Goal: Task Accomplishment & Management: Manage account settings

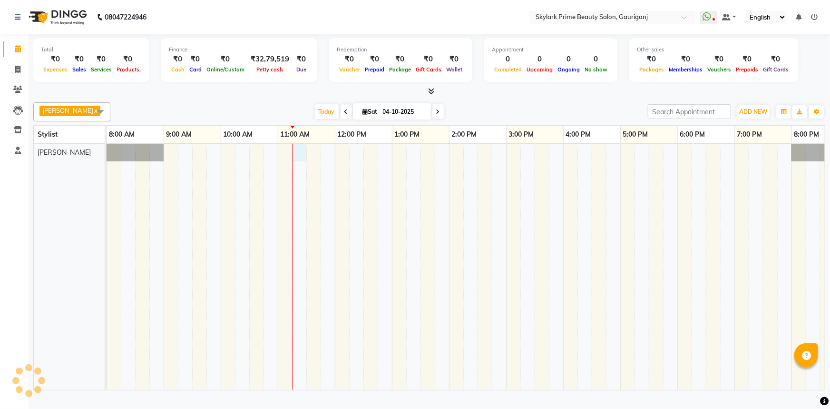
click at [295, 159] on div at bounding box center [478, 267] width 742 height 246
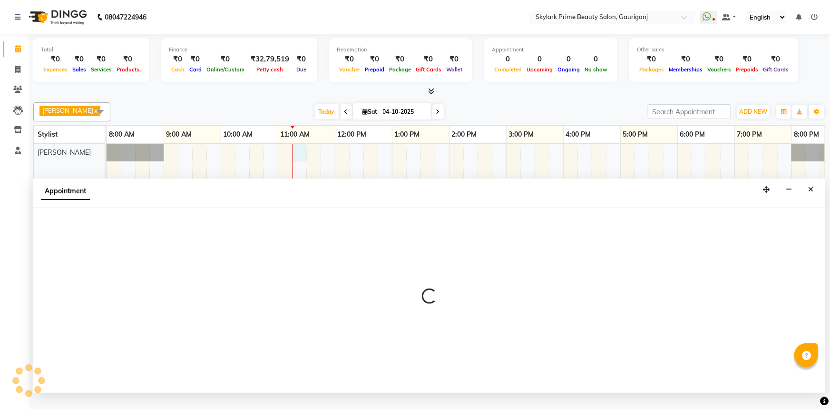
select select "30218"
select select "675"
select select "tentative"
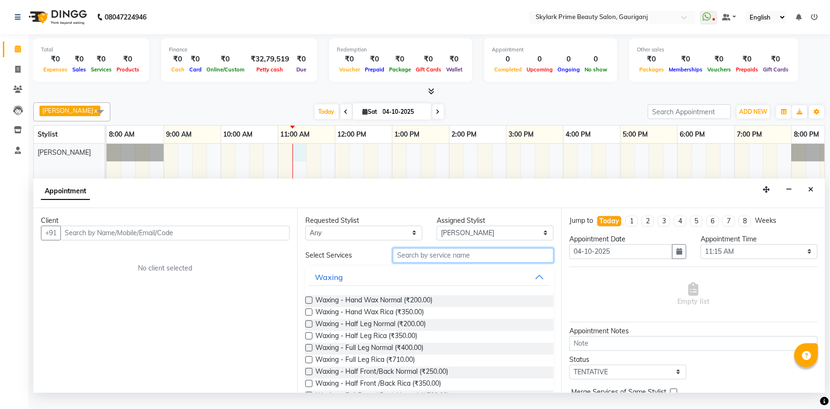
click at [423, 263] on input "text" at bounding box center [473, 255] width 161 height 15
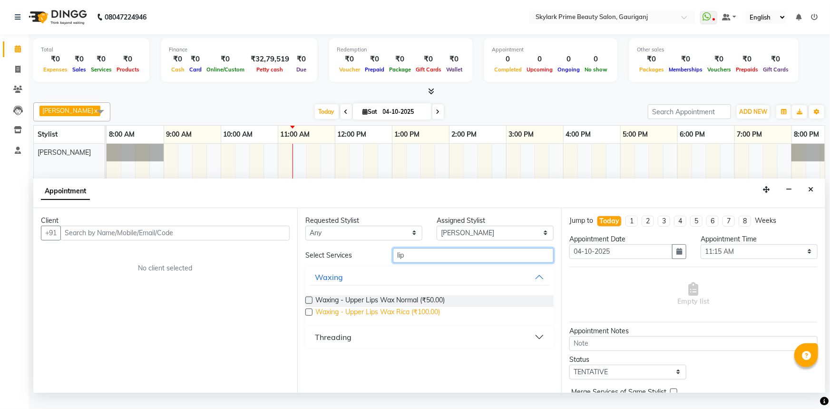
type input "lip"
click at [360, 318] on span "Waxing - Upper Lips Wax Rica (₹100.00)" at bounding box center [378, 313] width 125 height 12
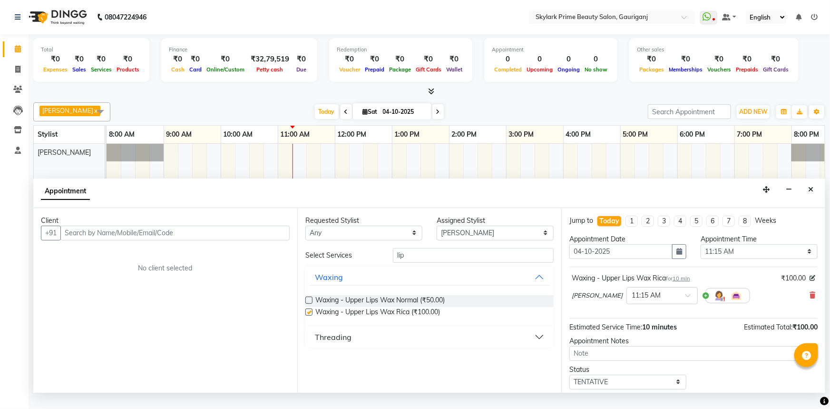
checkbox input "false"
click at [425, 262] on input "lip" at bounding box center [473, 255] width 161 height 15
type input "l"
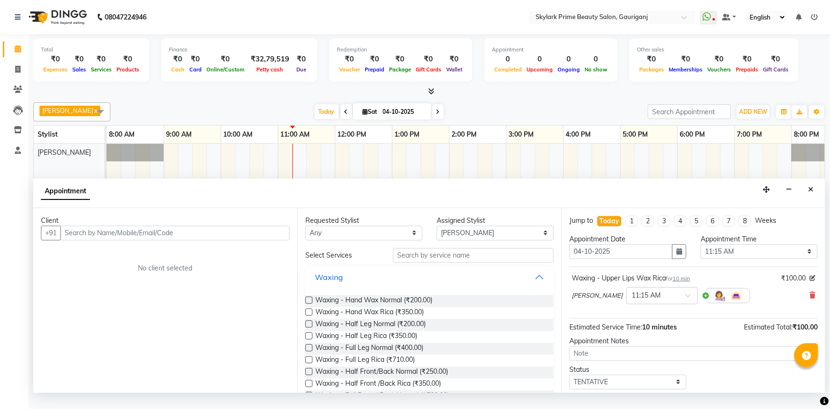
click at [531, 283] on button "Waxing" at bounding box center [429, 276] width 241 height 17
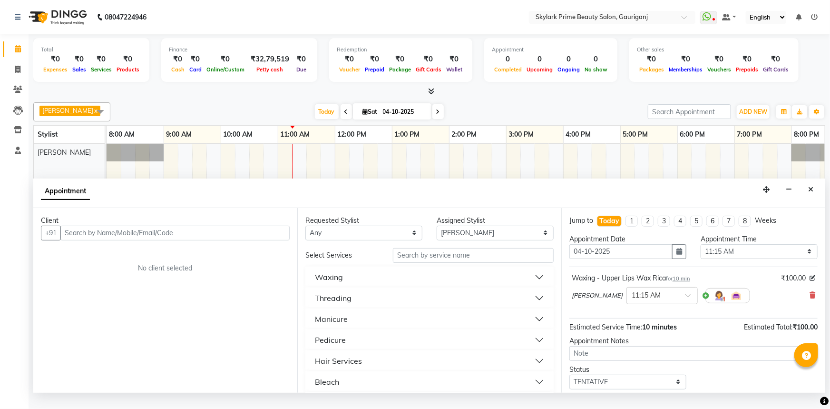
click at [337, 304] on div "Threading" at bounding box center [333, 297] width 37 height 11
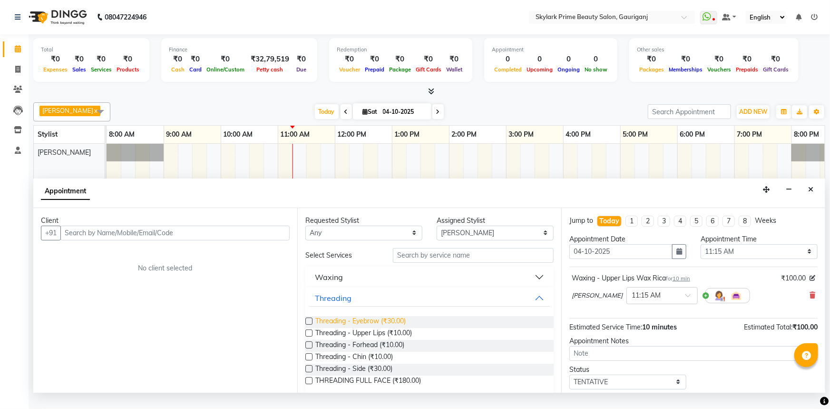
click at [341, 327] on span "Threading - Eyebrow (₹30.00)" at bounding box center [361, 322] width 90 height 12
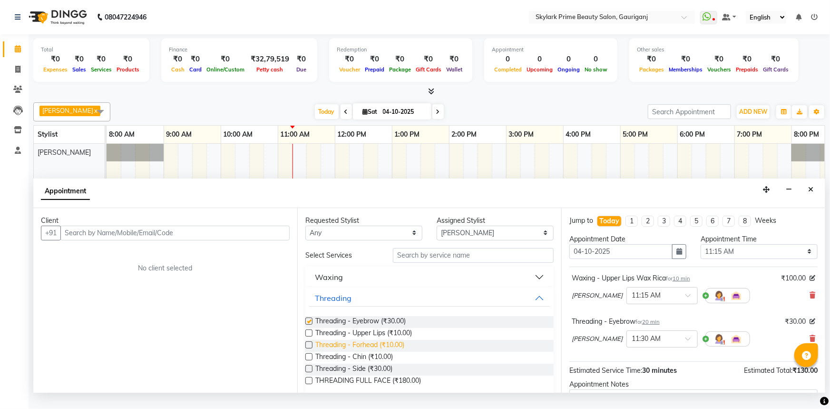
checkbox input "false"
click at [356, 350] on span "Threading - Forhead (₹10.00)" at bounding box center [360, 346] width 89 height 12
checkbox input "false"
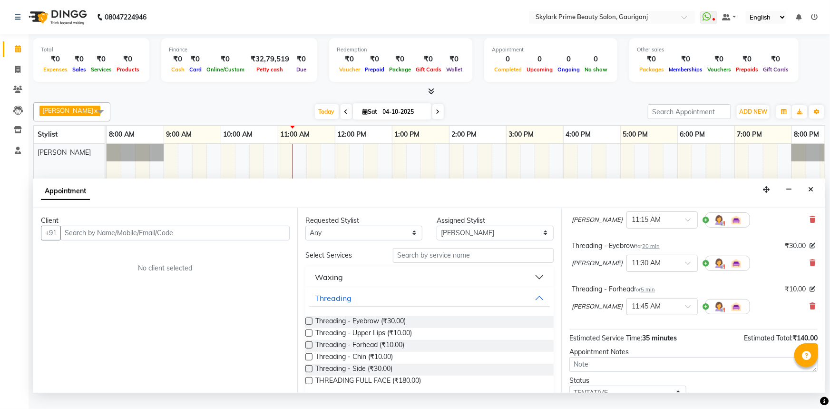
scroll to position [143, 0]
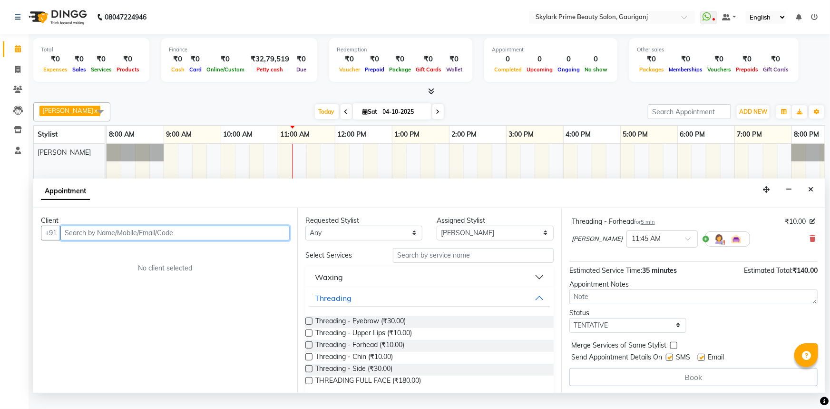
click at [185, 238] on input "text" at bounding box center [174, 233] width 229 height 15
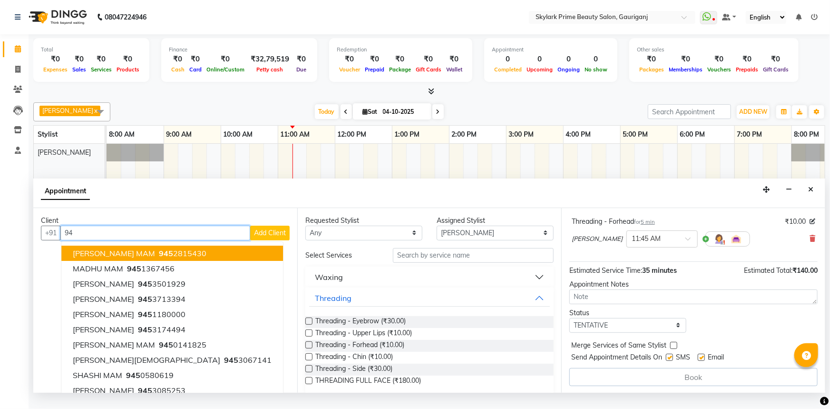
type input "9"
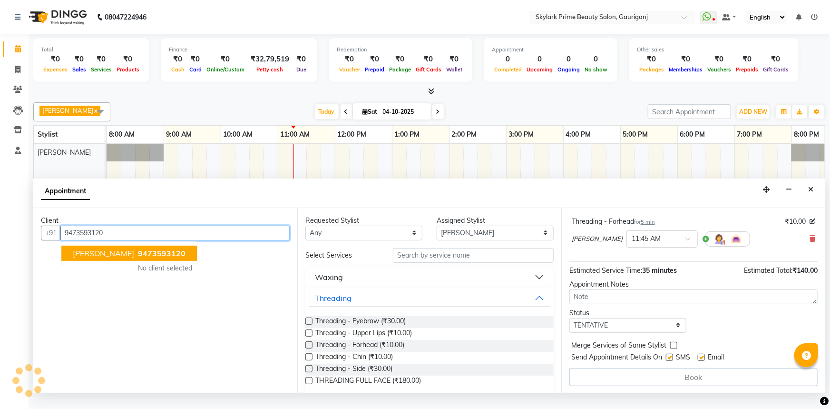
scroll to position [143, 0]
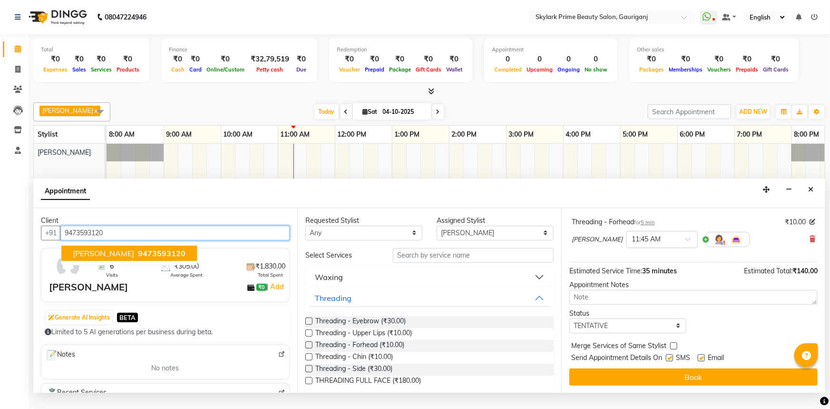
click at [99, 261] on button "ANAMIKA 9473593120" at bounding box center [129, 253] width 136 height 15
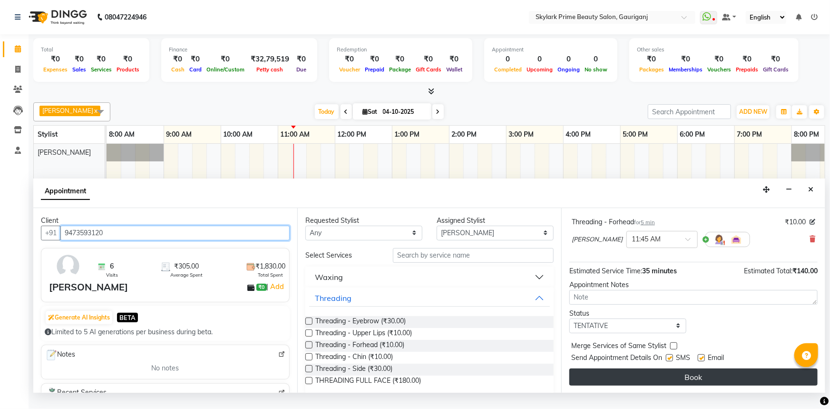
type input "9473593120"
click at [683, 383] on button "Book" at bounding box center [694, 376] width 248 height 17
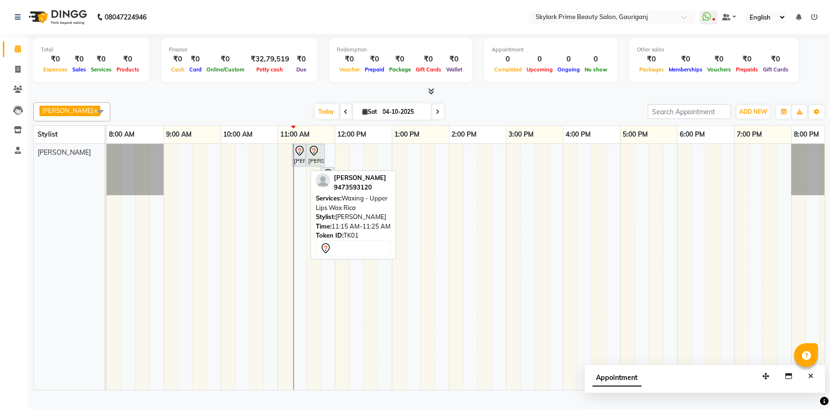
click at [302, 165] on div "[PERSON_NAME], TK01, 11:15 AM-11:25 AM, Waxing - Upper Lips [GEOGRAPHIC_DATA]" at bounding box center [299, 155] width 12 height 20
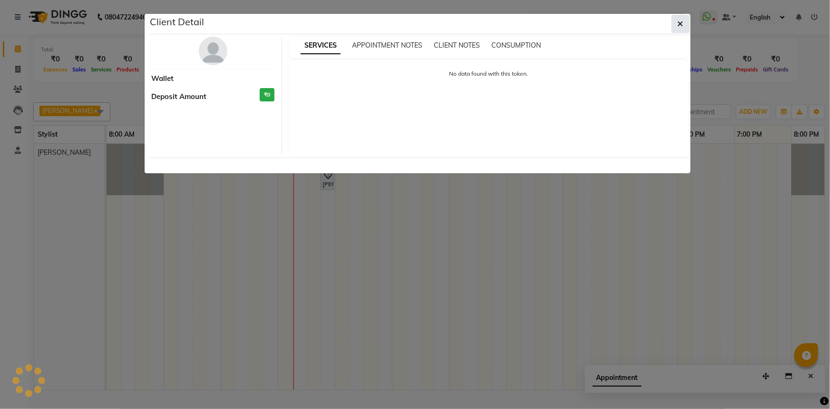
click at [684, 22] on button "button" at bounding box center [681, 24] width 18 height 18
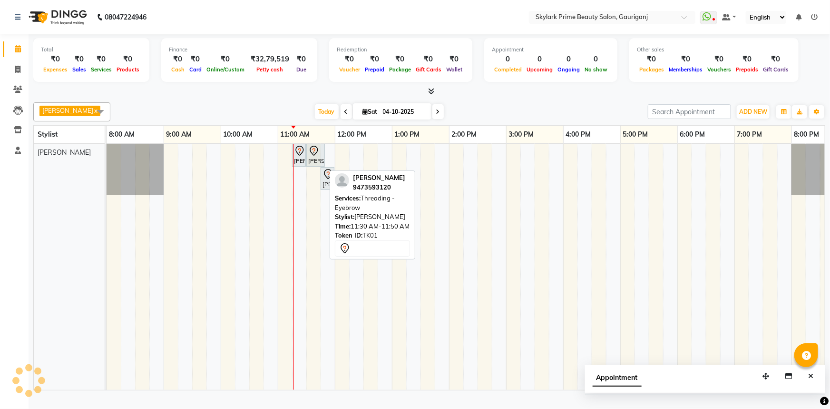
click at [310, 157] on icon at bounding box center [313, 150] width 11 height 11
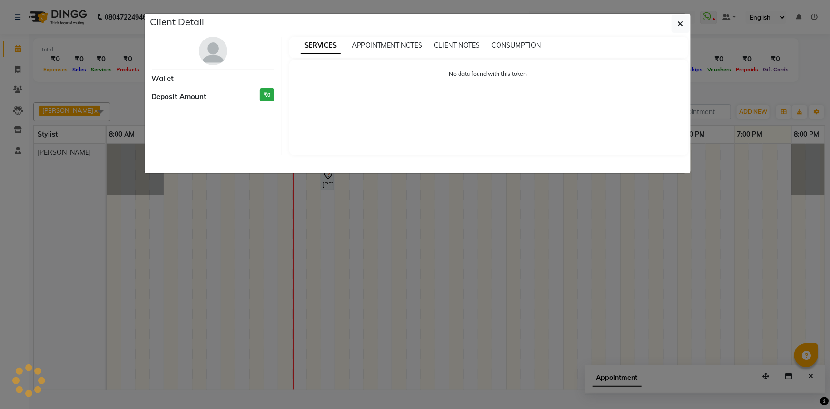
click at [524, 253] on ngb-modal-window "Client Detail Wallet Deposit Amount ₹0 SERVICES APPOINTMENT NOTES CLIENT NOTES …" at bounding box center [415, 204] width 830 height 409
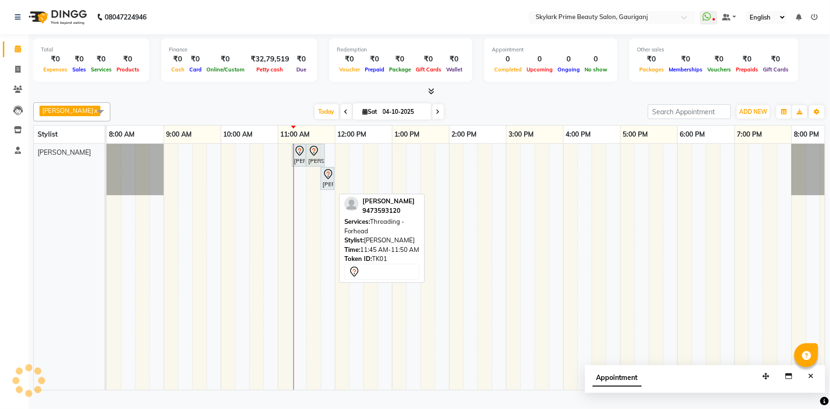
click at [328, 180] on icon at bounding box center [328, 173] width 11 height 11
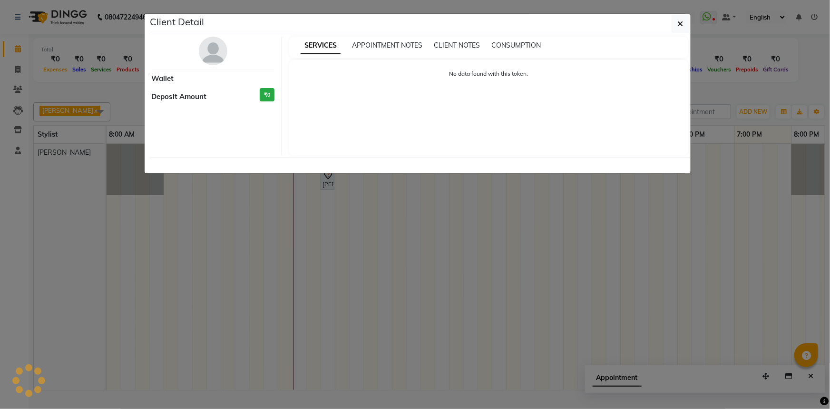
click at [436, 294] on ngb-modal-window "Client Detail Wallet Deposit Amount ₹0 SERVICES APPOINTMENT NOTES CLIENT NOTES …" at bounding box center [415, 204] width 830 height 409
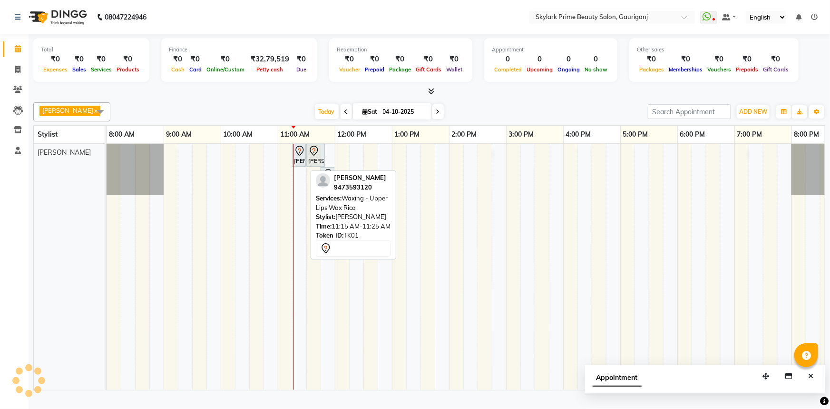
click at [301, 157] on icon at bounding box center [299, 150] width 11 height 11
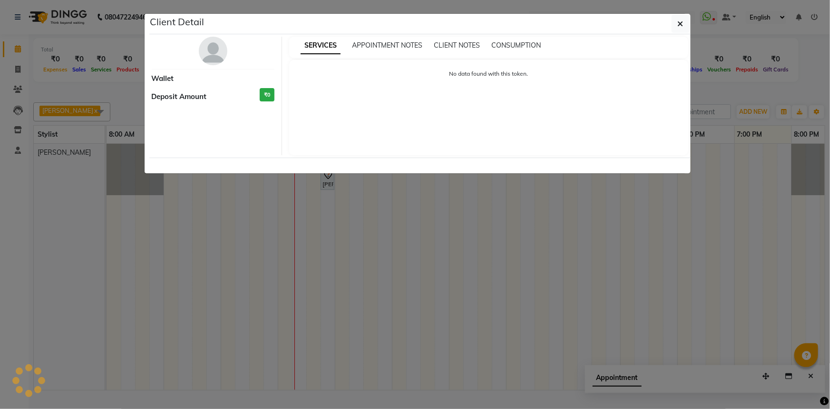
select select "7"
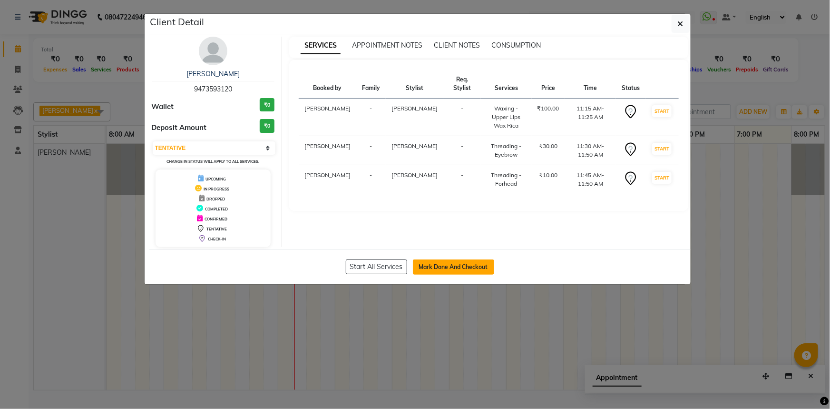
click at [449, 259] on button "Mark Done And Checkout" at bounding box center [453, 266] width 81 height 15
select select "service"
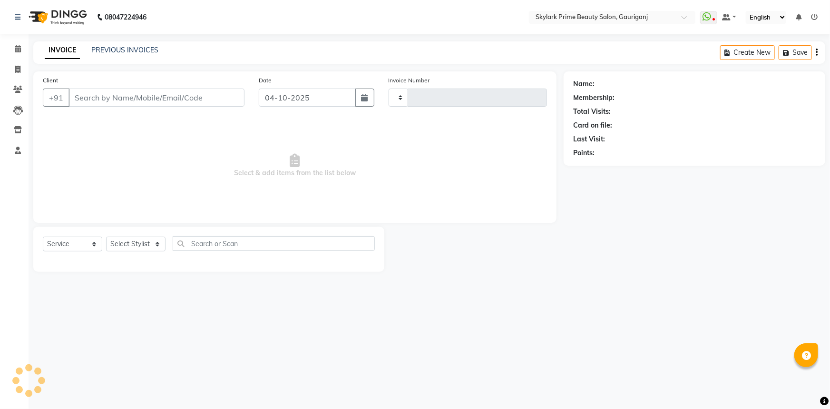
type input "3718"
select select "4735"
type input "9473593120"
select select "30218"
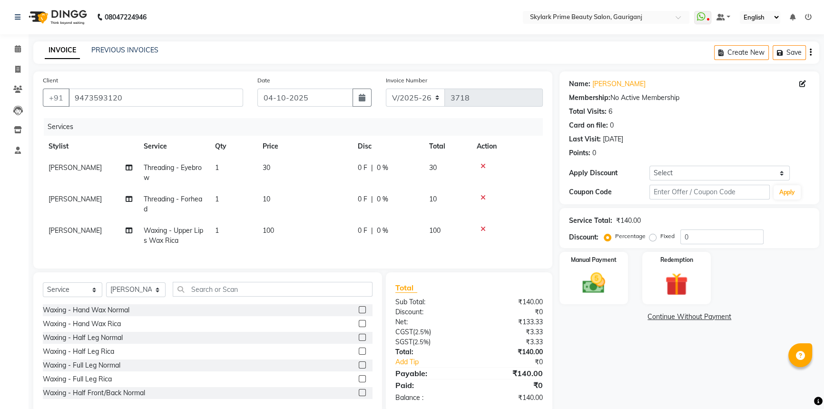
click at [605, 282] on img at bounding box center [593, 283] width 37 height 26
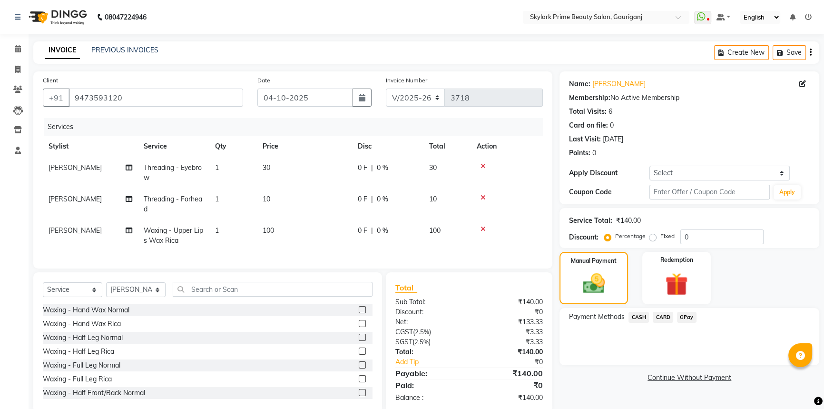
click at [643, 319] on span "CASH" at bounding box center [639, 317] width 20 height 11
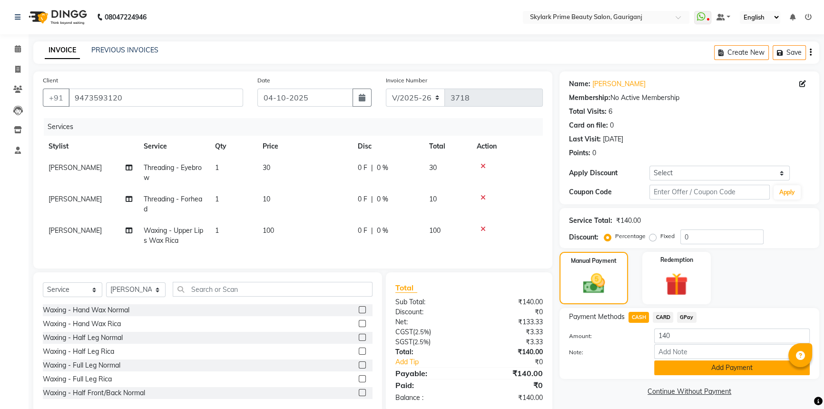
click at [693, 362] on button "Add Payment" at bounding box center [732, 367] width 156 height 15
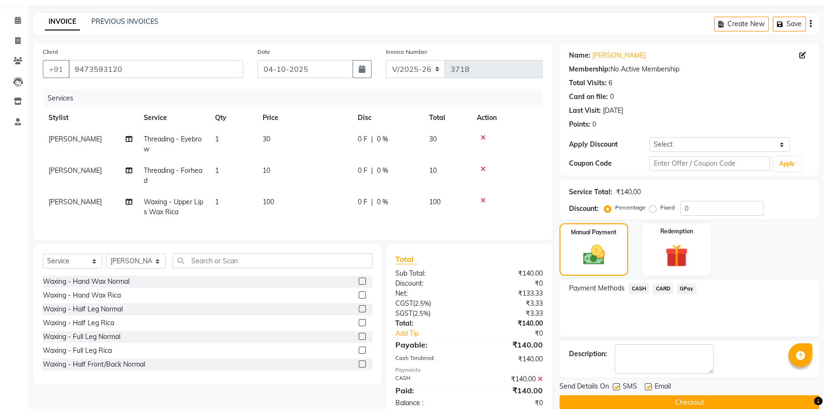
scroll to position [58, 0]
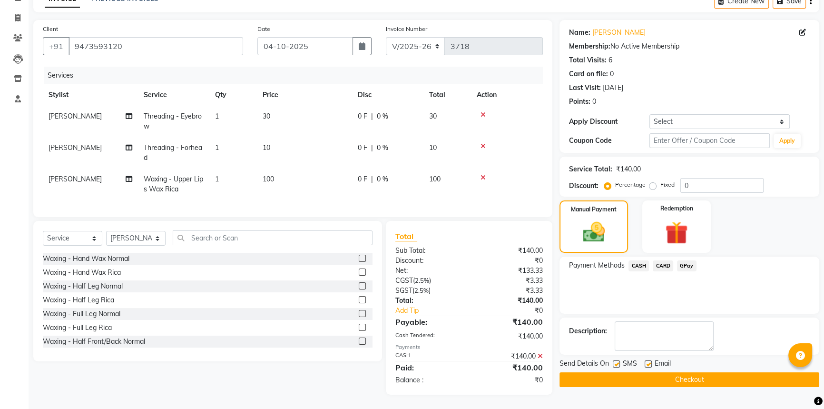
click at [688, 381] on div "Name: Anamika Membership: No Active Membership Total Visits: 6 Card on file: 0 …" at bounding box center [693, 207] width 267 height 375
click at [687, 375] on button "Checkout" at bounding box center [690, 379] width 260 height 15
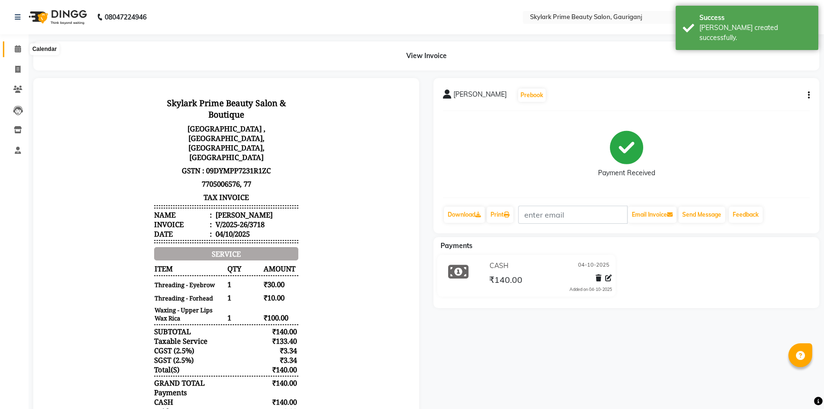
click at [14, 46] on span at bounding box center [18, 49] width 17 height 11
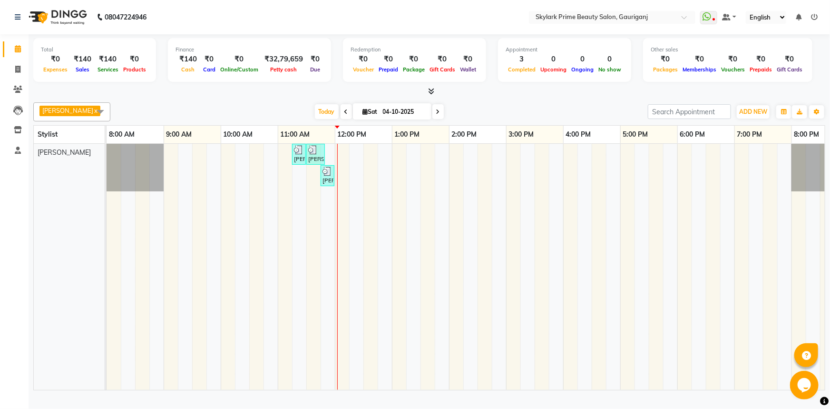
click at [346, 155] on div "[PERSON_NAME], TK01, 11:15 AM-11:25 AM, Waxing - Upper Lips Wax Rica [PERSON_NA…" at bounding box center [478, 267] width 742 height 246
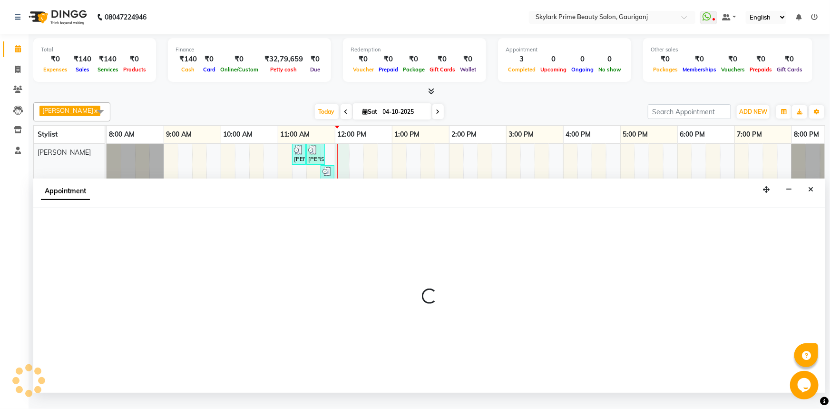
select select "30218"
select select "tentative"
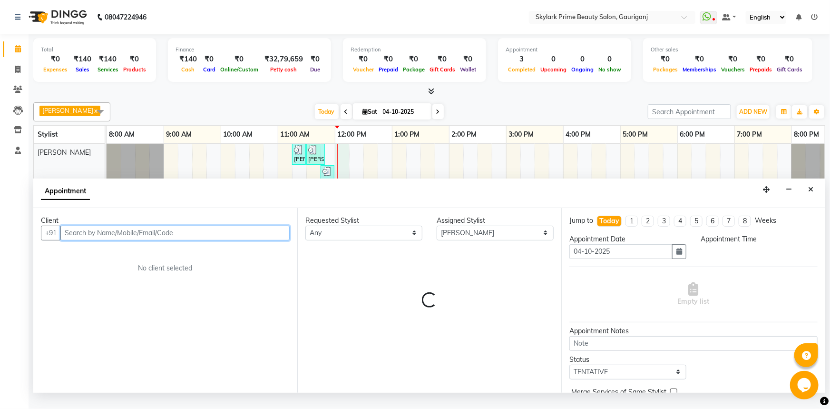
select select "720"
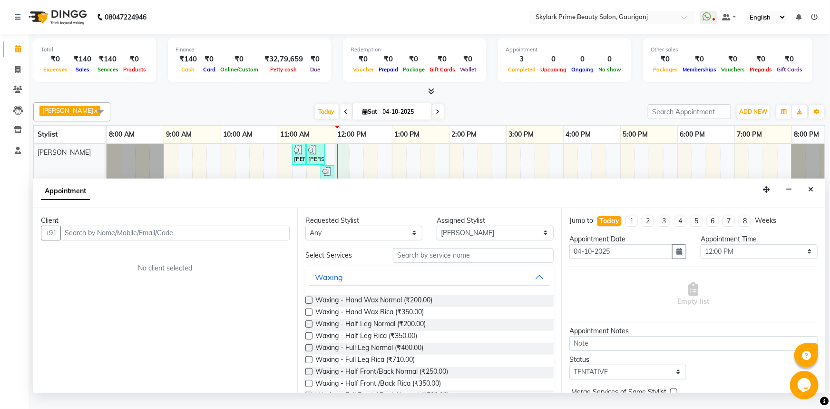
click at [538, 277] on div "Waxing" at bounding box center [430, 277] width 248 height 21
click at [531, 286] on button "Waxing" at bounding box center [429, 276] width 241 height 17
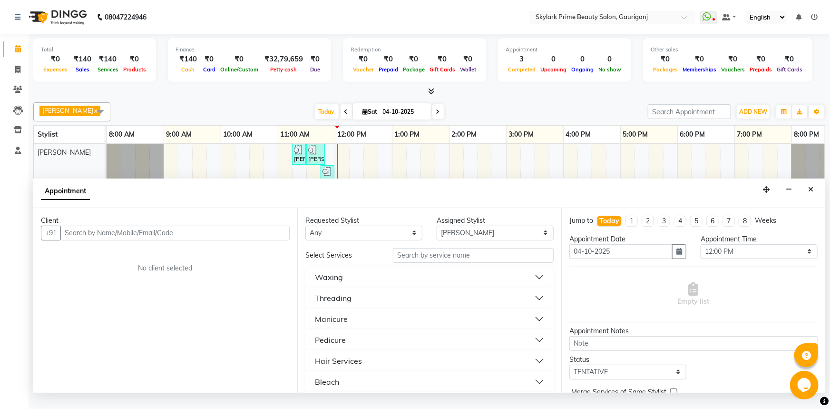
click at [354, 296] on div "Threading" at bounding box center [430, 297] width 248 height 21
click at [350, 304] on div "Threading" at bounding box center [333, 297] width 37 height 11
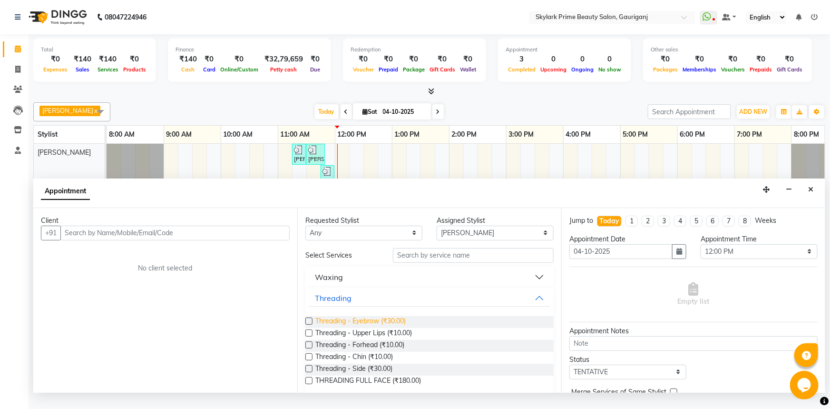
click at [346, 328] on span "Threading - Eyebrow (₹30.00)" at bounding box center [361, 322] width 90 height 12
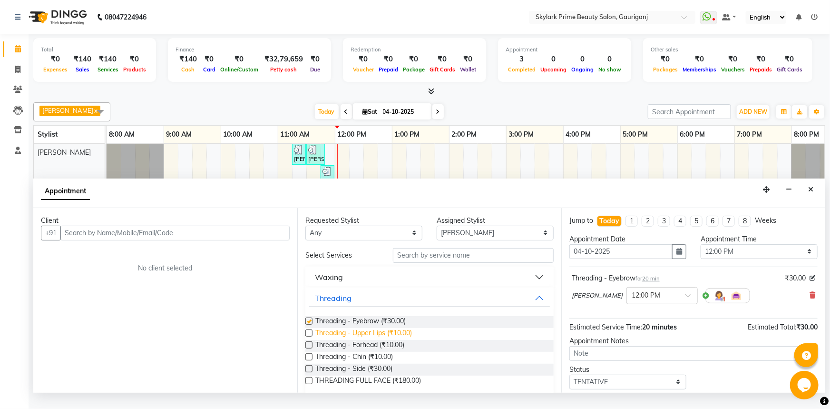
checkbox input "false"
click at [346, 340] on span "Threading - Upper Lips (₹10.00)" at bounding box center [364, 334] width 97 height 12
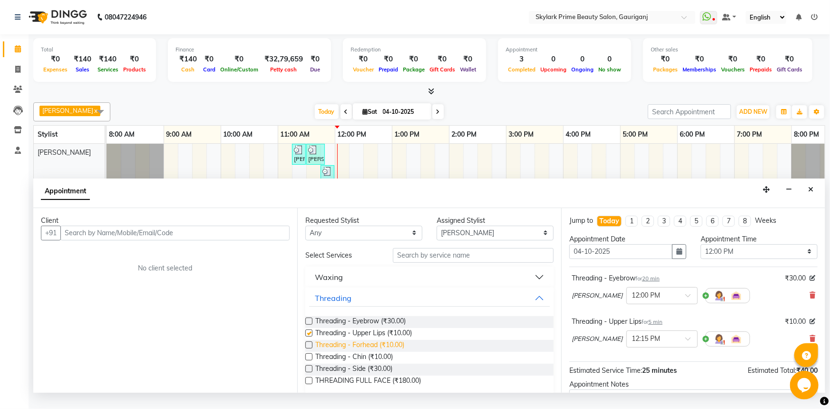
checkbox input "false"
click at [348, 352] on span "Threading - Forhead (₹10.00)" at bounding box center [360, 346] width 89 height 12
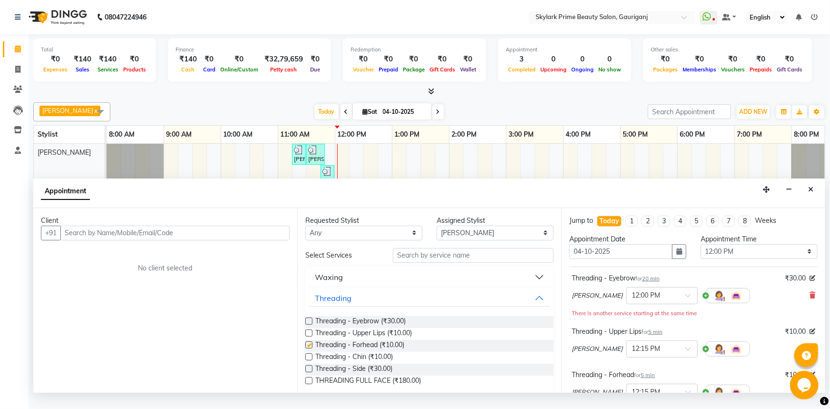
checkbox input "false"
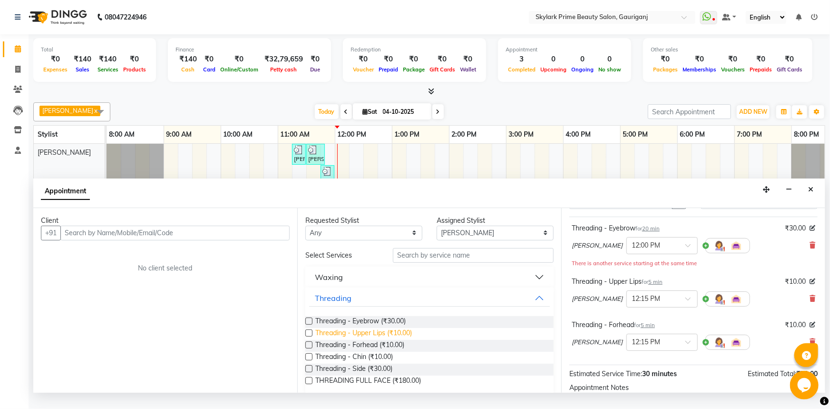
scroll to position [154, 0]
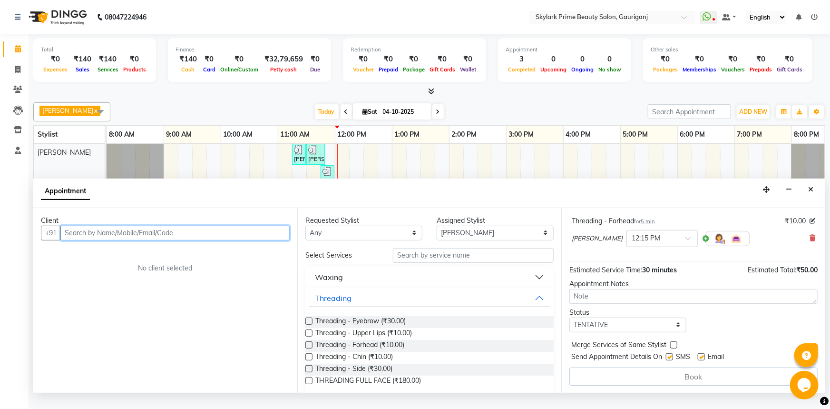
click at [125, 240] on input "text" at bounding box center [174, 233] width 229 height 15
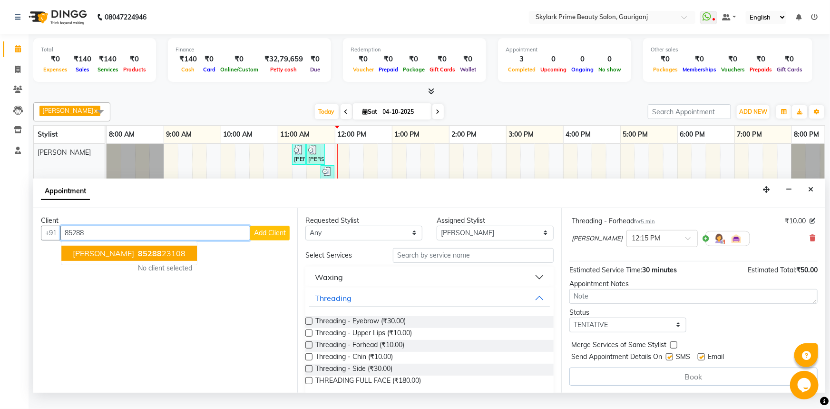
click at [110, 258] on span "[PERSON_NAME]" at bounding box center [103, 253] width 61 height 10
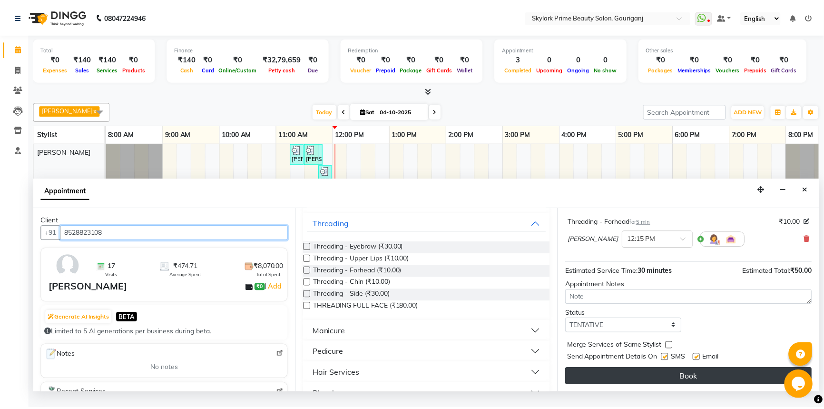
scroll to position [129, 0]
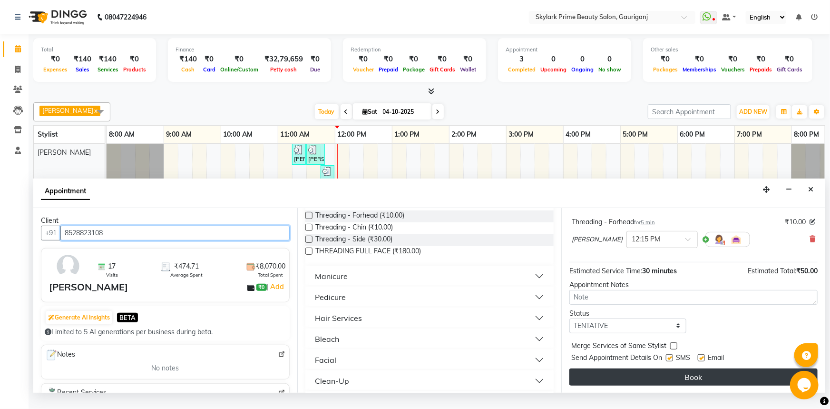
type input "8528823108"
click at [722, 384] on button "Book" at bounding box center [694, 376] width 248 height 17
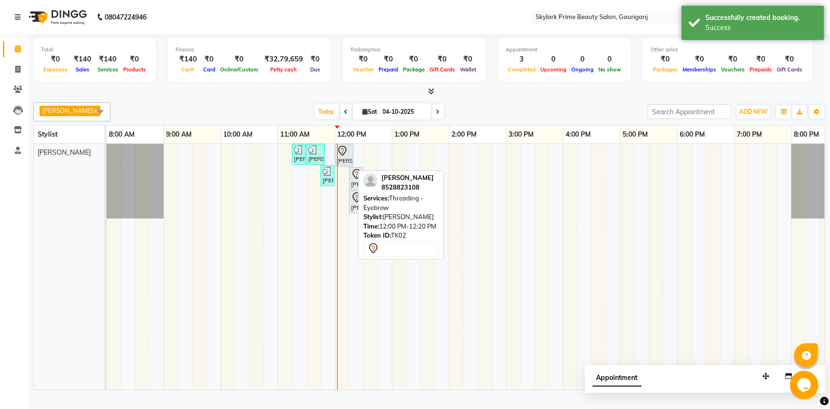
click at [351, 165] on div at bounding box center [353, 155] width 4 height 22
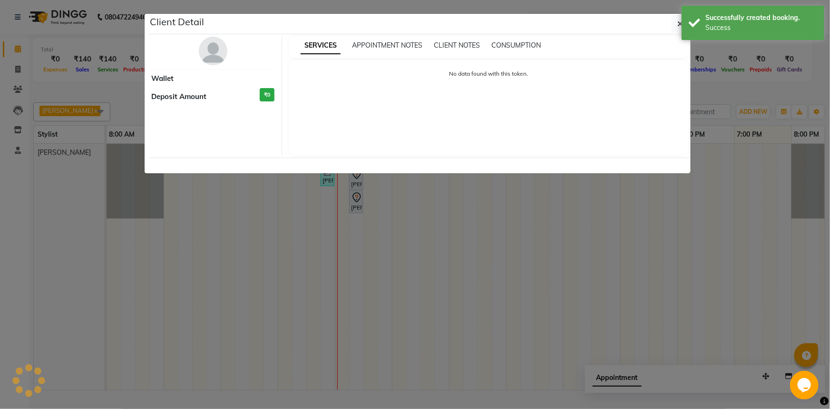
select select "7"
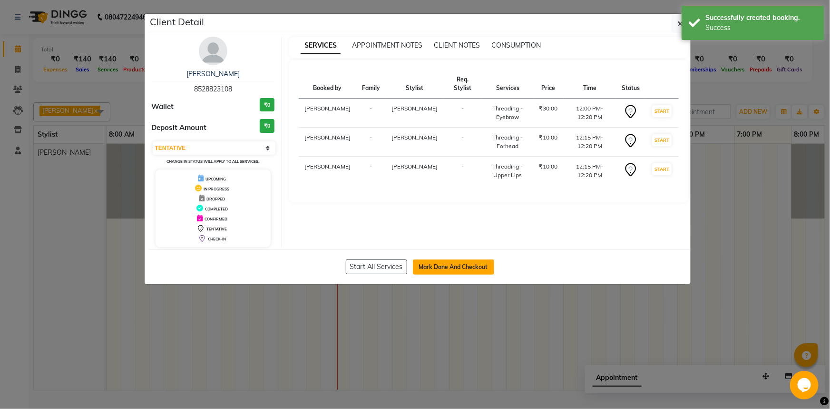
click at [447, 268] on button "Mark Done And Checkout" at bounding box center [453, 266] width 81 height 15
select select "service"
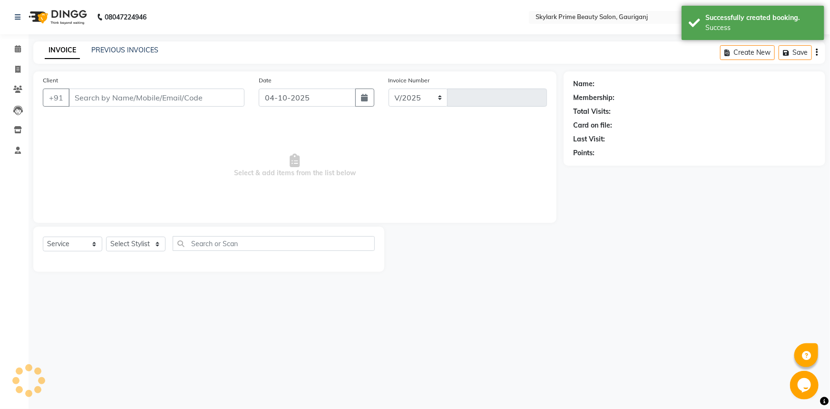
select select "4735"
type input "3719"
type input "8528823108"
select select "30218"
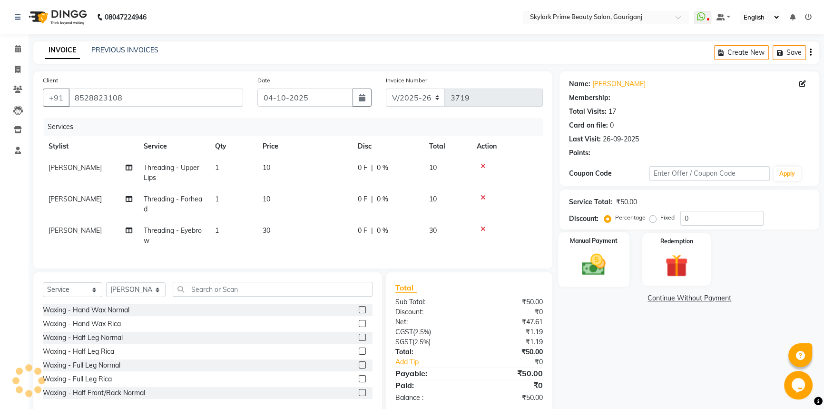
click at [604, 268] on div "Manual Payment" at bounding box center [593, 259] width 71 height 54
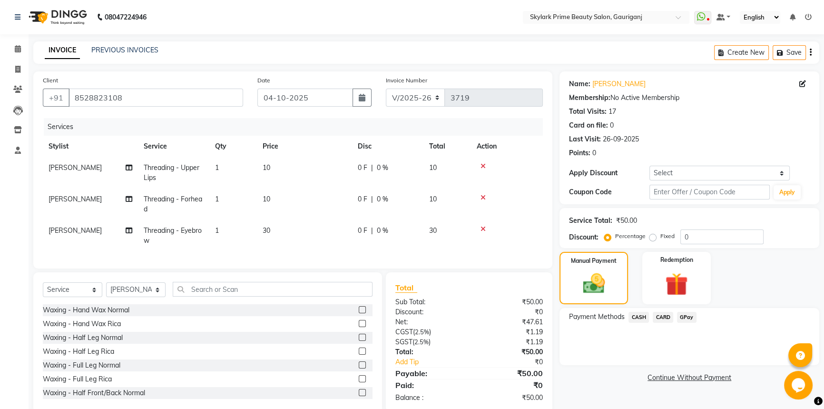
click at [638, 316] on span "CASH" at bounding box center [639, 317] width 20 height 11
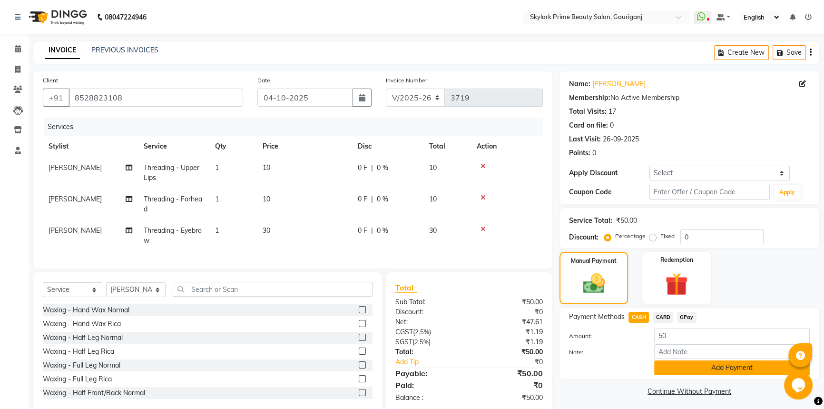
click at [675, 364] on button "Add Payment" at bounding box center [732, 367] width 156 height 15
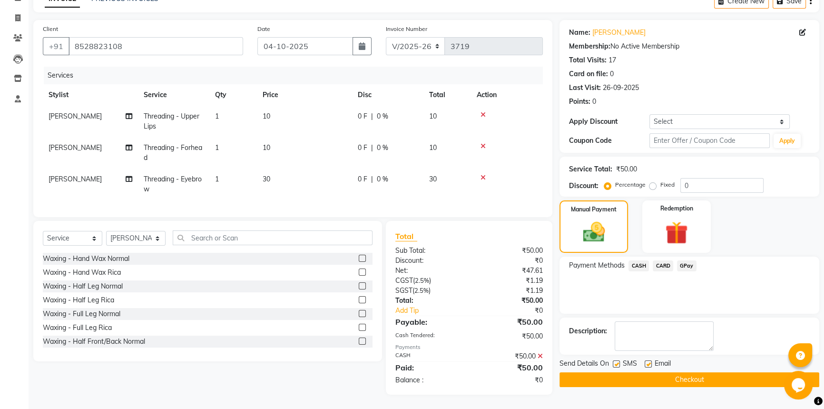
scroll to position [58, 0]
click at [668, 382] on div "Name: Gunjan Mam Membership: No Active Membership Total Visits: 17 Card on file…" at bounding box center [693, 207] width 267 height 375
click at [669, 376] on button "Checkout" at bounding box center [690, 379] width 260 height 15
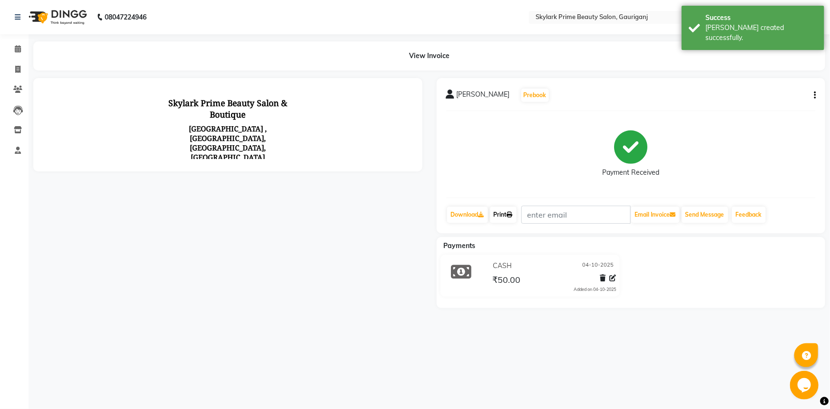
click at [498, 213] on link "Print" at bounding box center [503, 215] width 27 height 16
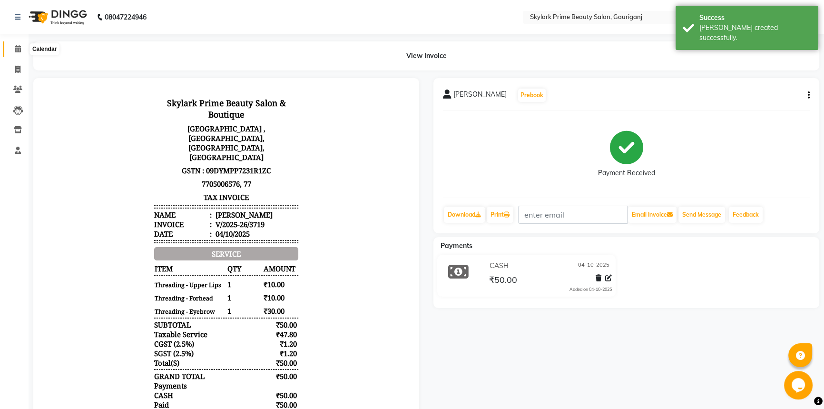
click at [19, 49] on icon at bounding box center [18, 48] width 6 height 7
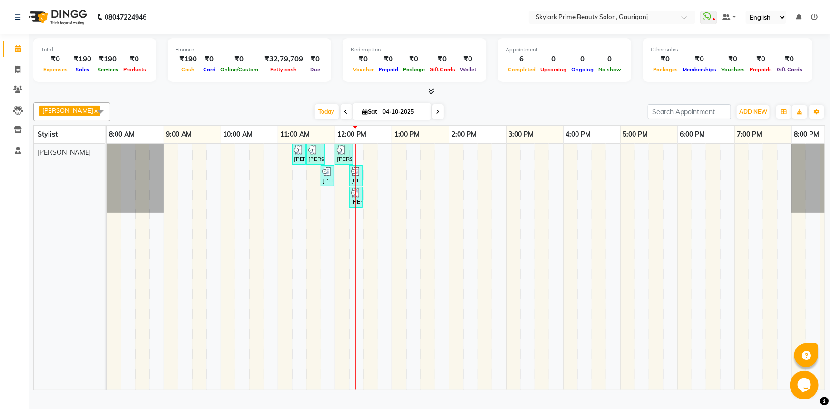
click at [364, 159] on div "ANAMIKA, TK01, 11:15 AM-11:25 AM, Waxing - Upper Lips Wax Rica ANAMIKA, TK01, 1…" at bounding box center [478, 267] width 742 height 246
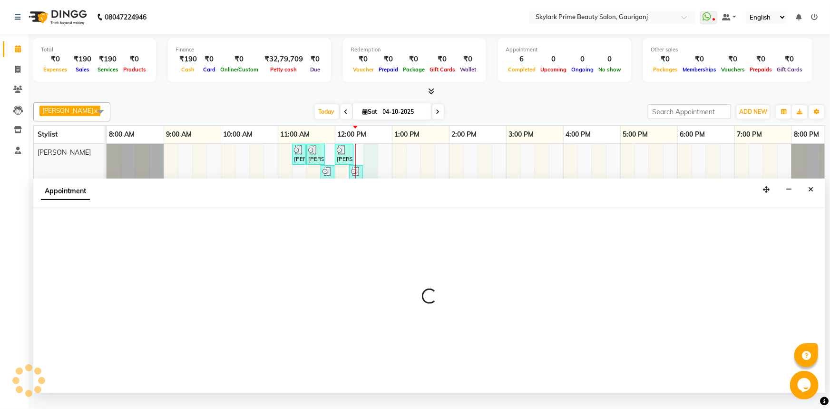
select select "30218"
select select "750"
select select "tentative"
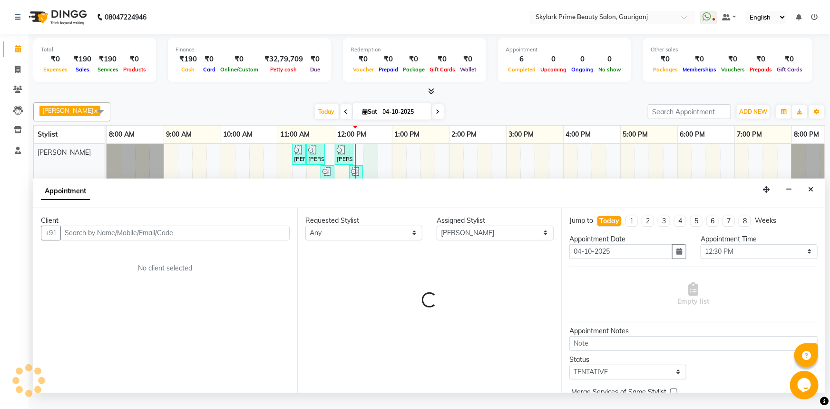
click at [200, 238] on input "text" at bounding box center [174, 233] width 229 height 15
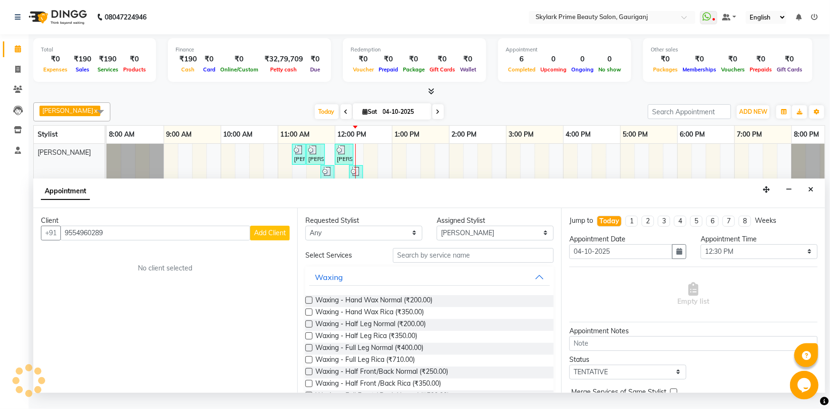
type input "9554960289"
click at [261, 237] on span "Add Client" at bounding box center [270, 232] width 32 height 9
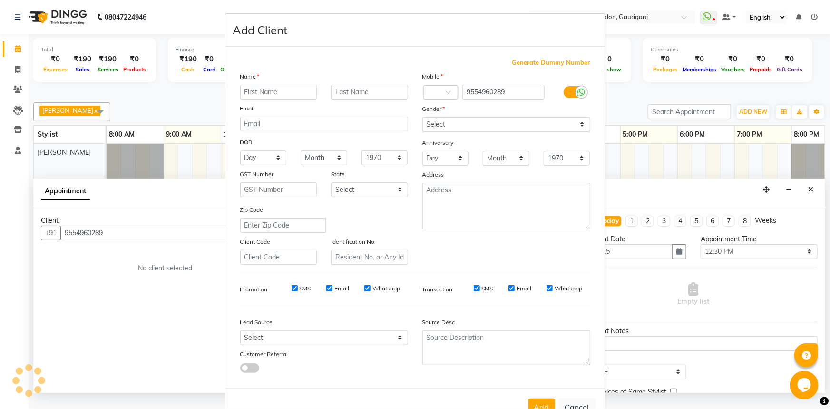
click at [247, 98] on input "text" at bounding box center [278, 92] width 77 height 15
type input "shalini mam"
click at [474, 119] on select "Select Male Female Other Prefer Not To Say" at bounding box center [507, 124] width 168 height 15
select select "female"
click at [423, 117] on select "Select Male Female Other Prefer Not To Say" at bounding box center [507, 124] width 168 height 15
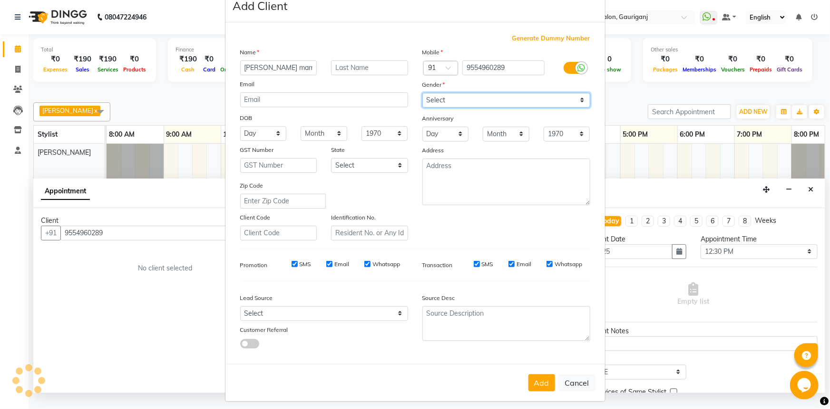
scroll to position [33, 0]
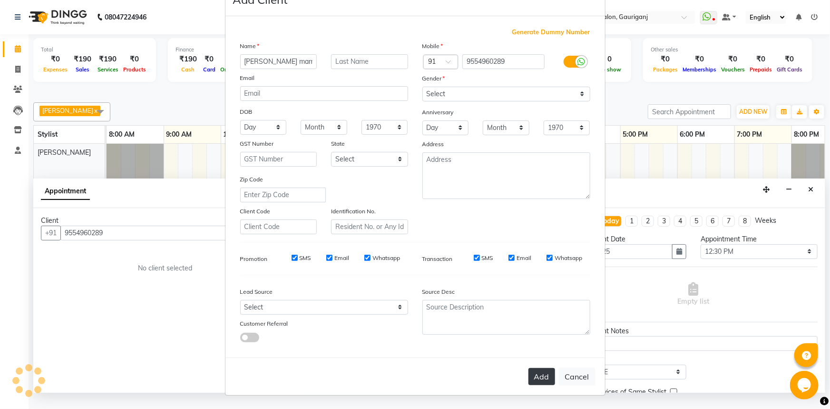
click at [533, 376] on button "Add" at bounding box center [542, 376] width 27 height 17
click at [474, 90] on select "Select Male Female Other Prefer Not To Say" at bounding box center [507, 94] width 168 height 15
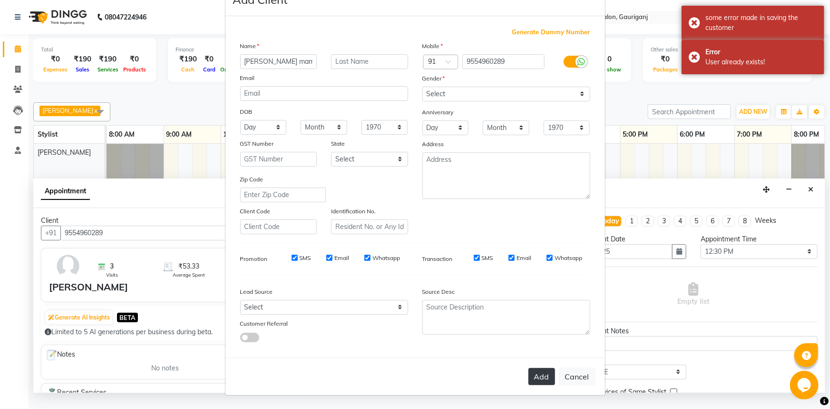
click at [536, 373] on button "Add" at bounding box center [542, 376] width 27 height 17
click at [543, 378] on button "Add" at bounding box center [542, 376] width 27 height 17
drag, startPoint x: 66, startPoint y: 237, endPoint x: 122, endPoint y: 247, distance: 56.9
click at [122, 247] on ngb-modal-window "Add Client Generate Dummy Number Name shalini mam Email DOB Day 01 02 03 04 05 …" at bounding box center [415, 204] width 830 height 409
drag, startPoint x: 64, startPoint y: 238, endPoint x: 318, endPoint y: 260, distance: 255.1
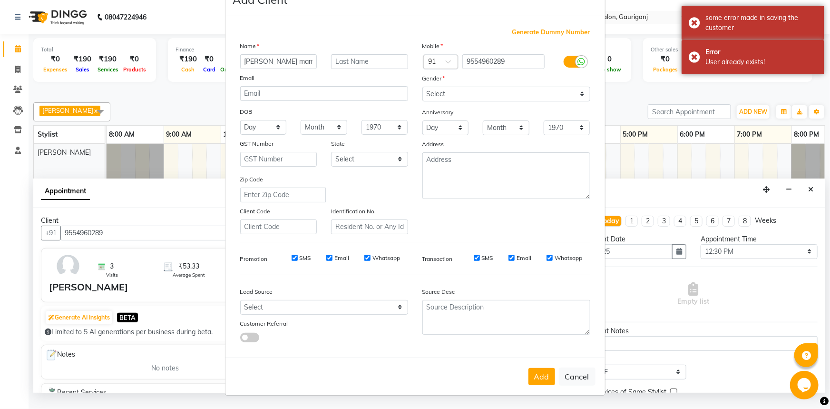
click at [103, 239] on ngb-modal-window "Add Client Generate Dummy Number Name shalini mam Email DOB Day 01 02 03 04 05 …" at bounding box center [415, 204] width 830 height 409
click at [542, 372] on button "Add" at bounding box center [542, 376] width 27 height 17
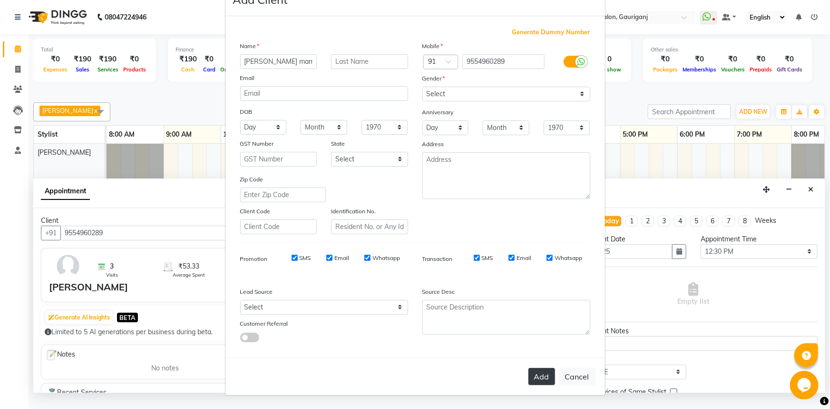
click at [539, 374] on button "Add" at bounding box center [542, 376] width 27 height 17
click at [539, 374] on div "Add Cancel" at bounding box center [416, 376] width 380 height 38
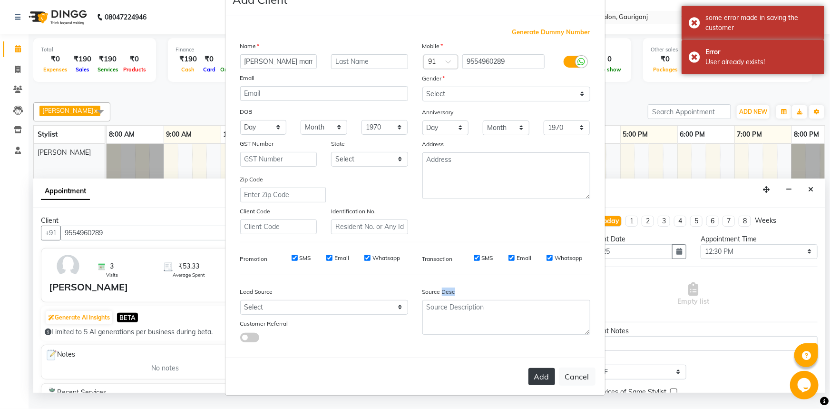
click at [539, 374] on button "Add" at bounding box center [542, 376] width 27 height 17
click at [540, 376] on button "Add" at bounding box center [542, 376] width 27 height 17
click at [581, 381] on button "Cancel" at bounding box center [577, 376] width 37 height 18
select select
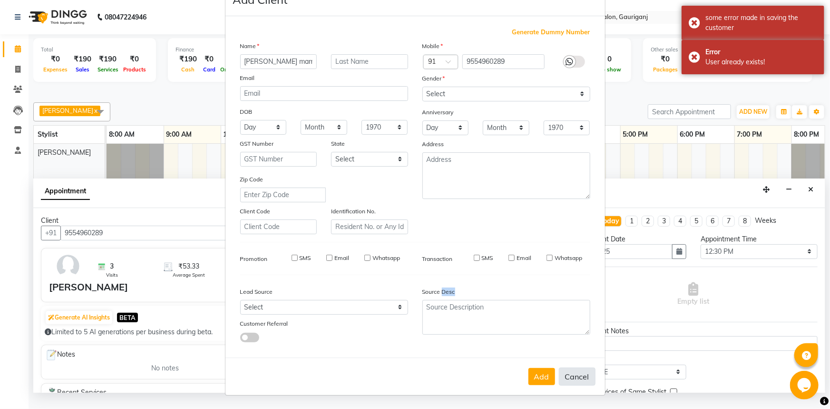
select select
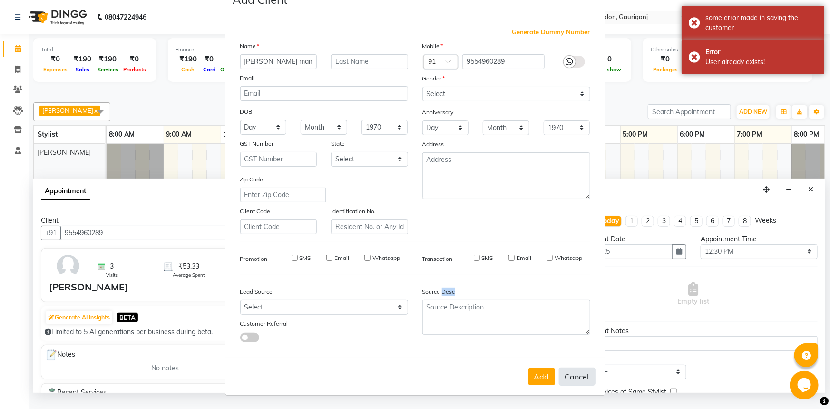
select select
checkbox input "false"
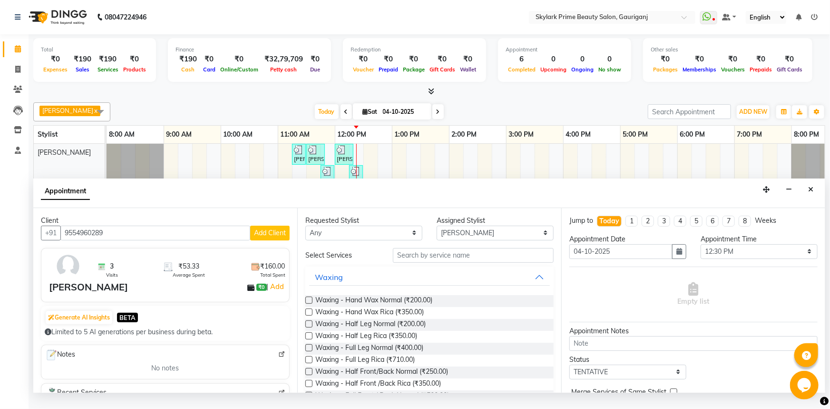
click at [71, 294] on div "shiwani" at bounding box center [88, 287] width 79 height 14
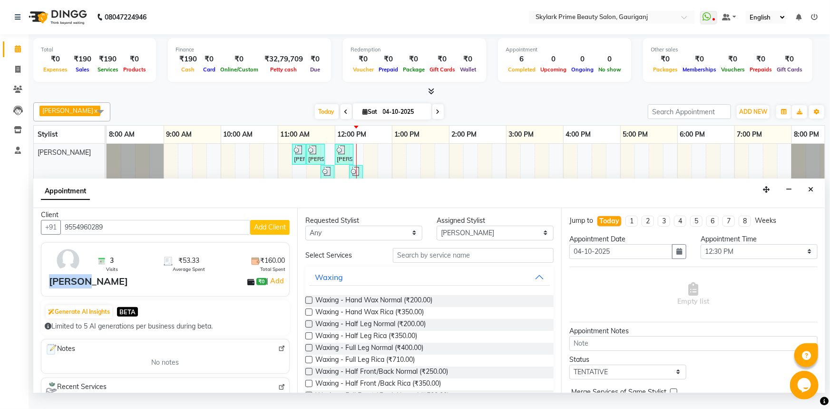
scroll to position [0, 0]
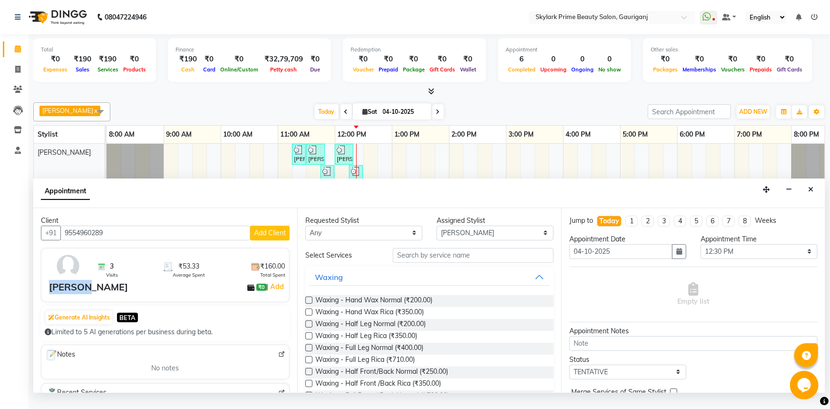
click at [79, 294] on div "shiwani" at bounding box center [88, 287] width 79 height 14
drag, startPoint x: 65, startPoint y: 242, endPoint x: 151, endPoint y: 251, distance: 86.6
click at [151, 251] on div "Client +91 9554960289 Add Client 3 Visits ₹53.33 Average Spent ₹160.00 Total Sp…" at bounding box center [165, 300] width 264 height 185
click at [136, 240] on input "9554960289" at bounding box center [155, 233] width 190 height 15
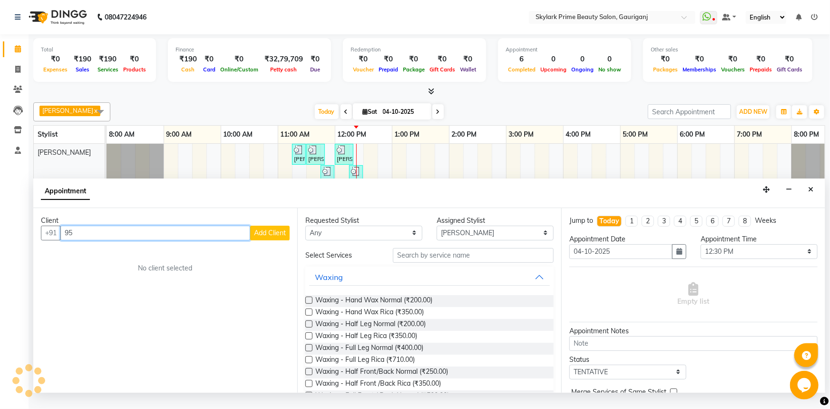
type input "9"
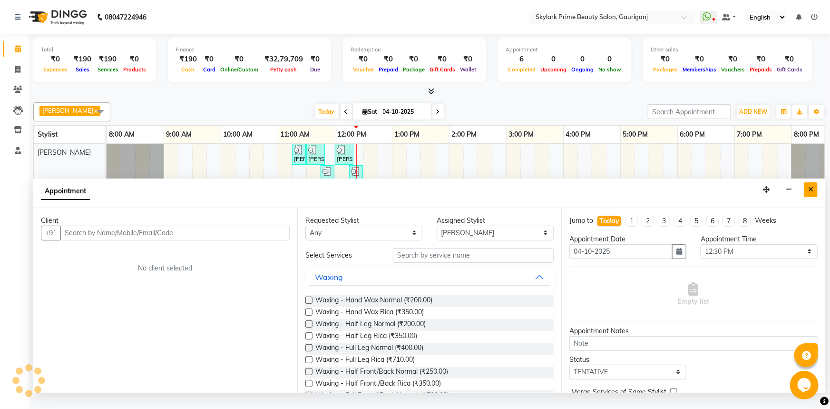
click at [815, 197] on button "Close" at bounding box center [811, 189] width 14 height 15
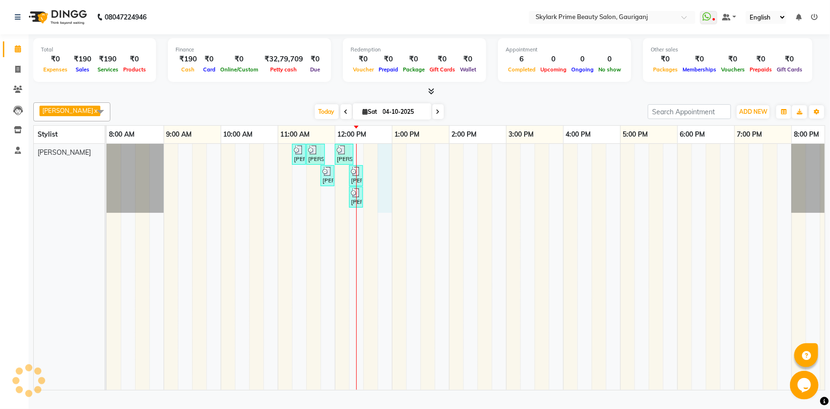
click at [391, 157] on div "ANAMIKA, TK01, 11:15 AM-11:25 AM, Waxing - Upper Lips Wax Rica ANAMIKA, TK01, 1…" at bounding box center [478, 267] width 742 height 246
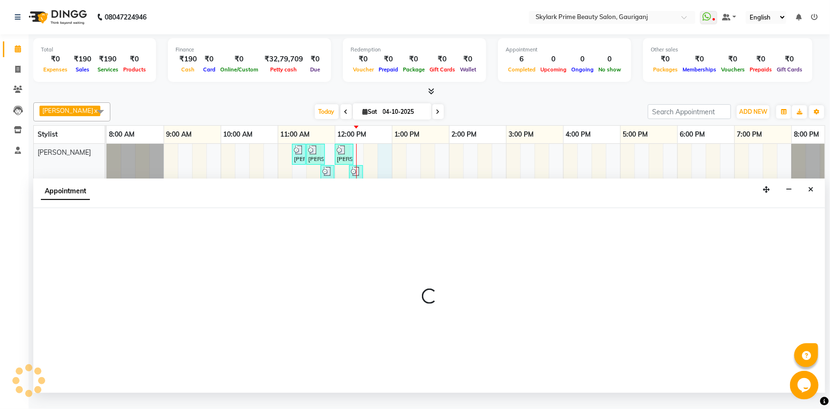
select select "30218"
select select "765"
select select "tentative"
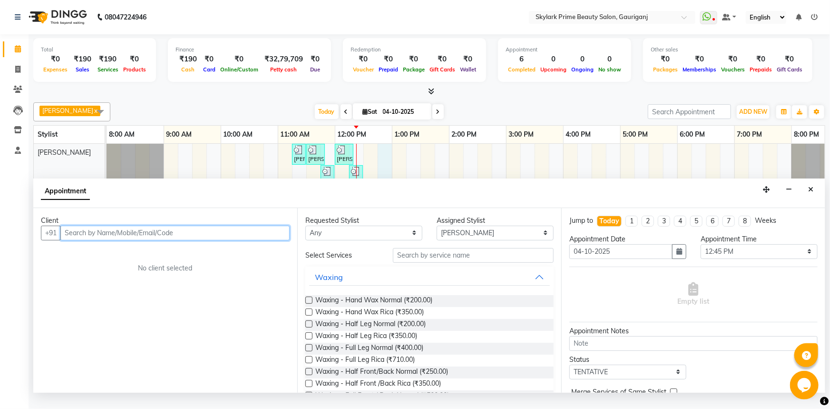
click at [167, 240] on input "text" at bounding box center [174, 233] width 229 height 15
paste input "9554960289"
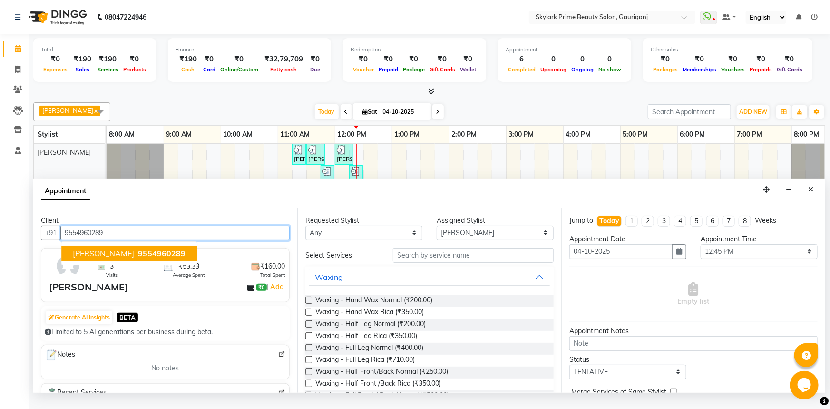
click at [138, 258] on span "9554960289" at bounding box center [162, 253] width 48 height 10
type input "9554960289"
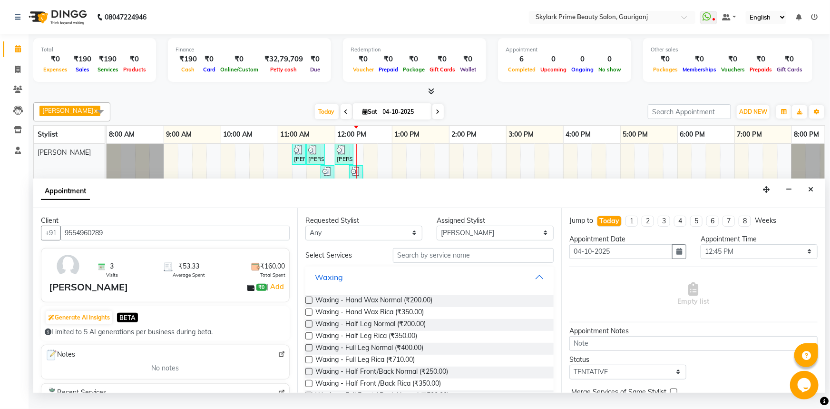
click at [538, 285] on button "Waxing" at bounding box center [429, 276] width 241 height 17
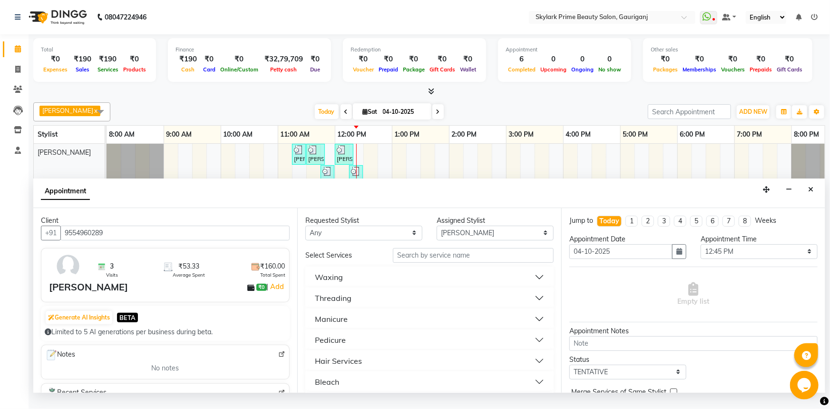
click at [353, 306] on button "Threading" at bounding box center [429, 297] width 241 height 17
click at [353, 305] on button "Threading" at bounding box center [429, 297] width 241 height 17
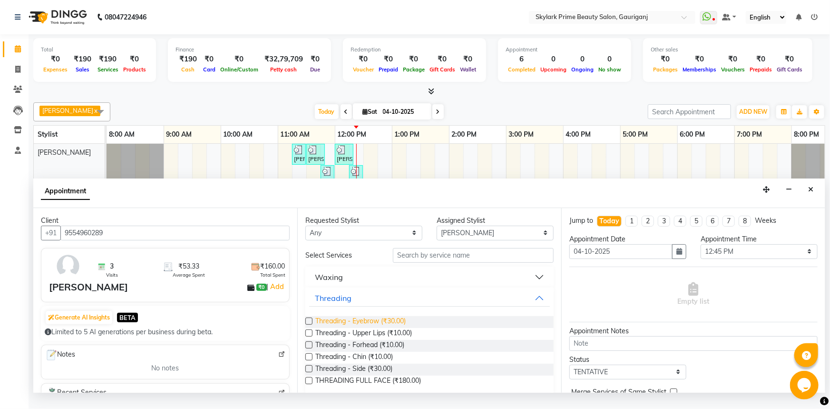
click at [348, 326] on span "Threading - Eyebrow (₹30.00)" at bounding box center [361, 322] width 90 height 12
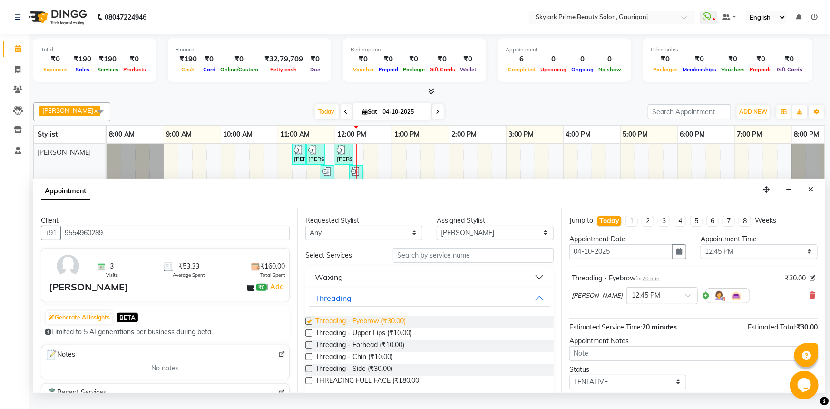
checkbox input "false"
click at [354, 351] on span "Threading - Forhead (₹10.00)" at bounding box center [360, 346] width 89 height 12
checkbox input "false"
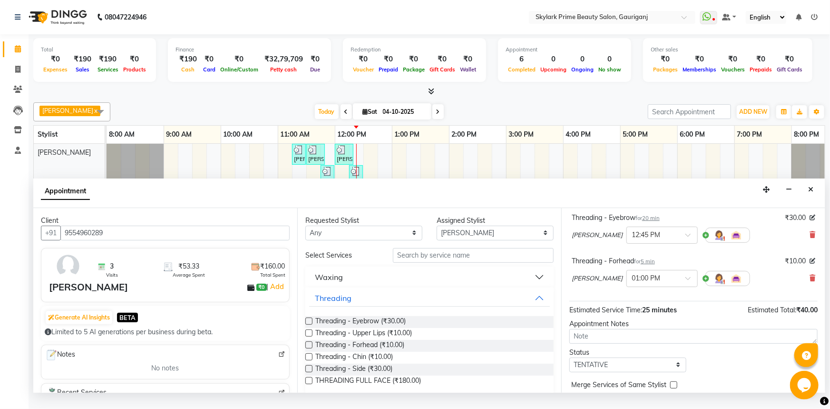
scroll to position [13, 0]
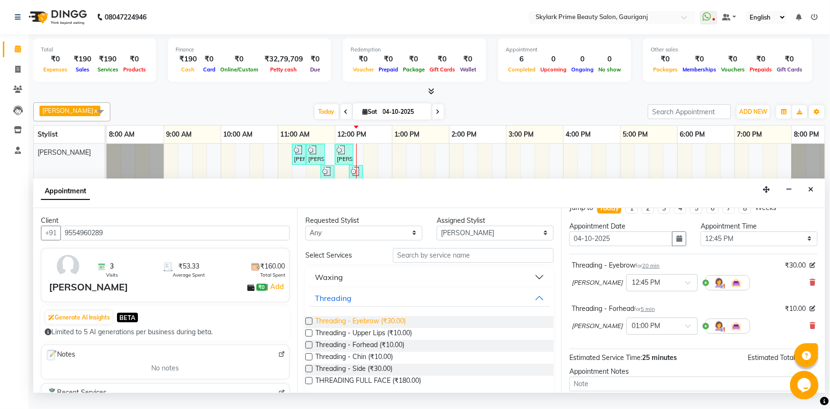
click at [381, 328] on span "Threading - Eyebrow (₹30.00)" at bounding box center [361, 322] width 90 height 12
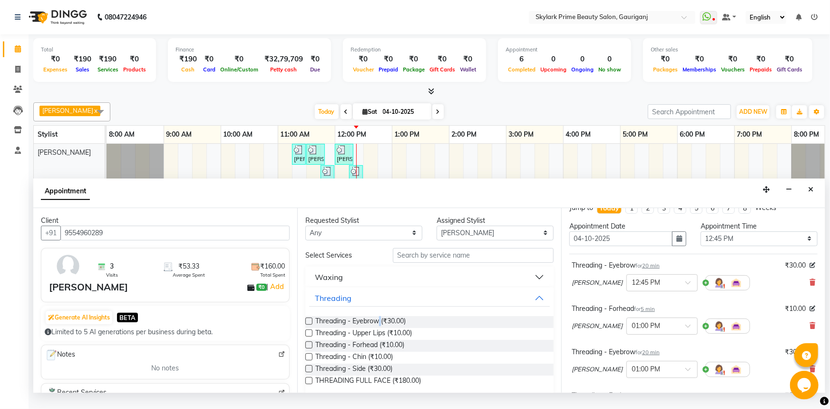
checkbox input "false"
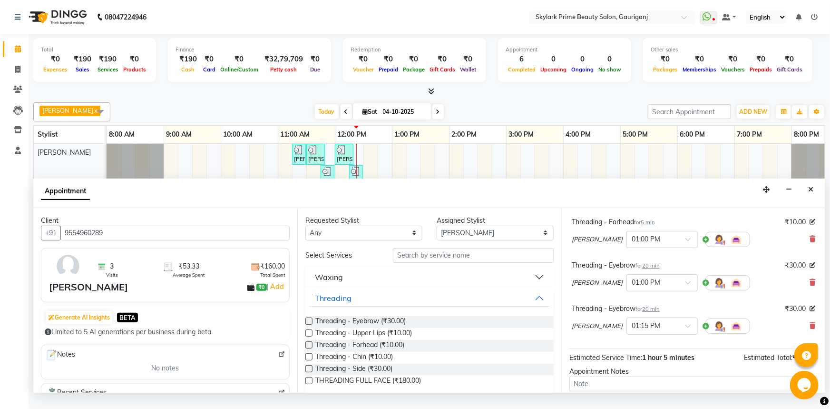
click at [808, 286] on div "Gurwinder Singh × 01:00 PM" at bounding box center [694, 282] width 244 height 25
click at [810, 286] on icon at bounding box center [813, 282] width 6 height 7
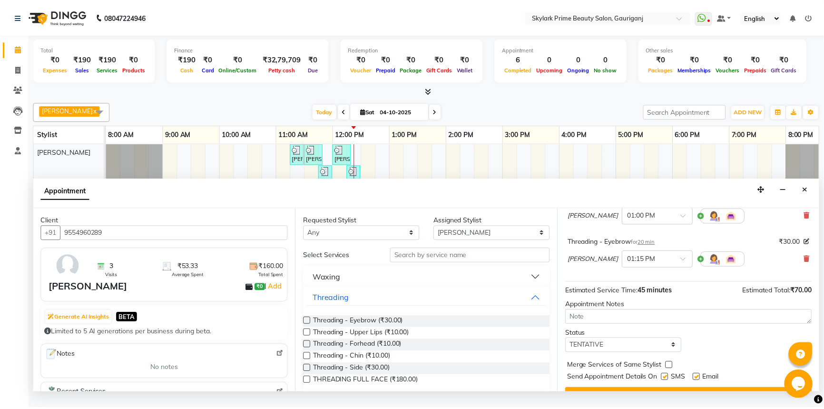
scroll to position [143, 0]
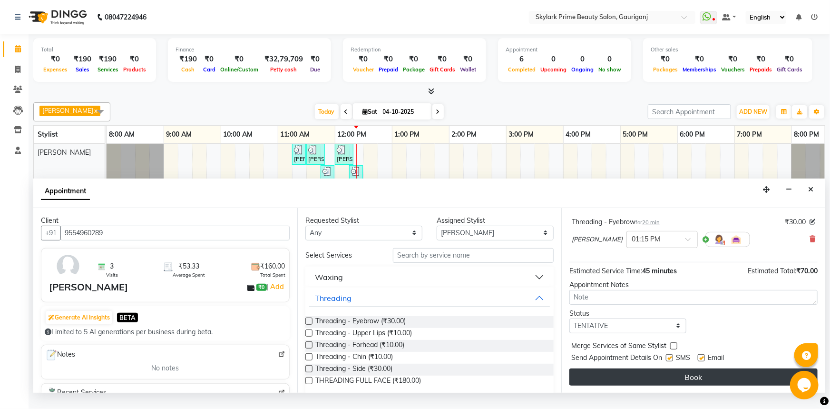
click at [676, 385] on button "Book" at bounding box center [694, 376] width 248 height 17
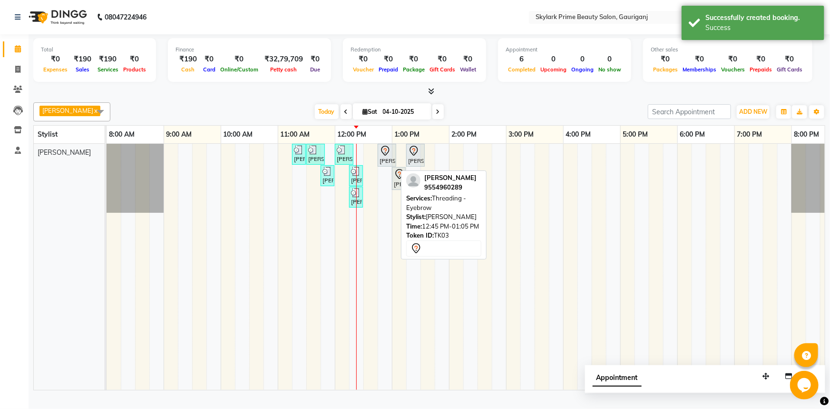
click at [389, 156] on icon at bounding box center [385, 151] width 8 height 10
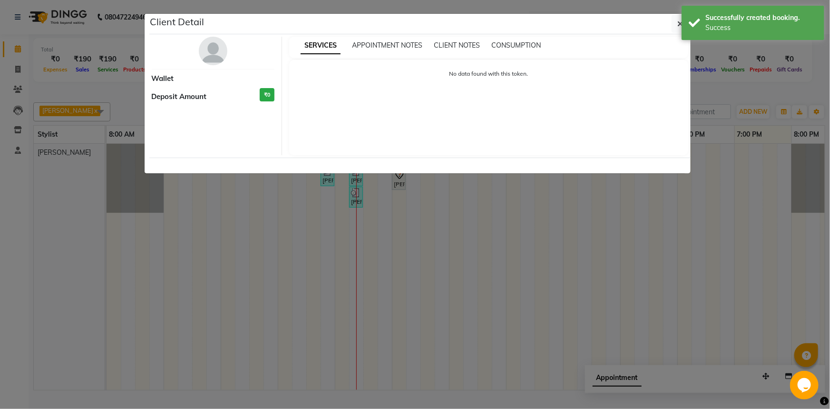
select select "7"
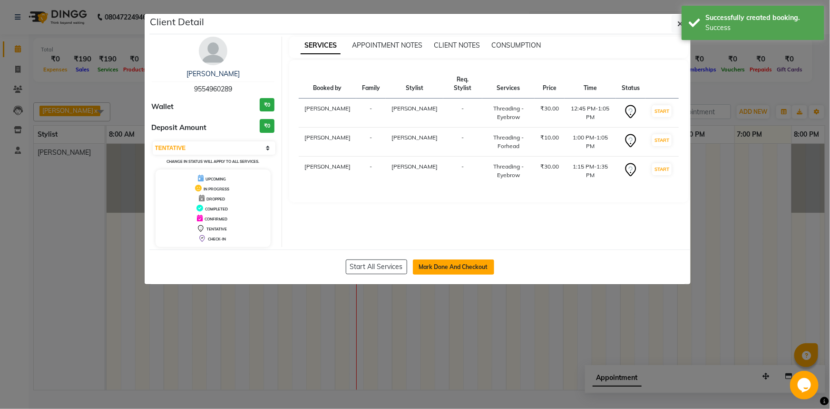
click at [461, 265] on button "Mark Done And Checkout" at bounding box center [453, 266] width 81 height 15
select select "service"
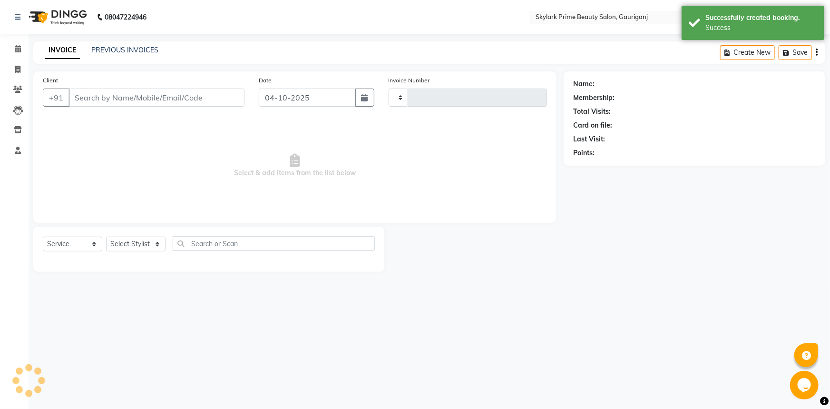
type input "3720"
select select "4735"
type input "9554960289"
select select "30218"
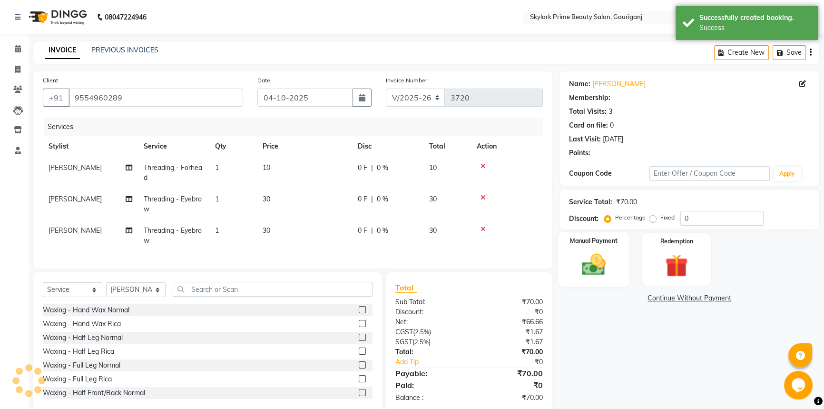
click at [597, 262] on img at bounding box center [594, 264] width 39 height 27
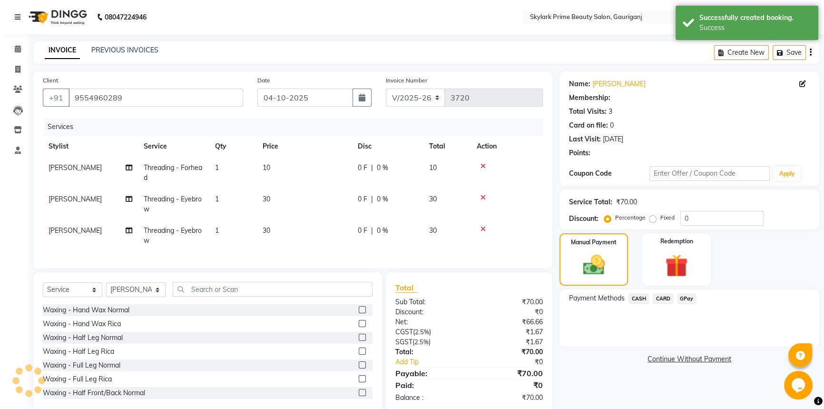
click at [638, 295] on span "CASH" at bounding box center [639, 298] width 20 height 11
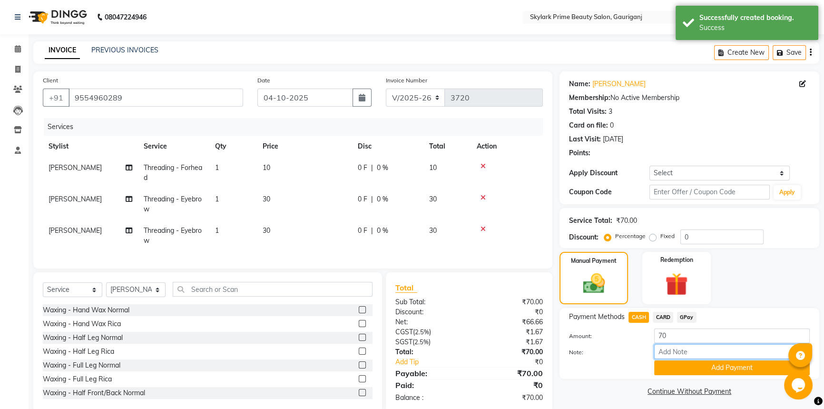
click at [667, 345] on input "Note:" at bounding box center [732, 351] width 156 height 15
click at [665, 325] on div "Payment Methods CASH CARD GPay Amount: 70 Note: Add Payment" at bounding box center [689, 343] width 241 height 63
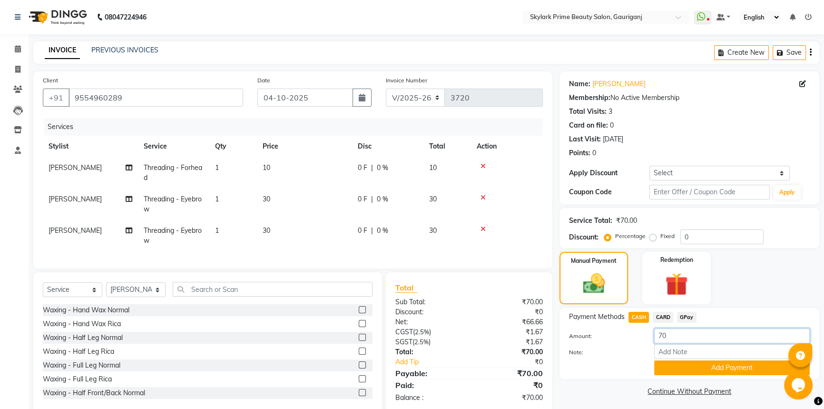
click at [676, 336] on input "70" at bounding box center [732, 335] width 156 height 15
click at [677, 371] on button "Add Payment" at bounding box center [732, 367] width 156 height 15
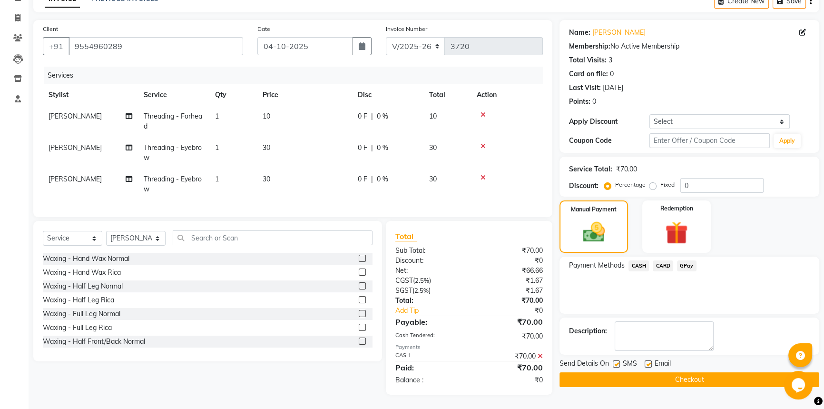
scroll to position [58, 0]
click at [658, 377] on button "Checkout" at bounding box center [690, 379] width 260 height 15
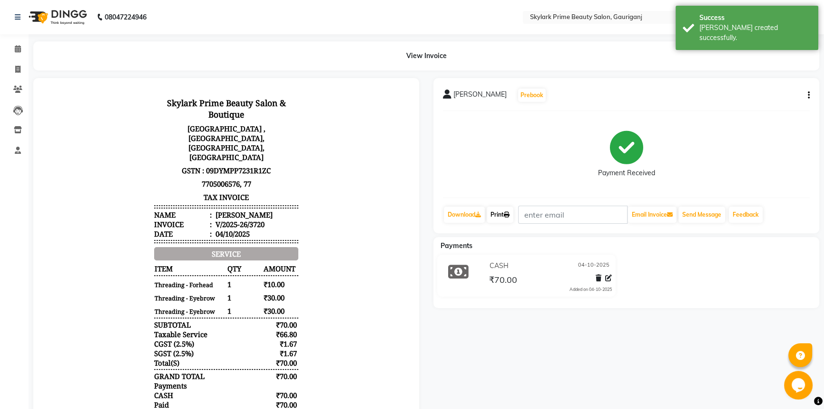
click at [499, 214] on link "Print" at bounding box center [500, 215] width 27 height 16
click at [16, 41] on link "Calendar" at bounding box center [14, 49] width 23 height 16
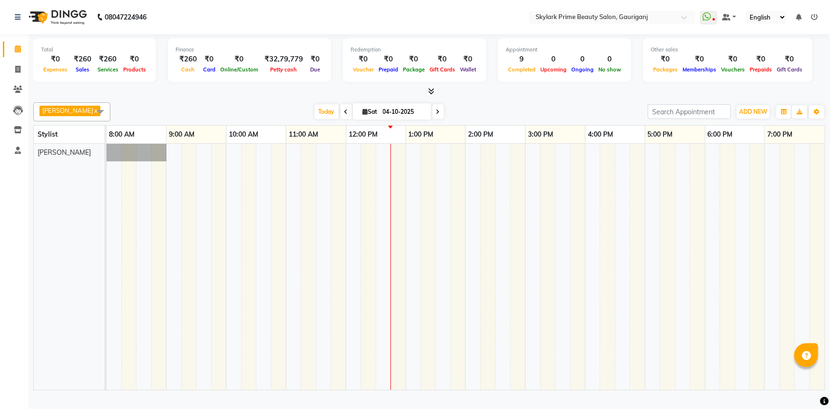
select select "en"
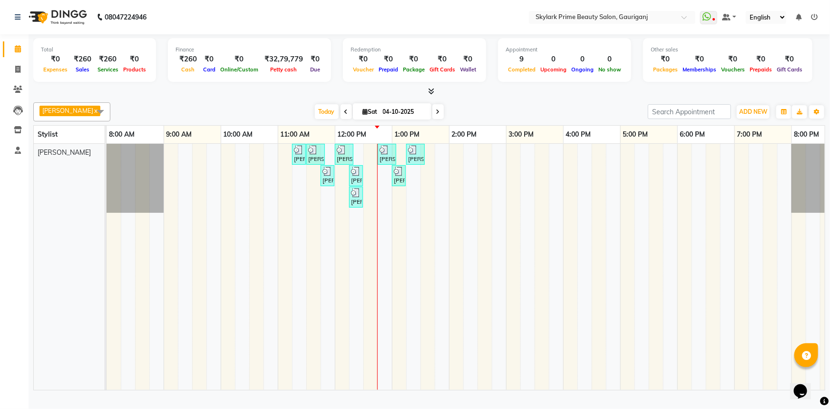
click at [382, 204] on div "ANAMIKA, TK01, 11:15 AM-11:25 AM, Waxing - Upper Lips Wax Rica ANAMIKA, TK01, 1…" at bounding box center [478, 267] width 742 height 246
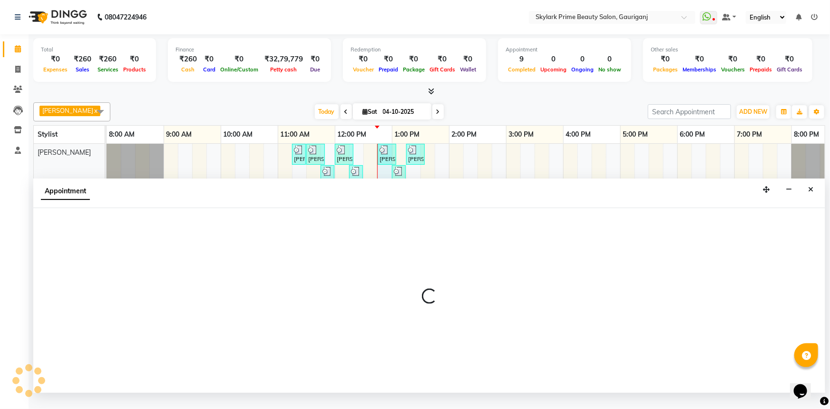
click at [808, 192] on button "Close" at bounding box center [811, 189] width 14 height 15
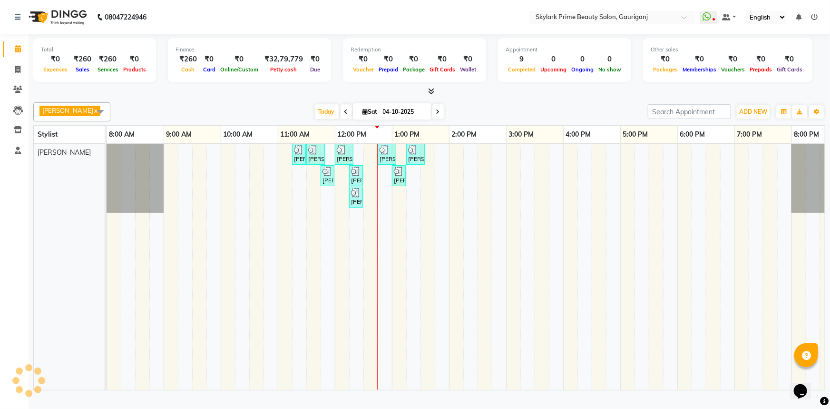
click at [383, 203] on div "ANAMIKA, TK01, 11:15 AM-11:25 AM, Waxing - Upper Lips Wax Rica ANAMIKA, TK01, 1…" at bounding box center [478, 267] width 742 height 246
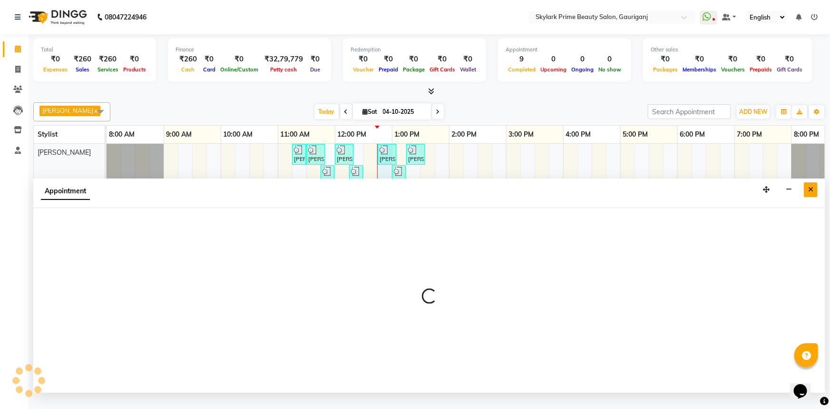
select select "30218"
select select "765"
select select "tentative"
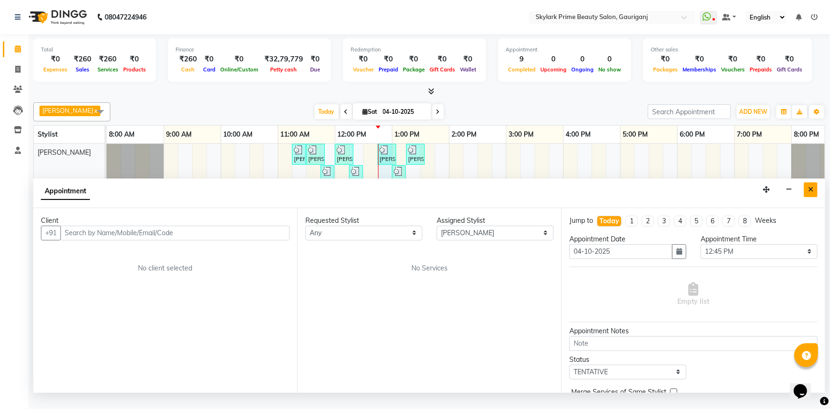
click at [810, 197] on button "Close" at bounding box center [811, 189] width 14 height 15
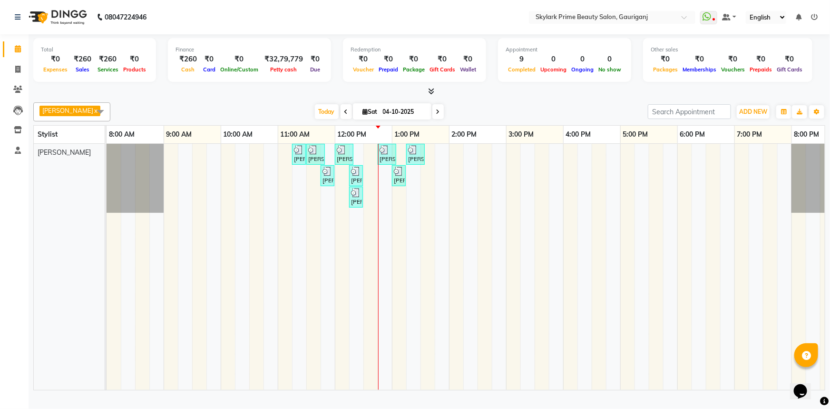
click at [388, 198] on div "ANAMIKA, TK01, 11:15 AM-11:25 AM, Waxing - Upper Lips Wax Rica ANAMIKA, TK01, 1…" at bounding box center [478, 267] width 742 height 246
select select "30218"
select select "765"
select select "tentative"
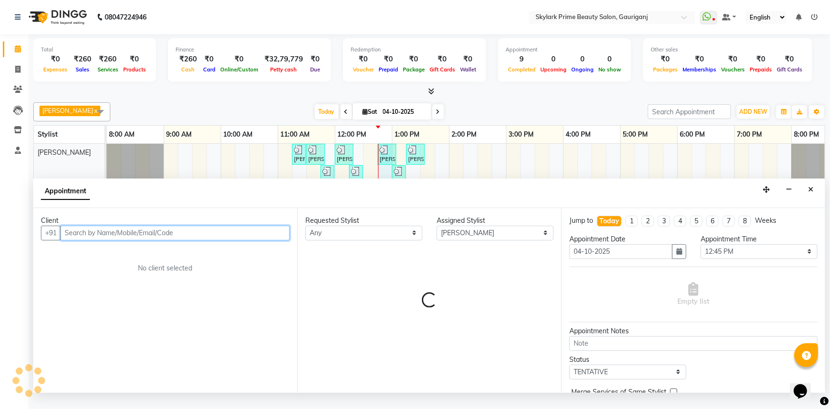
click at [193, 236] on input "text" at bounding box center [174, 233] width 229 height 15
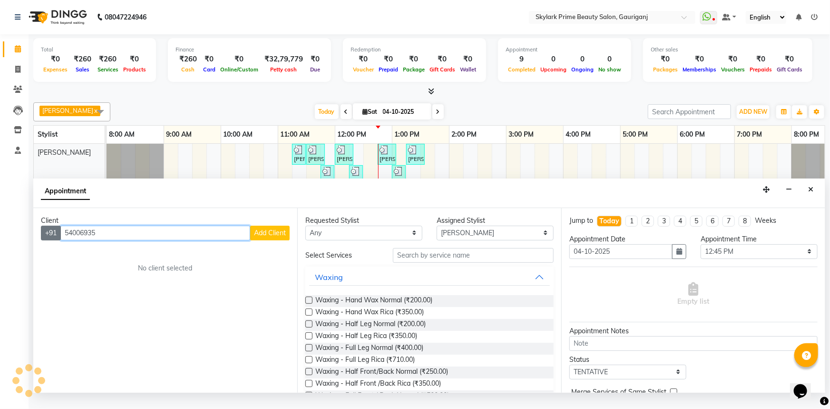
click at [61, 240] on div "+91 54006935 Add Client" at bounding box center [165, 233] width 249 height 15
click at [75, 240] on input "8554006935" at bounding box center [155, 233] width 190 height 15
drag, startPoint x: 64, startPoint y: 241, endPoint x: 148, endPoint y: 242, distance: 83.3
click at [148, 240] on input "8524006935" at bounding box center [155, 233] width 190 height 15
click at [141, 240] on input "8524006935" at bounding box center [155, 233] width 190 height 15
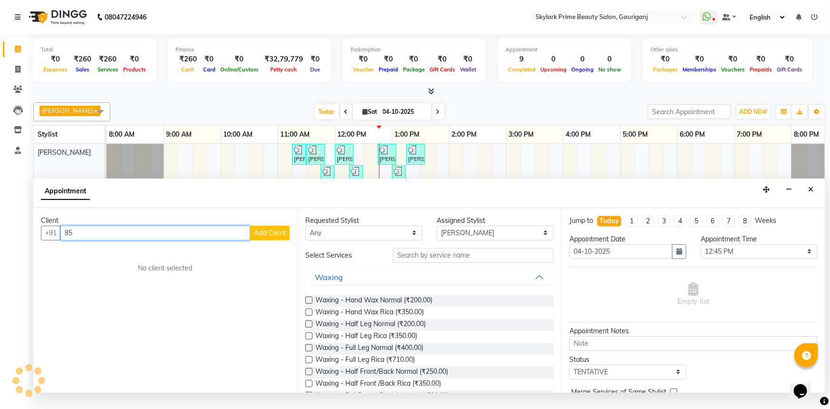
type input "8"
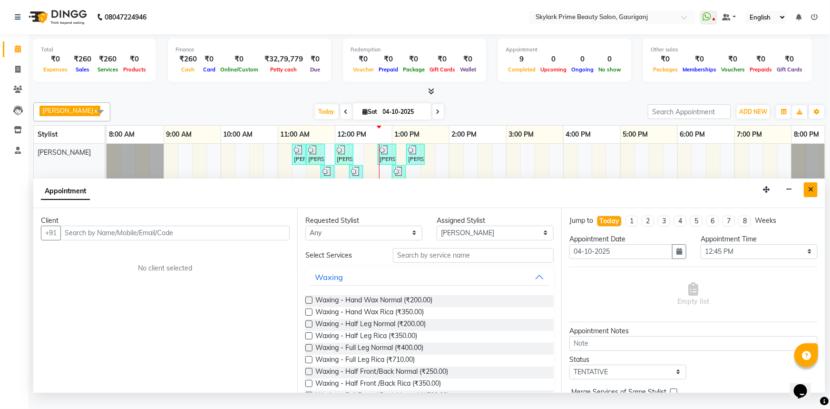
click at [808, 197] on button "Close" at bounding box center [811, 189] width 14 height 15
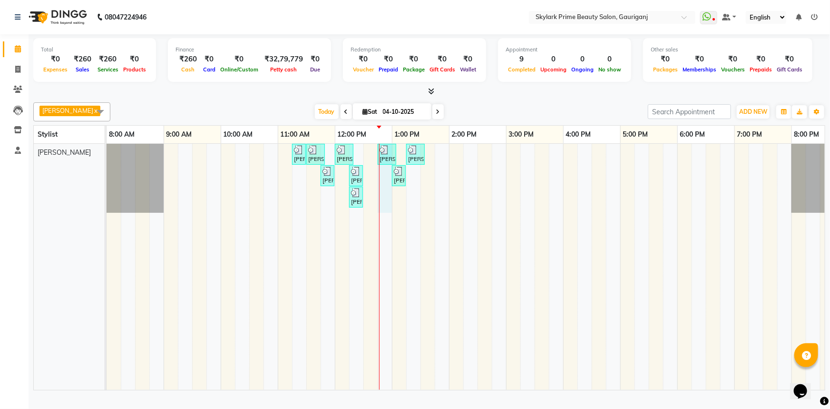
click at [389, 197] on div "ANAMIKA, TK01, 11:15 AM-11:25 AM, Waxing - Upper Lips Wax Rica ANAMIKA, TK01, 1…" at bounding box center [478, 267] width 742 height 246
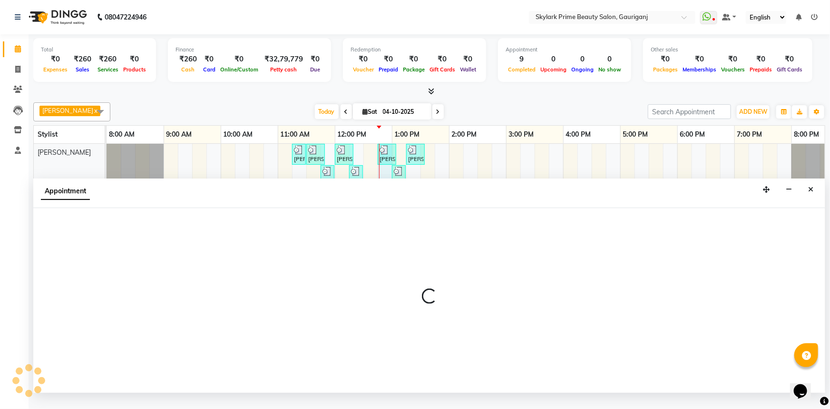
select select "30218"
select select "tentative"
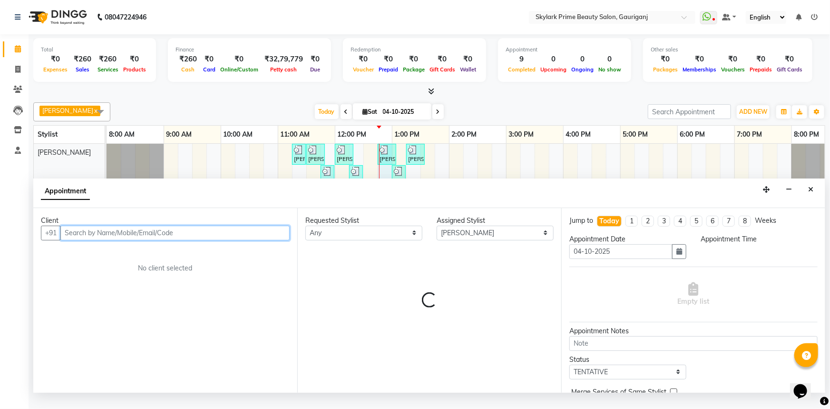
select select "765"
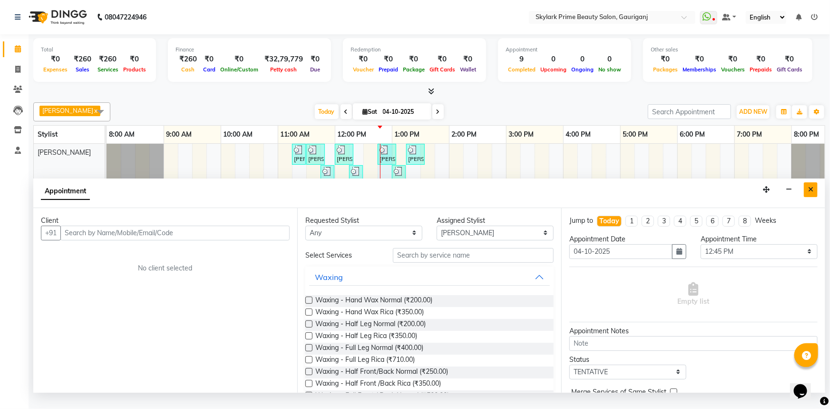
click at [808, 197] on button "Close" at bounding box center [811, 189] width 14 height 15
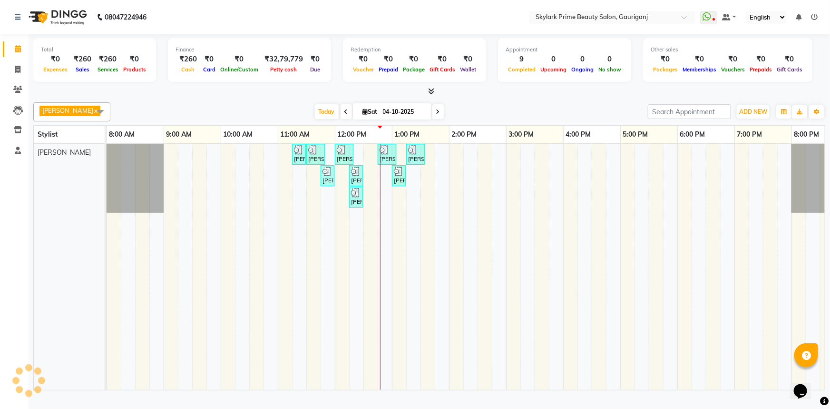
click at [697, 211] on div "ANAMIKA, TK01, 11:15 AM-11:25 AM, Waxing - Upper Lips Wax Rica ANAMIKA, TK01, 1…" at bounding box center [478, 267] width 742 height 246
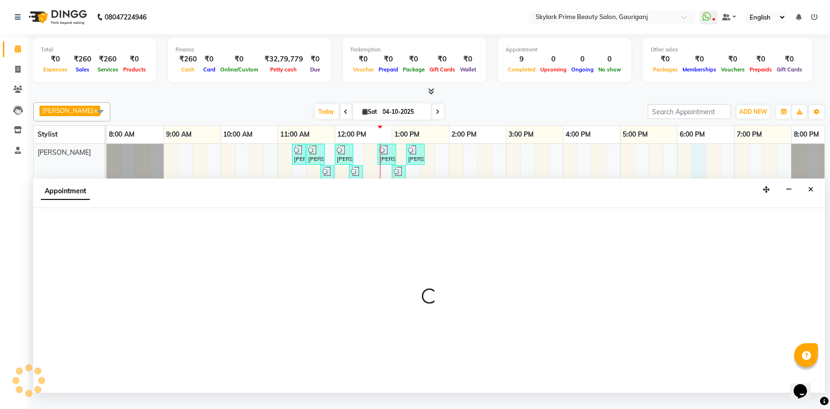
select select "1095"
select select "tentative"
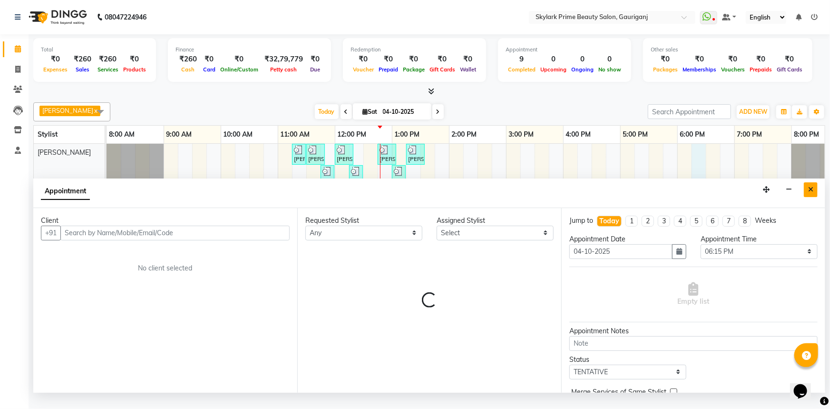
click at [807, 197] on button "Close" at bounding box center [811, 189] width 14 height 15
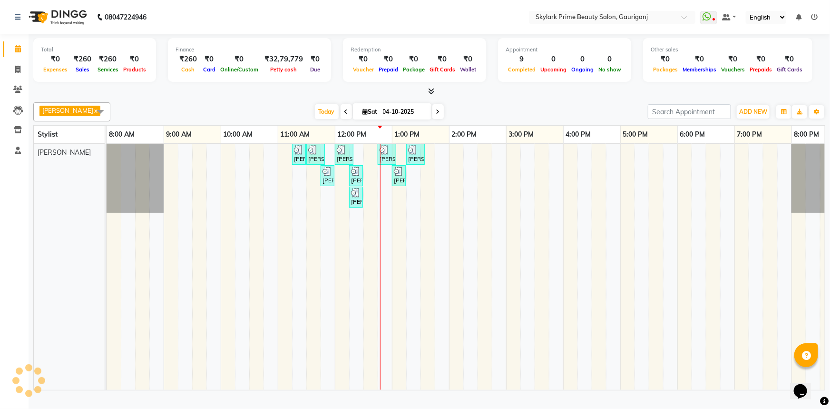
click at [389, 204] on div "ANAMIKA, TK01, 11:15 AM-11:25 AM, Waxing - Upper Lips Wax Rica ANAMIKA, TK01, 1…" at bounding box center [478, 267] width 742 height 246
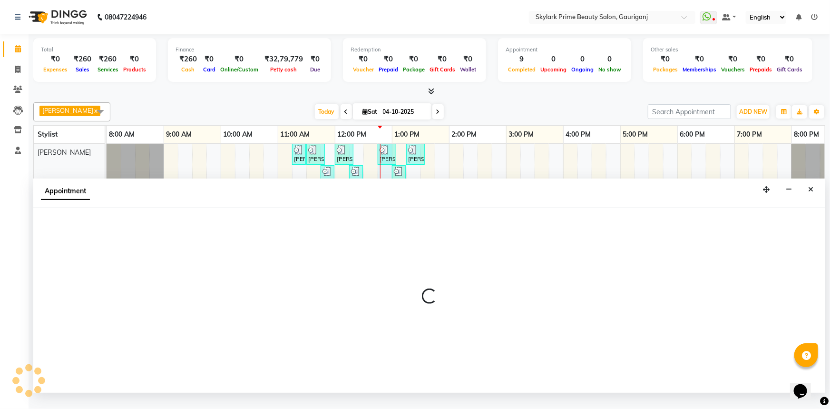
select select "30218"
select select "765"
select select "tentative"
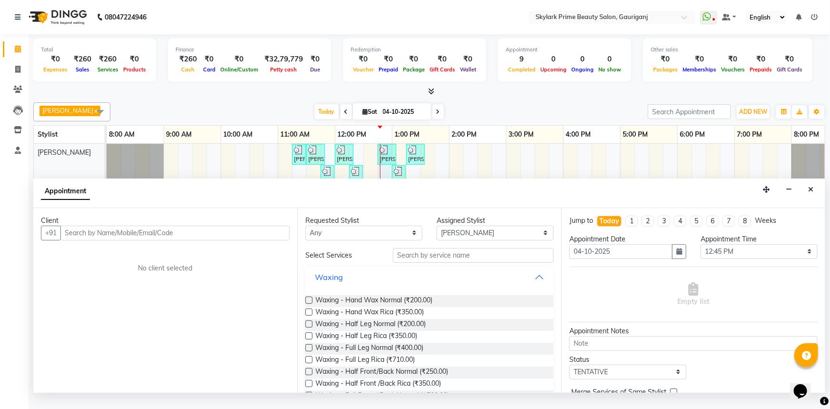
click at [532, 286] on button "Waxing" at bounding box center [429, 276] width 241 height 17
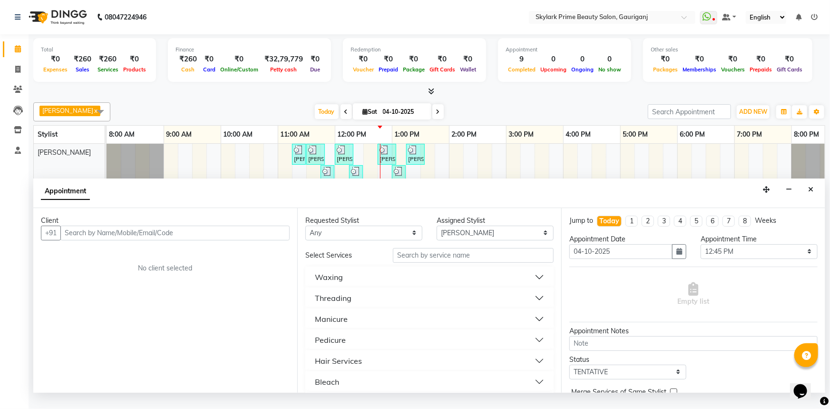
click at [358, 306] on button "Threading" at bounding box center [429, 297] width 241 height 17
click at [352, 306] on button "Threading" at bounding box center [429, 297] width 241 height 17
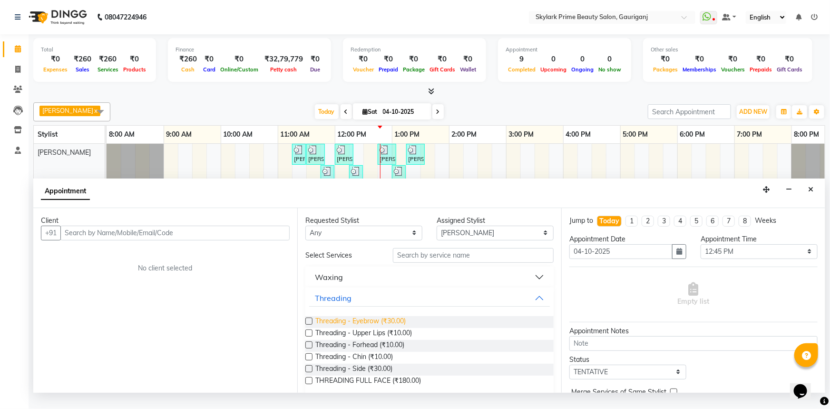
click at [362, 328] on span "Threading - Eyebrow (₹30.00)" at bounding box center [361, 322] width 90 height 12
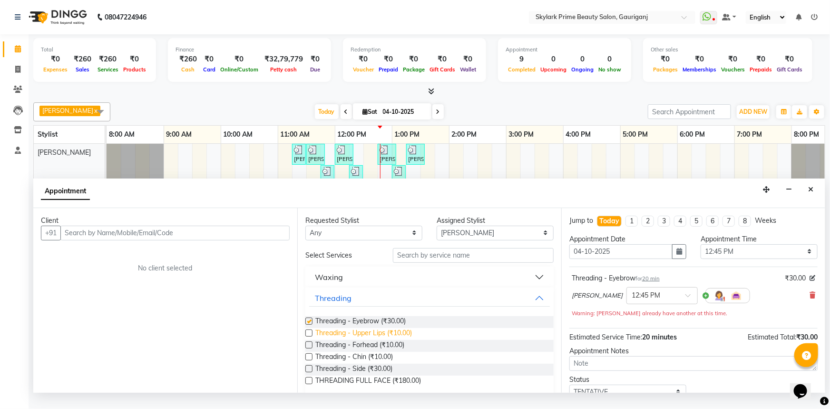
checkbox input "false"
click at [361, 352] on span "Threading - Forhead (₹10.00)" at bounding box center [360, 346] width 89 height 12
checkbox input "false"
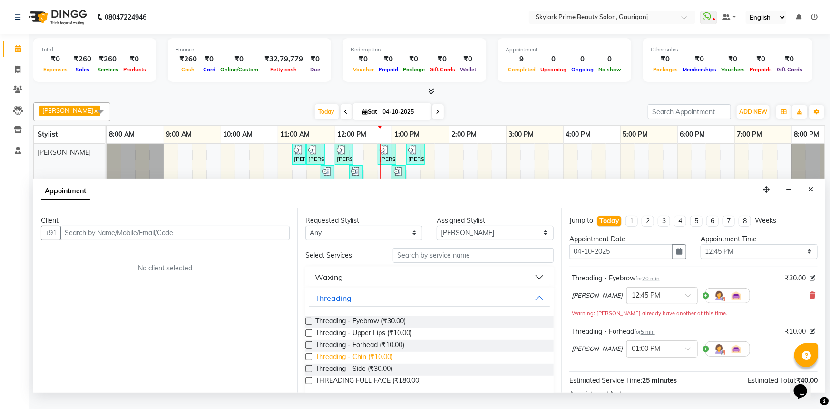
click at [356, 364] on span "Threading - Chin (₹10.00)" at bounding box center [355, 358] width 78 height 12
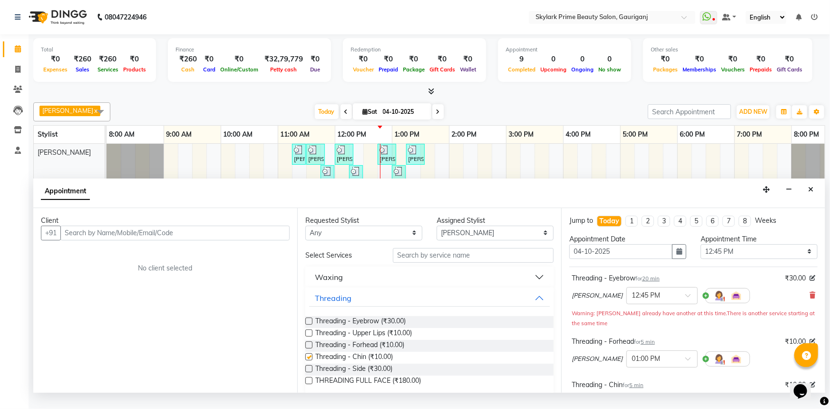
checkbox input "false"
click at [535, 300] on button "Threading" at bounding box center [429, 297] width 241 height 17
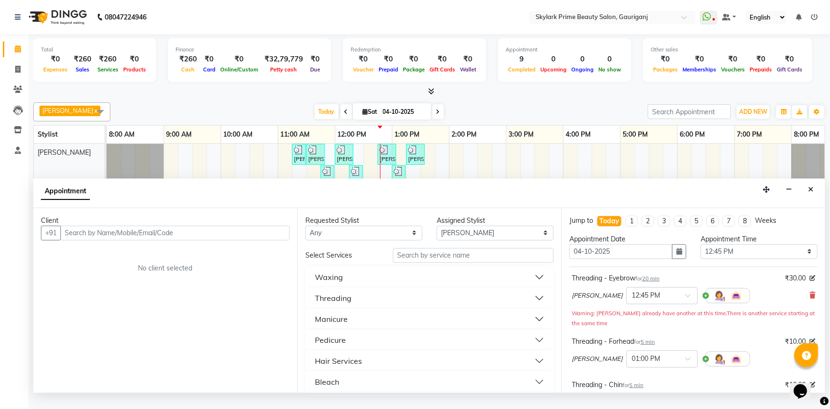
click at [356, 286] on button "Waxing" at bounding box center [429, 276] width 241 height 17
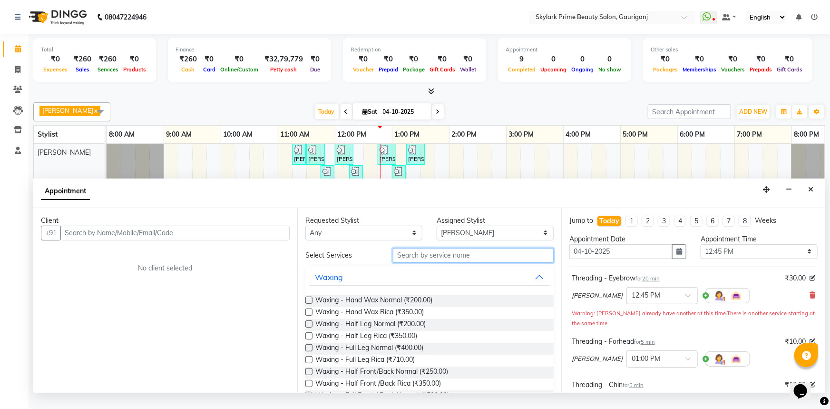
click at [407, 261] on input "text" at bounding box center [473, 255] width 161 height 15
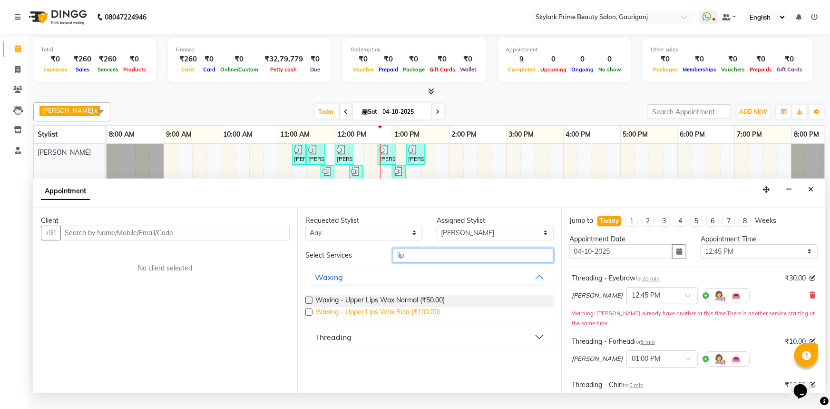
type input "lip"
click at [356, 319] on span "Waxing - Upper Lips Wax Rica (₹100.00)" at bounding box center [378, 313] width 125 height 12
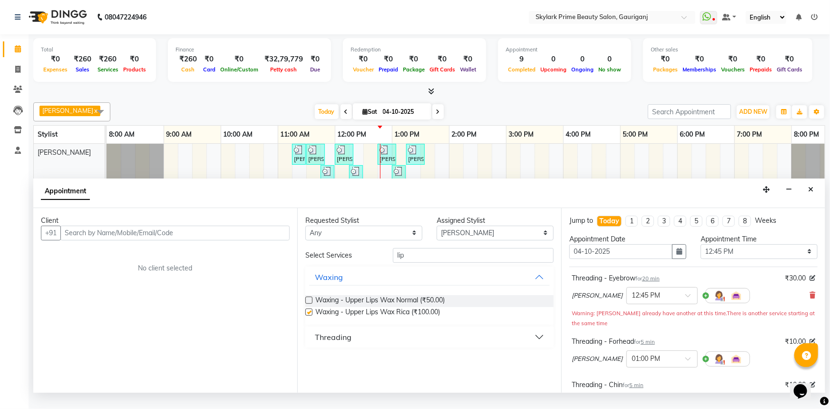
checkbox input "false"
click at [421, 258] on input "lip" at bounding box center [473, 255] width 161 height 15
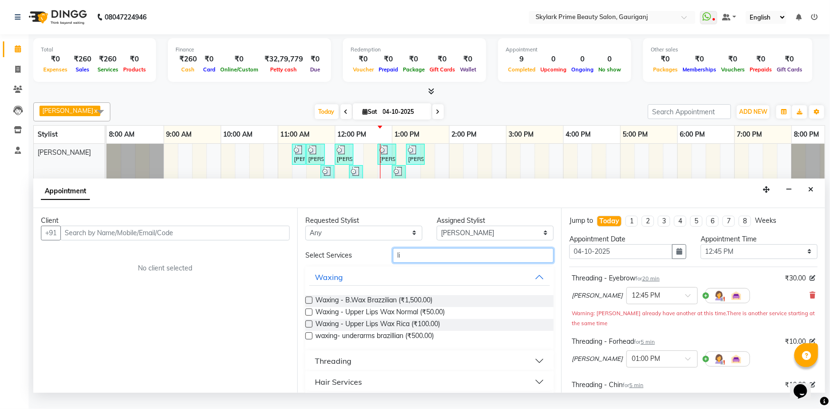
type input "l"
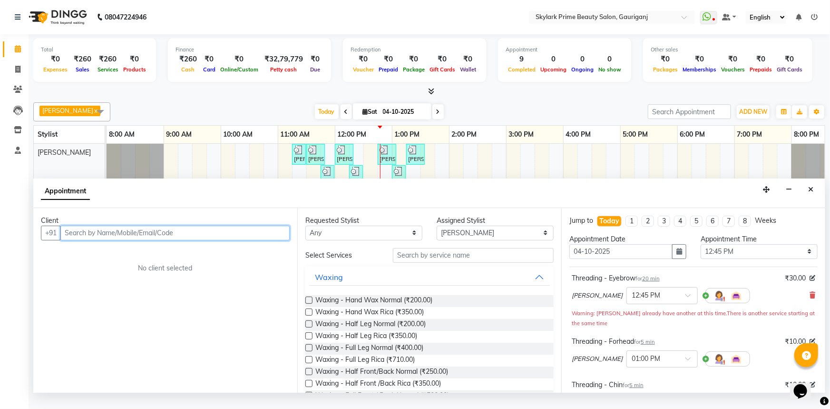
click at [221, 237] on input "text" at bounding box center [174, 233] width 229 height 15
paste input "8524006935"
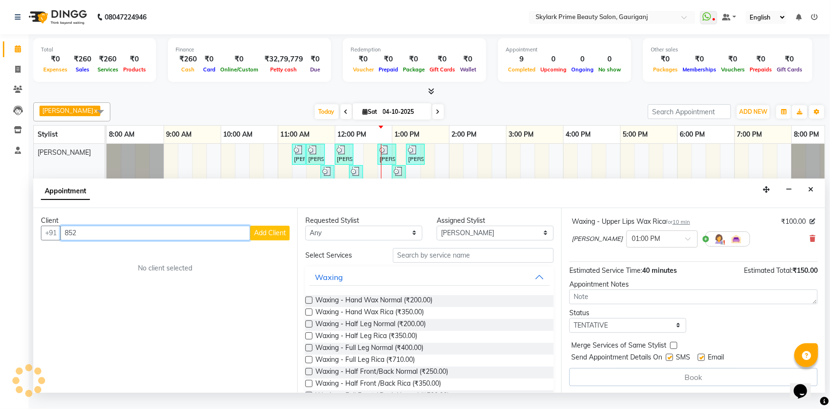
scroll to position [207, 0]
click at [91, 240] on input "852" at bounding box center [155, 233] width 190 height 15
type input "8"
paste input "8524006935"
type input "8524006935"
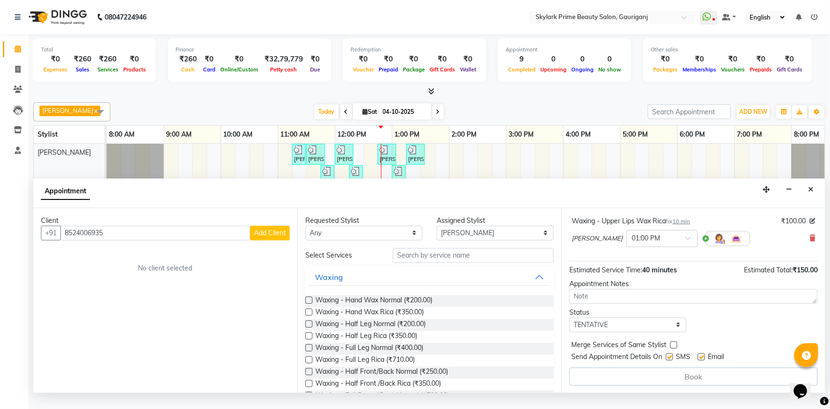
click at [267, 240] on button "Add Client" at bounding box center [270, 233] width 40 height 15
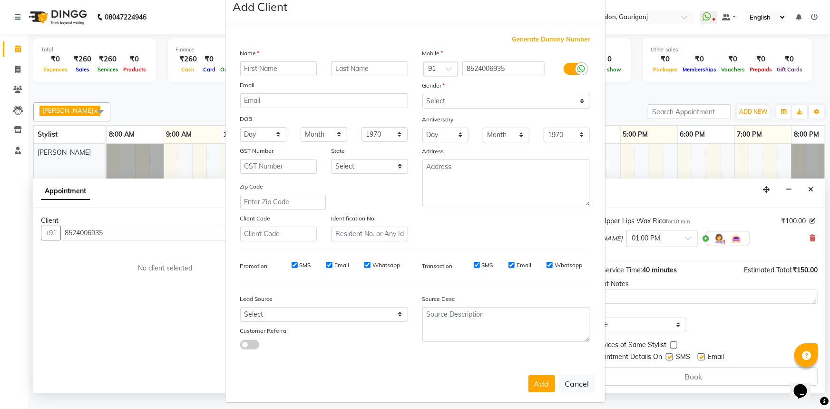
scroll to position [33, 0]
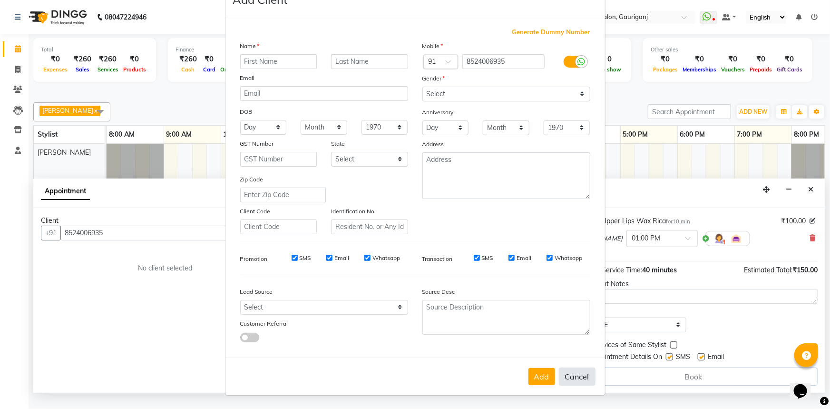
click at [574, 381] on button "Cancel" at bounding box center [577, 376] width 37 height 18
select select
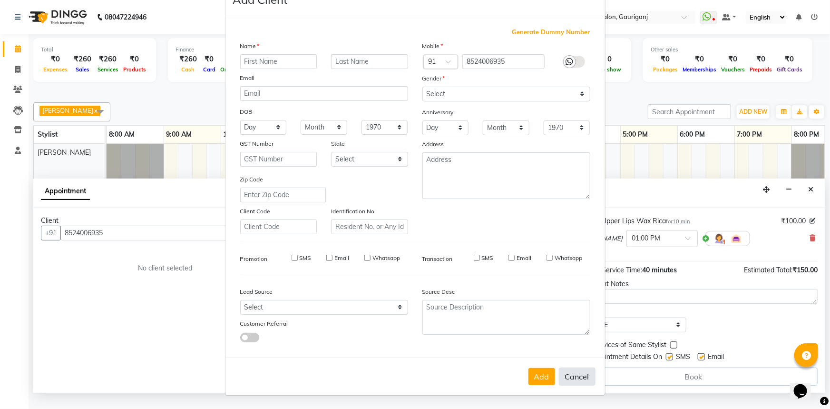
select select
checkbox input "false"
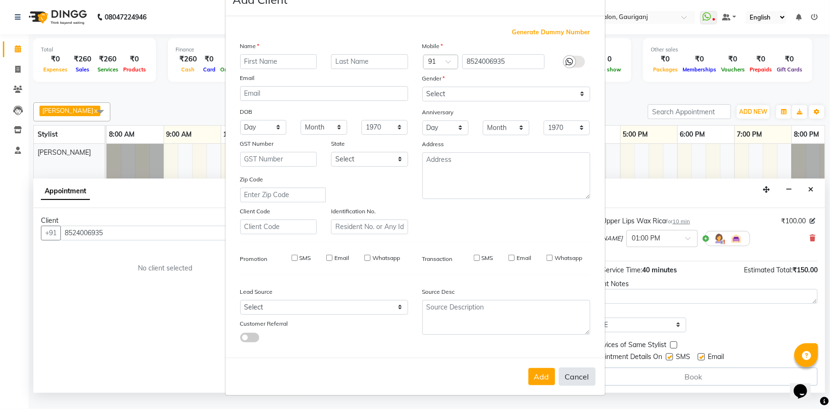
checkbox input "false"
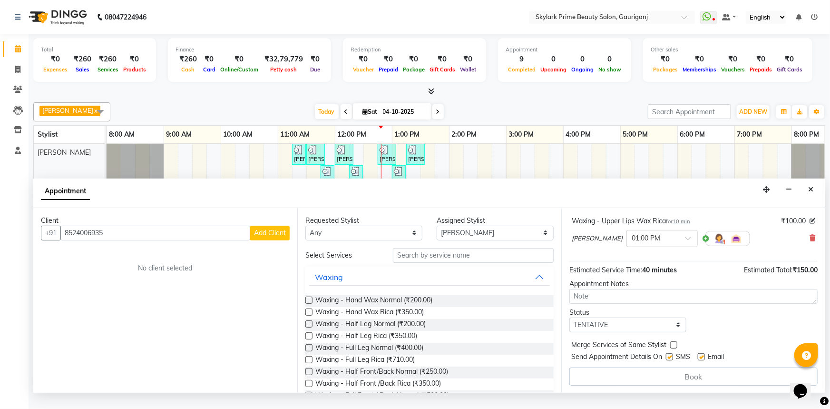
click at [153, 250] on div "Client +91 8524006935 Add Client No client selected" at bounding box center [165, 300] width 264 height 185
click at [139, 240] on input "8524006935" at bounding box center [155, 233] width 190 height 15
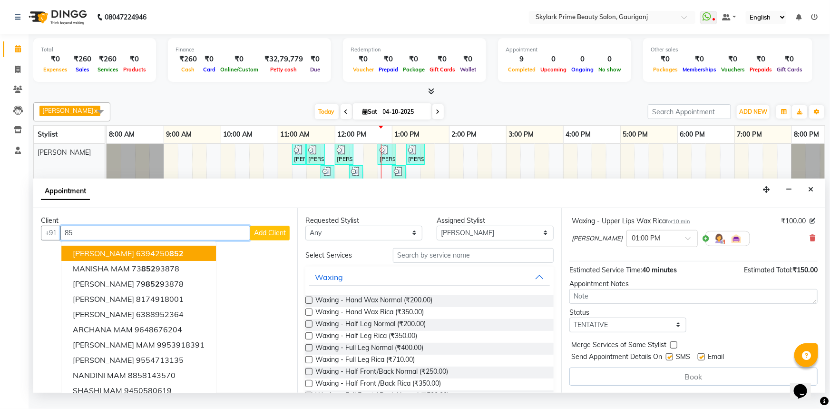
type input "8"
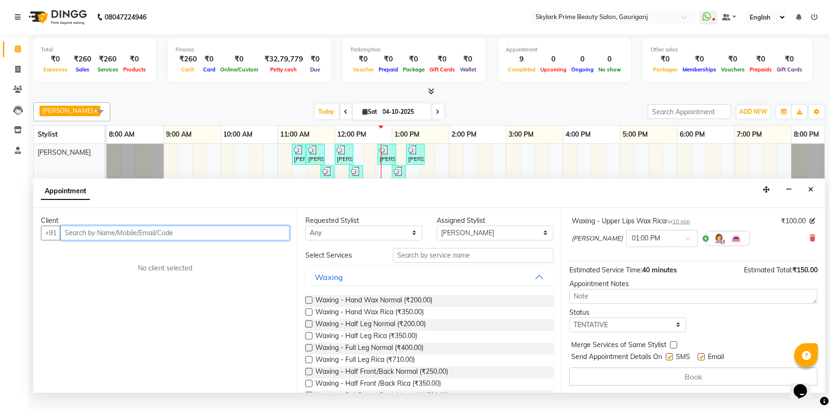
paste input "8524006935"
type input "8"
click at [203, 240] on input "text" at bounding box center [174, 233] width 229 height 15
paste input "8524006935"
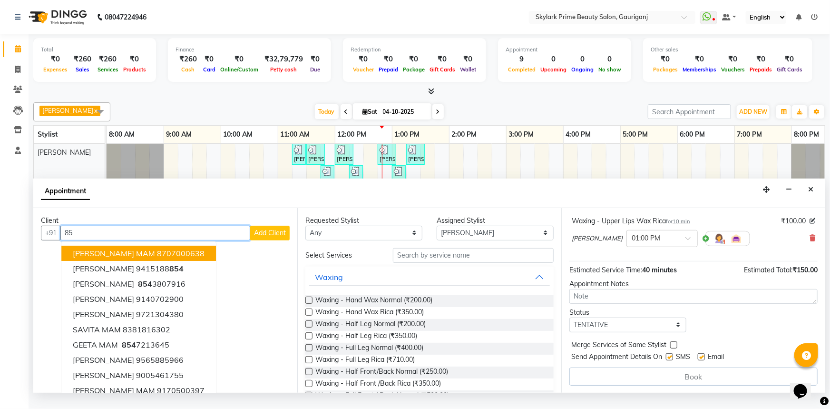
type input "8"
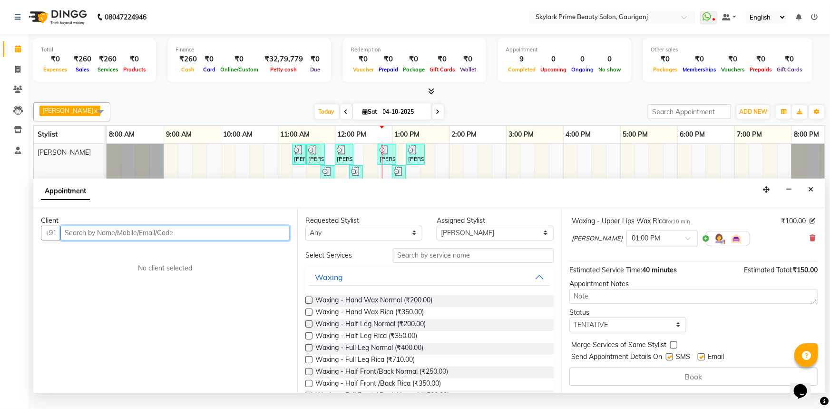
paste input "8524006935"
click at [76, 240] on input "8524006935" at bounding box center [155, 233] width 190 height 15
click at [109, 240] on input "854006935" at bounding box center [155, 233] width 190 height 15
click at [72, 239] on input "854006935" at bounding box center [155, 233] width 190 height 15
click at [86, 240] on input "8524006935" at bounding box center [155, 233] width 190 height 15
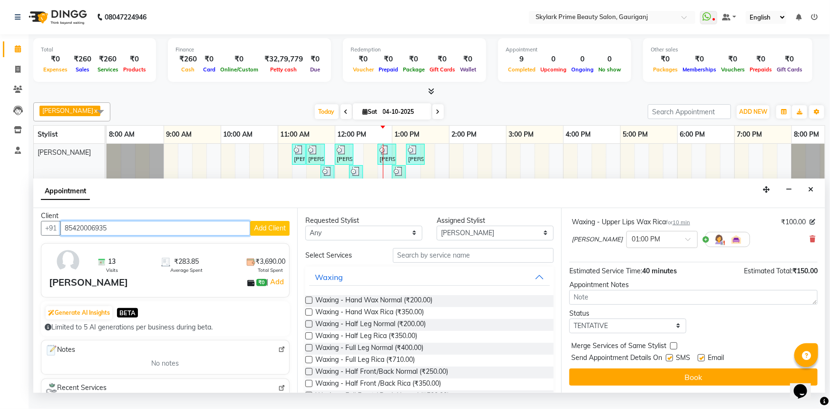
scroll to position [0, 0]
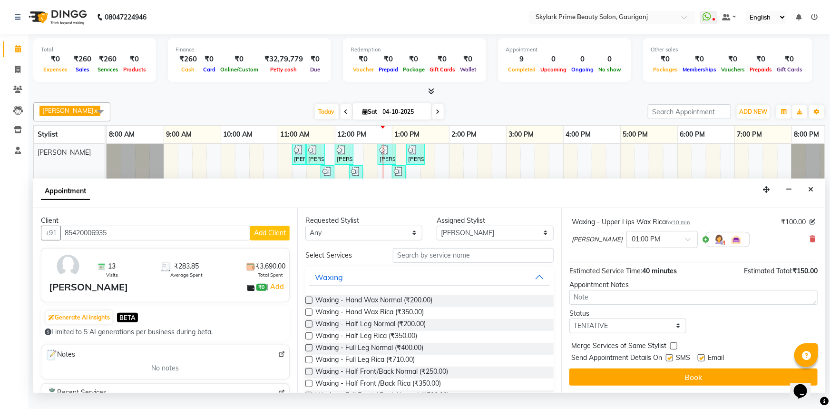
click at [89, 294] on div "urmila pandey" at bounding box center [88, 287] width 79 height 14
click at [100, 294] on div "urmila pandey" at bounding box center [88, 287] width 79 height 14
click at [109, 292] on div "urmila pandey" at bounding box center [88, 287] width 79 height 14
click at [110, 292] on div "urmila pandey" at bounding box center [88, 287] width 79 height 14
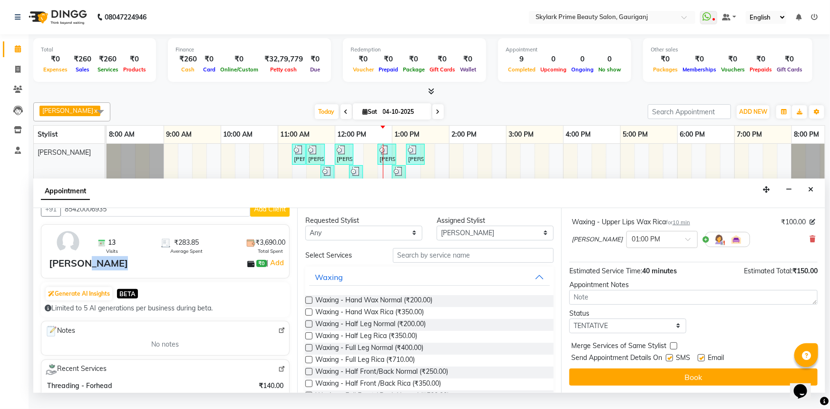
scroll to position [43, 0]
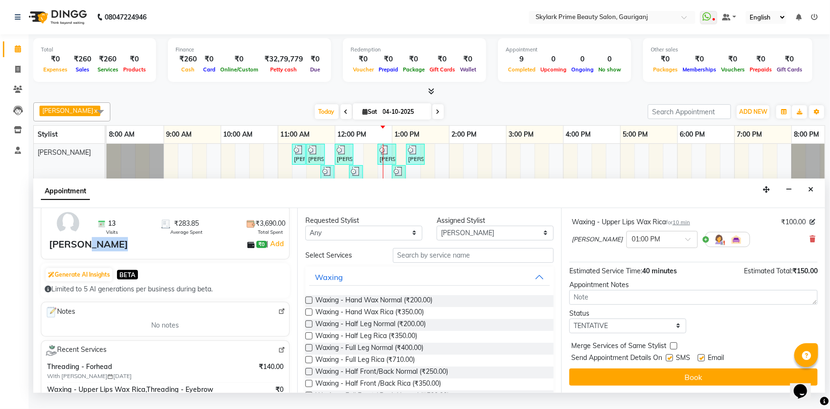
click at [129, 259] on div "13 Visits ₹283.85 Average Spent ₹3,690.00 Total Spent urmila pandey ₹0 | Add" at bounding box center [165, 232] width 249 height 54
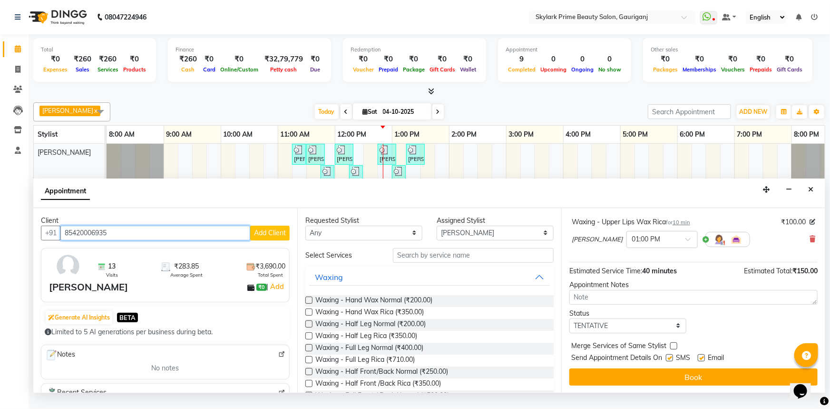
click at [128, 235] on input "85420006935" at bounding box center [155, 233] width 190 height 15
click at [134, 322] on span "BETA" at bounding box center [127, 317] width 21 height 9
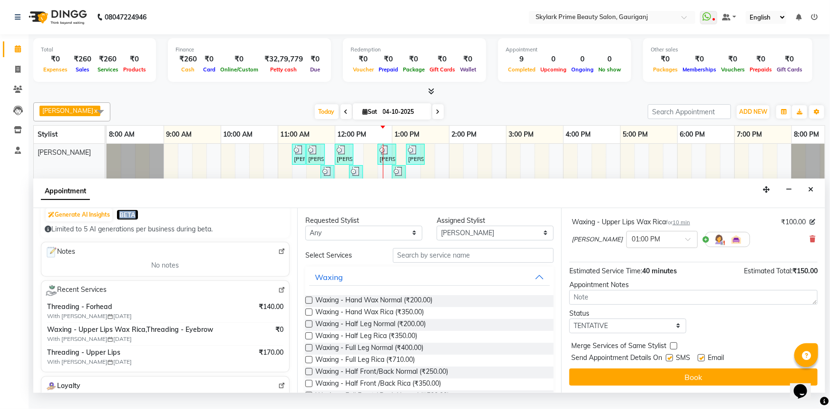
scroll to position [103, 0]
click at [278, 293] on img at bounding box center [281, 289] width 7 height 7
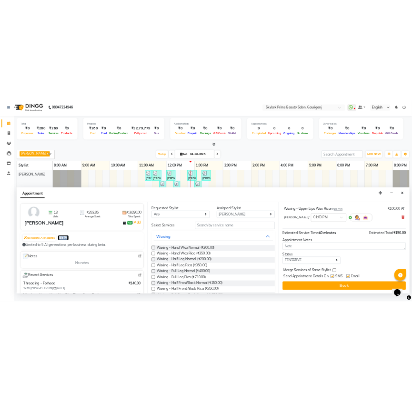
scroll to position [86, 0]
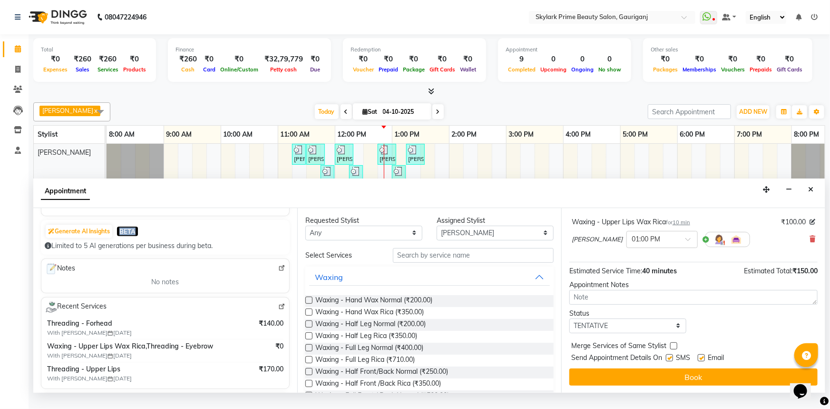
click at [278, 310] on img at bounding box center [281, 306] width 7 height 7
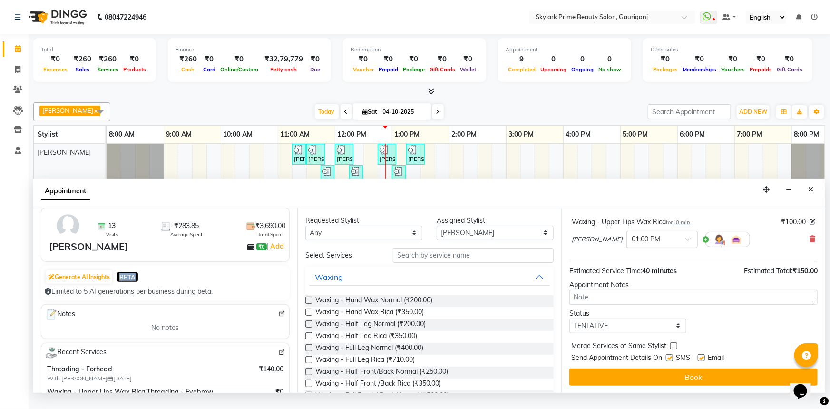
scroll to position [0, 0]
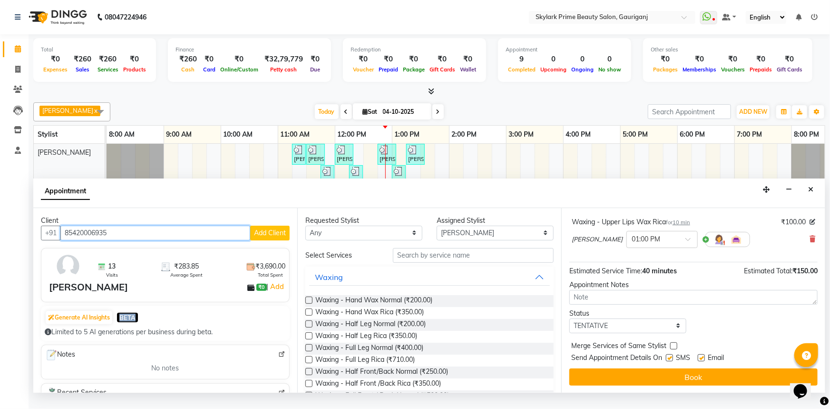
click at [126, 237] on input "85420006935" at bounding box center [155, 233] width 190 height 15
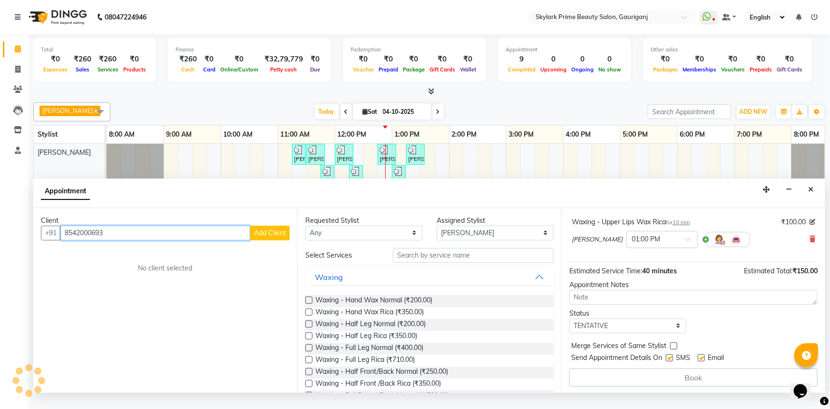
scroll to position [207, 0]
type input "8"
paste input "8524006935"
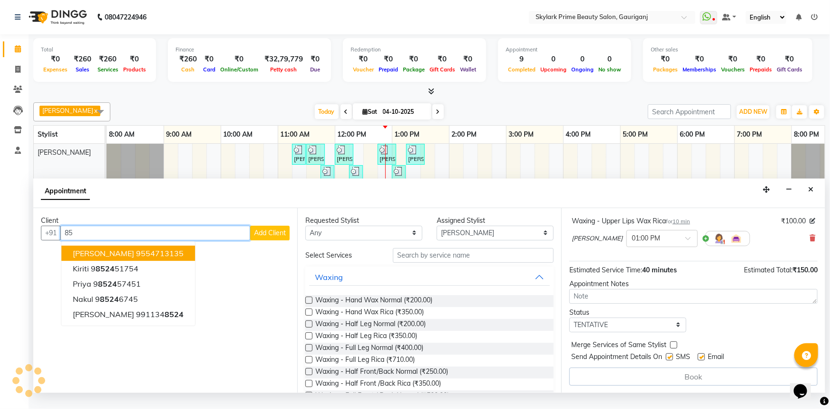
type input "8"
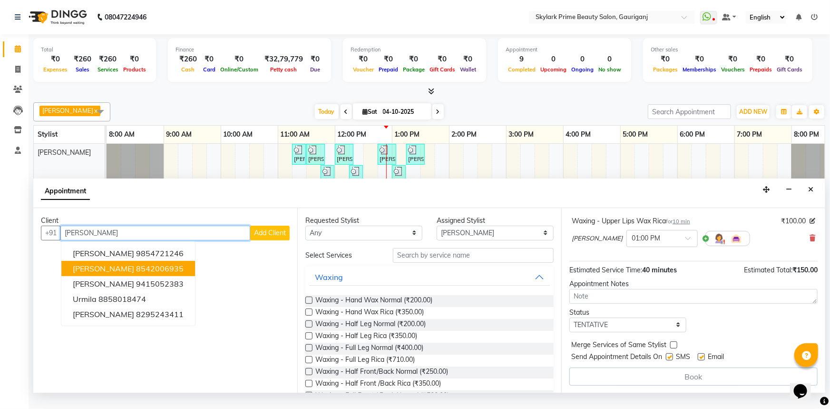
click at [136, 273] on ngb-highlight "8542006935" at bounding box center [160, 269] width 48 height 10
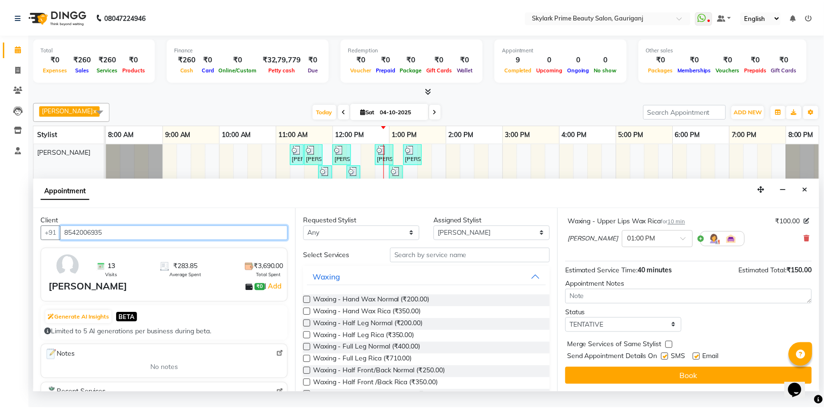
scroll to position [206, 0]
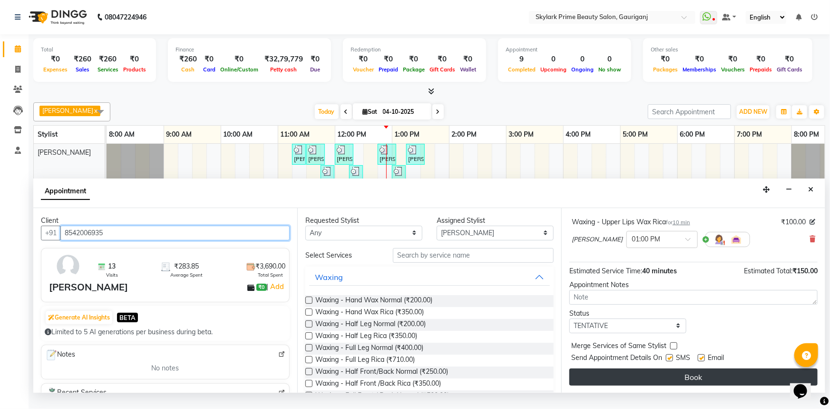
type input "8542006935"
click at [704, 383] on button "Book" at bounding box center [694, 376] width 248 height 17
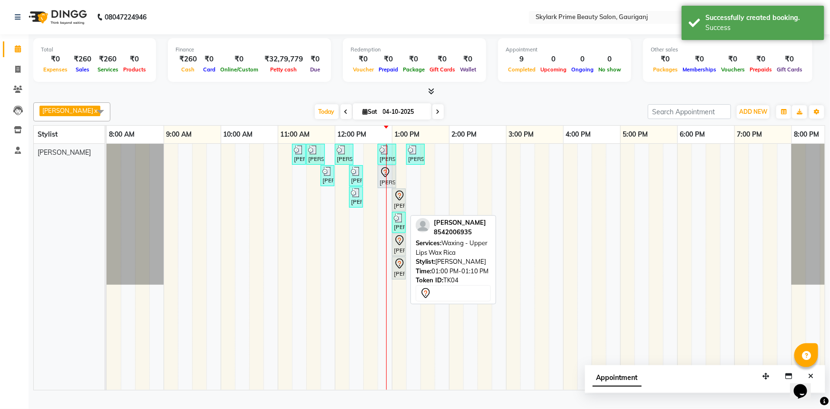
click at [397, 201] on icon at bounding box center [399, 195] width 11 height 11
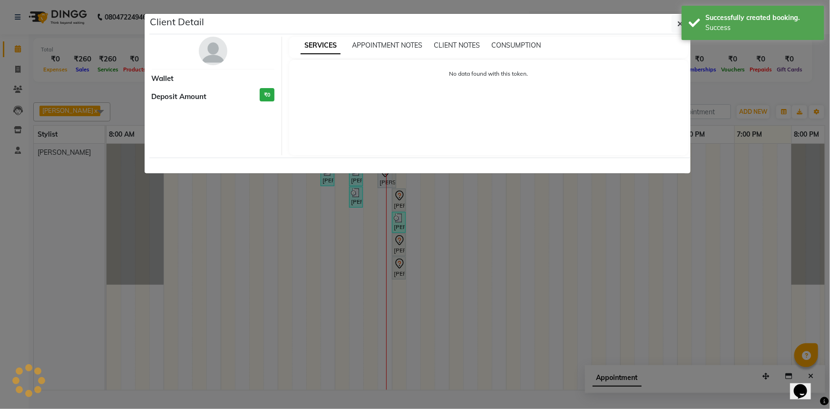
select select "7"
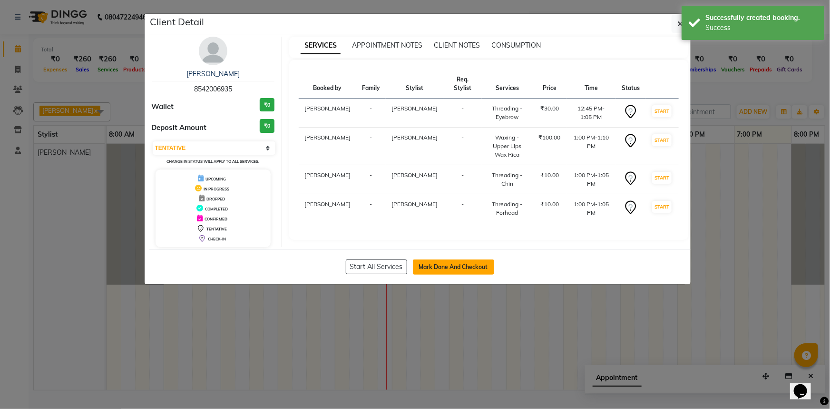
click at [441, 261] on button "Mark Done And Checkout" at bounding box center [453, 266] width 81 height 15
select select "service"
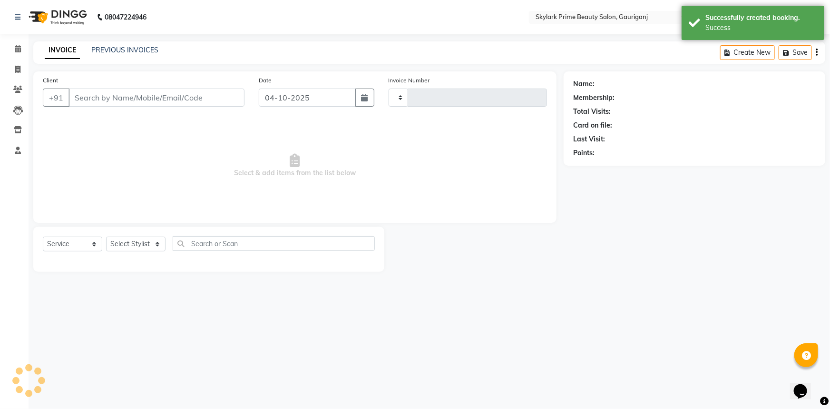
type input "3721"
select select "4735"
type input "8542006935"
select select "30218"
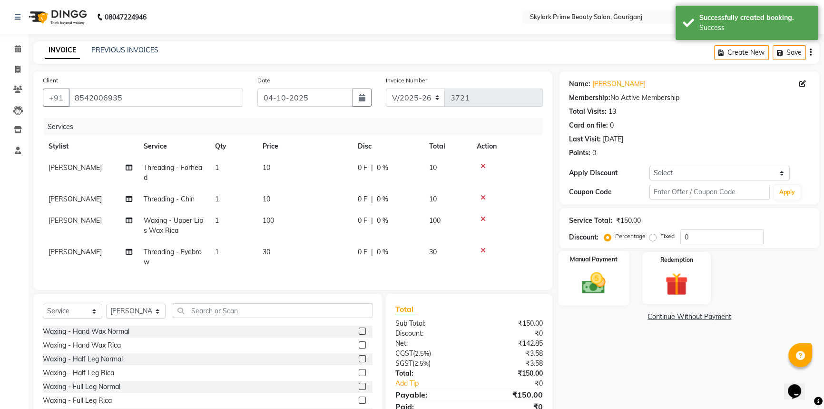
click at [594, 288] on img at bounding box center [594, 282] width 39 height 27
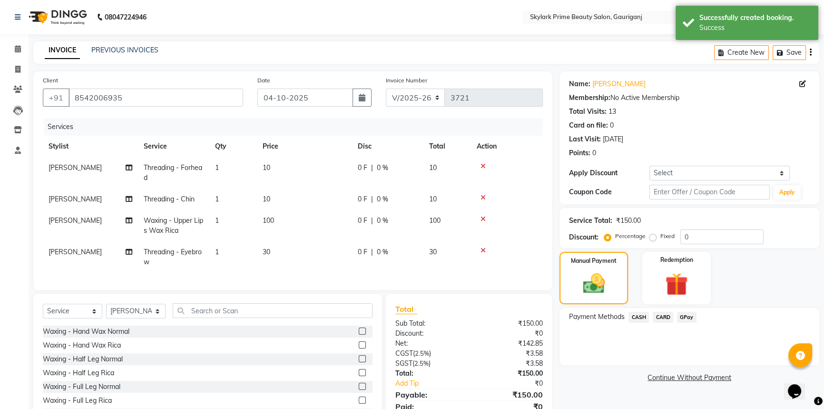
click at [641, 317] on span "CASH" at bounding box center [639, 317] width 20 height 11
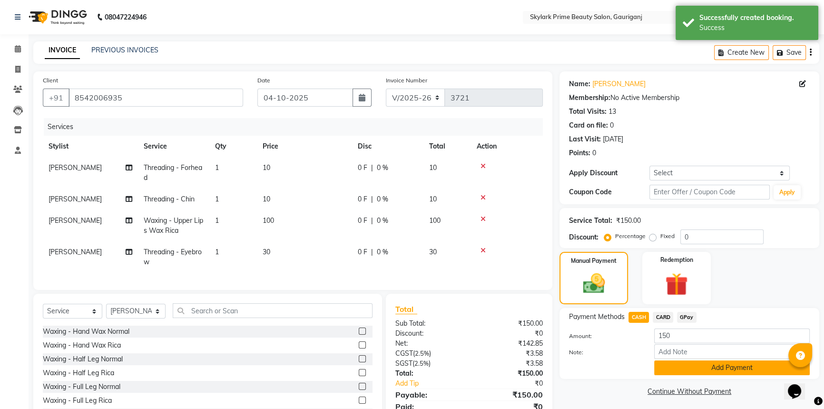
click at [676, 365] on button "Add Payment" at bounding box center [732, 367] width 156 height 15
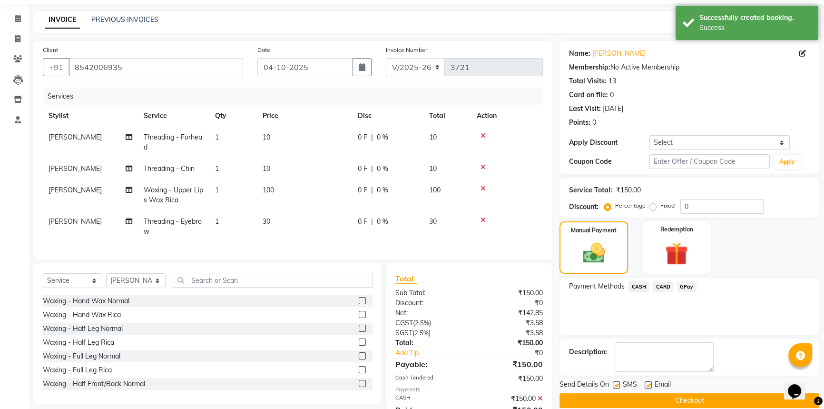
scroll to position [79, 0]
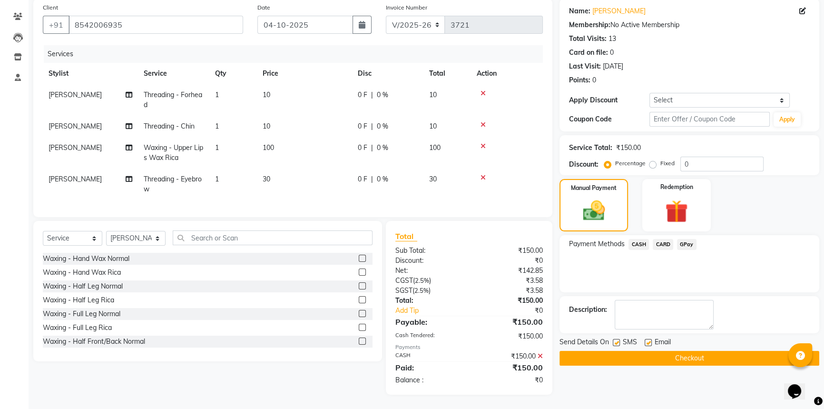
click at [658, 351] on button "Checkout" at bounding box center [690, 358] width 260 height 15
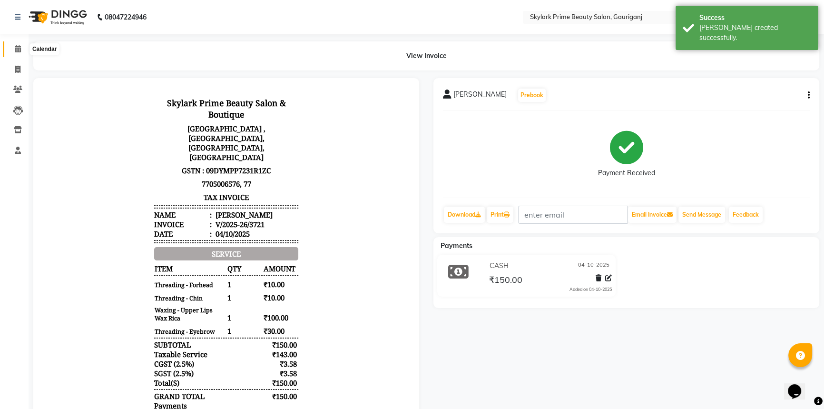
click at [20, 48] on icon at bounding box center [18, 48] width 6 height 7
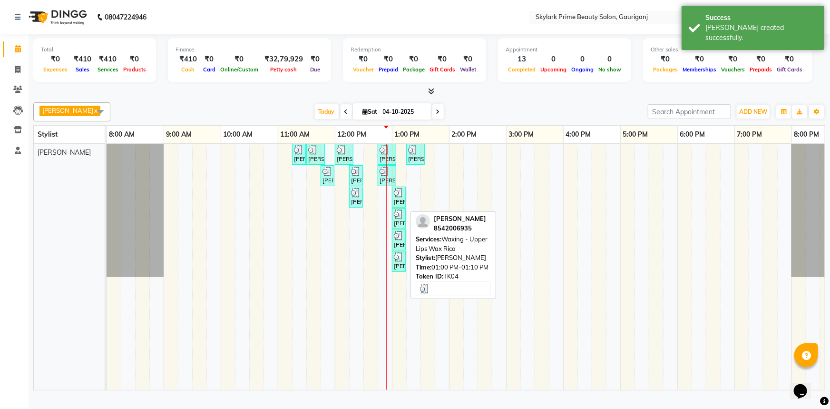
click at [396, 198] on img at bounding box center [399, 193] width 10 height 10
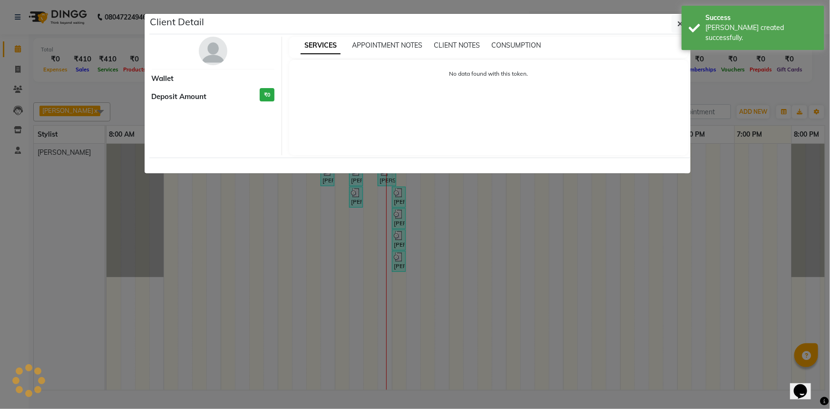
select select "3"
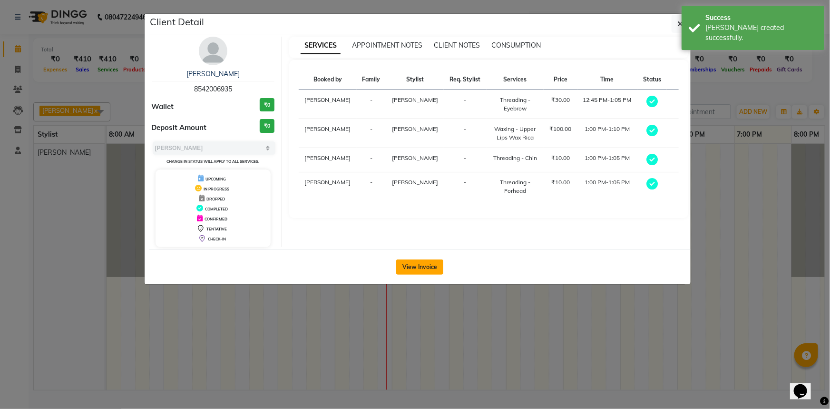
click at [418, 264] on button "View Invoice" at bounding box center [419, 266] width 47 height 15
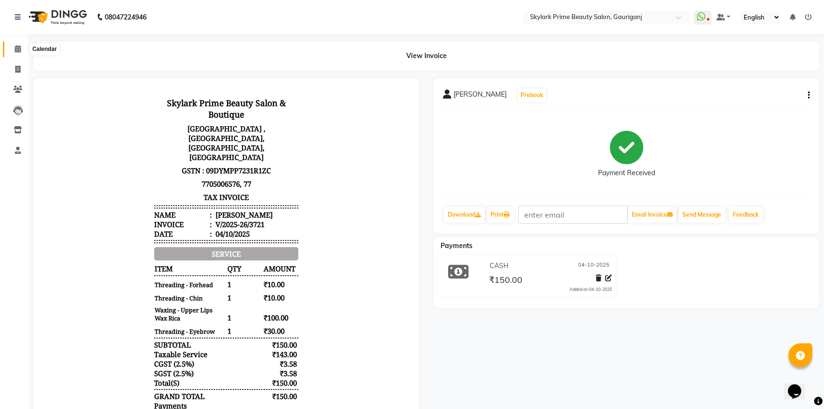
click at [11, 52] on span at bounding box center [18, 49] width 17 height 11
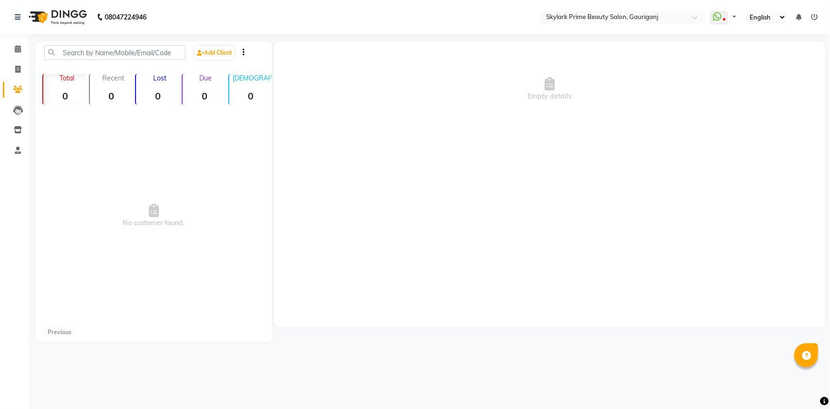
select select "en"
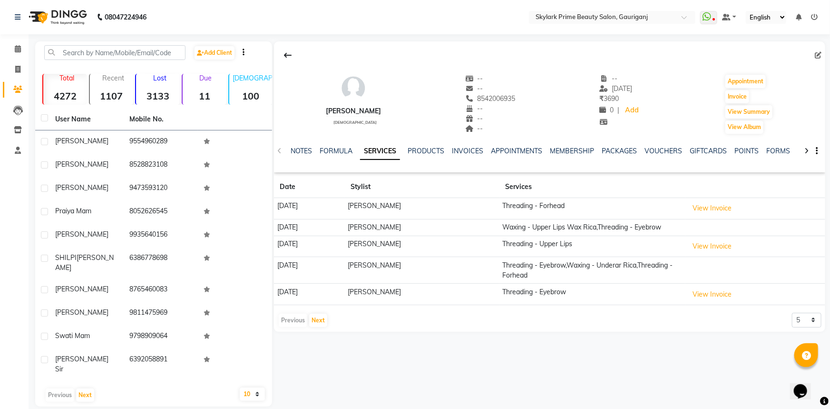
click at [349, 114] on div "[PERSON_NAME]" at bounding box center [353, 111] width 55 height 10
click at [349, 114] on div "urmila pandey" at bounding box center [353, 111] width 55 height 10
click at [475, 147] on link "INVOICES" at bounding box center [467, 151] width 31 height 9
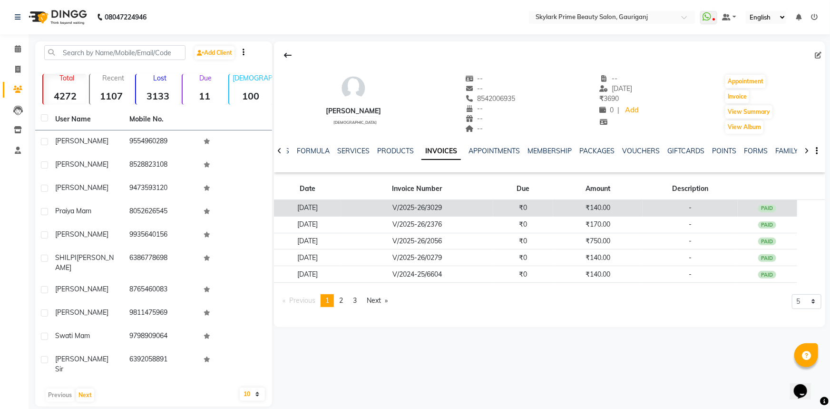
click at [476, 204] on td "V/2025-26/3029" at bounding box center [417, 208] width 152 height 17
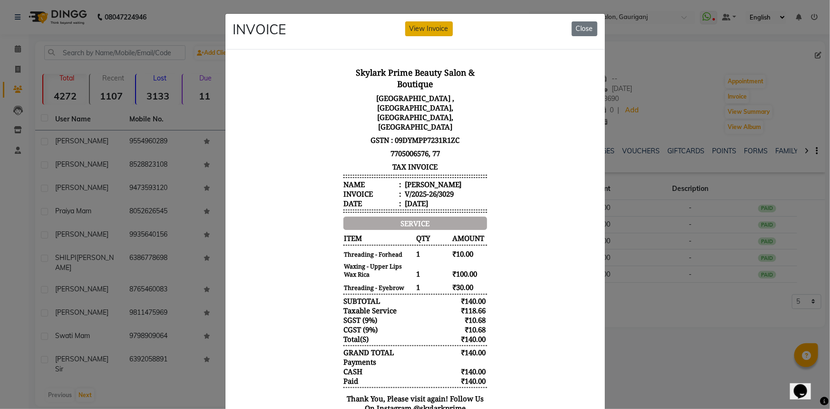
click at [419, 32] on button "View Invoice" at bounding box center [429, 28] width 48 height 15
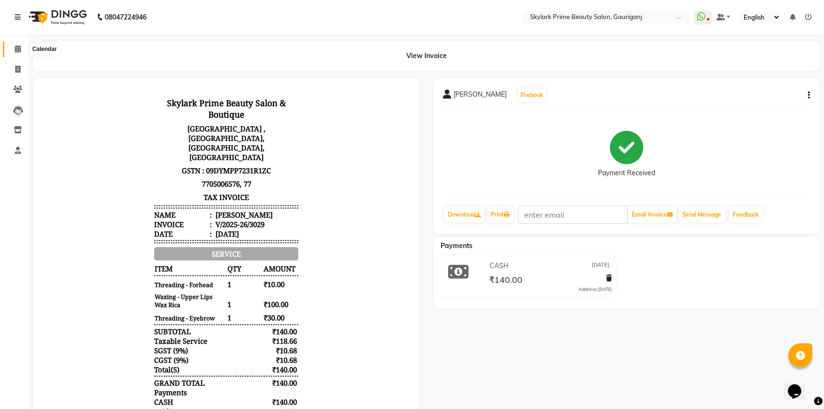
click at [19, 48] on icon at bounding box center [18, 48] width 6 height 7
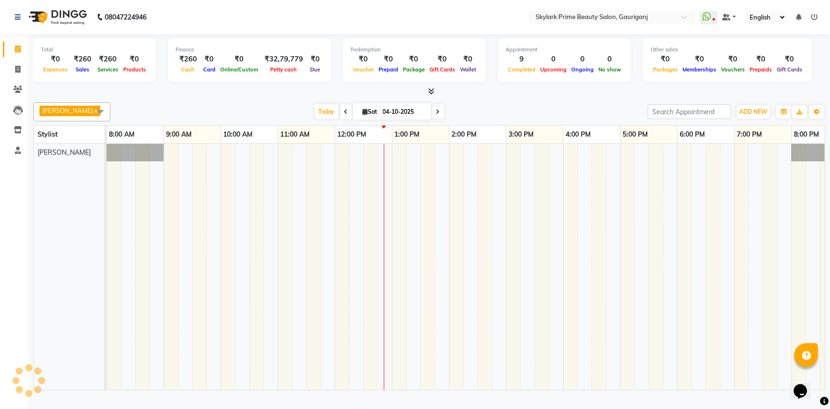
scroll to position [0, 23]
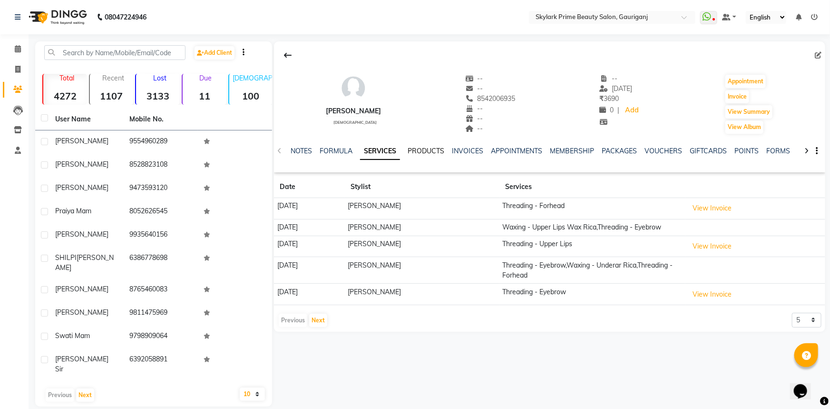
click at [415, 148] on link "PRODUCTS" at bounding box center [426, 151] width 37 height 9
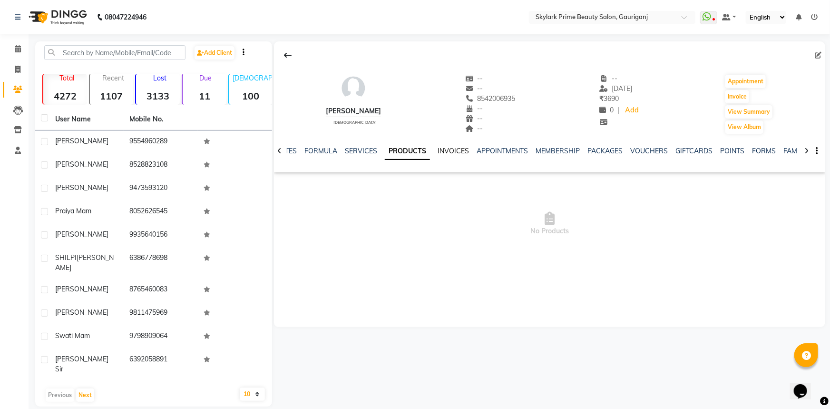
click at [443, 150] on link "INVOICES" at bounding box center [453, 151] width 31 height 9
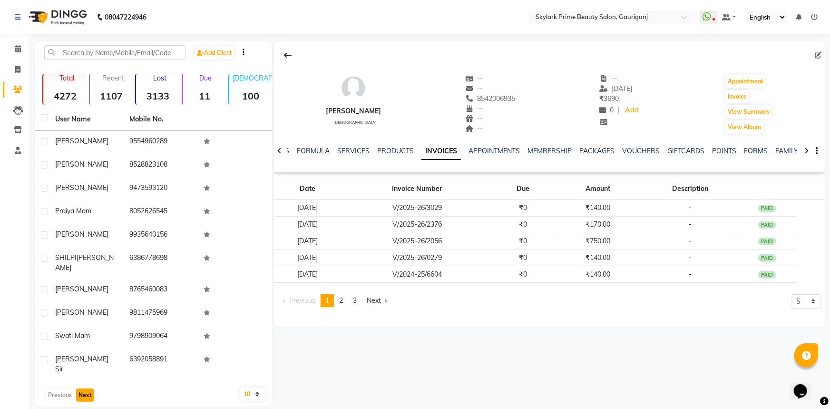
click at [83, 388] on button "Next" at bounding box center [85, 394] width 18 height 13
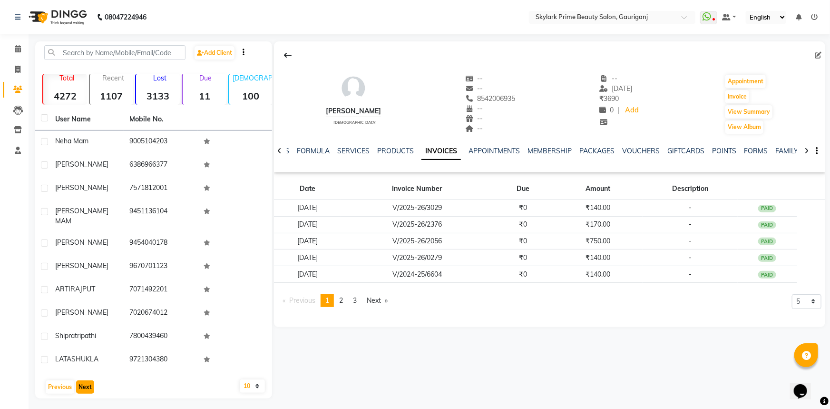
click at [84, 382] on button "Next" at bounding box center [85, 386] width 18 height 13
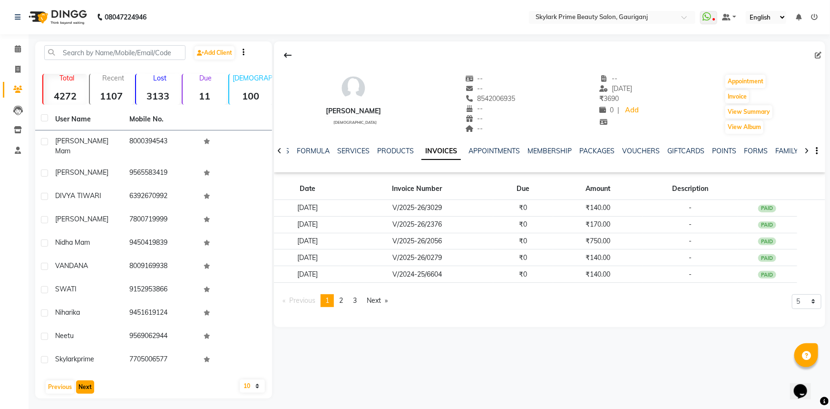
click at [84, 380] on button "Next" at bounding box center [85, 386] width 18 height 13
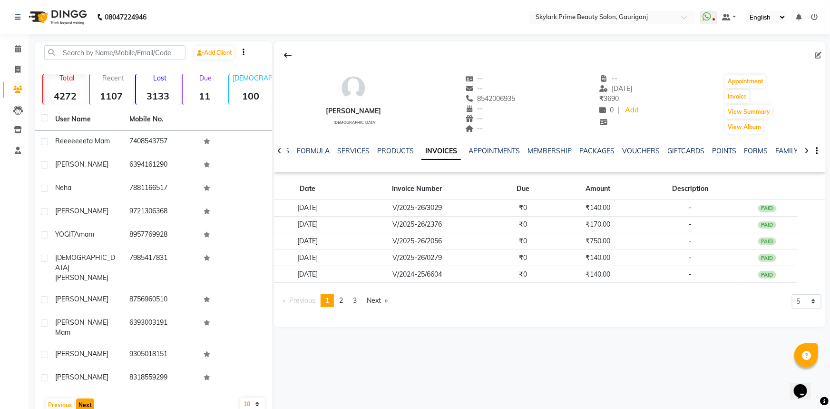
click at [81, 398] on button "Next" at bounding box center [85, 404] width 18 height 13
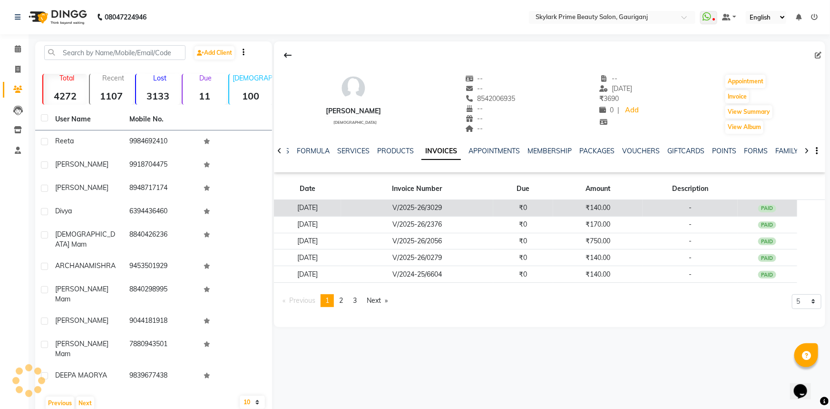
click at [484, 202] on td "V/2025-26/3029" at bounding box center [417, 208] width 152 height 17
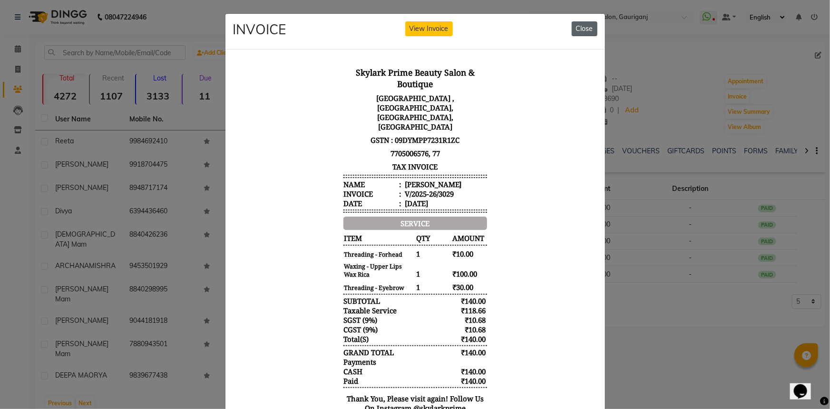
click at [590, 26] on button "Close" at bounding box center [585, 28] width 26 height 15
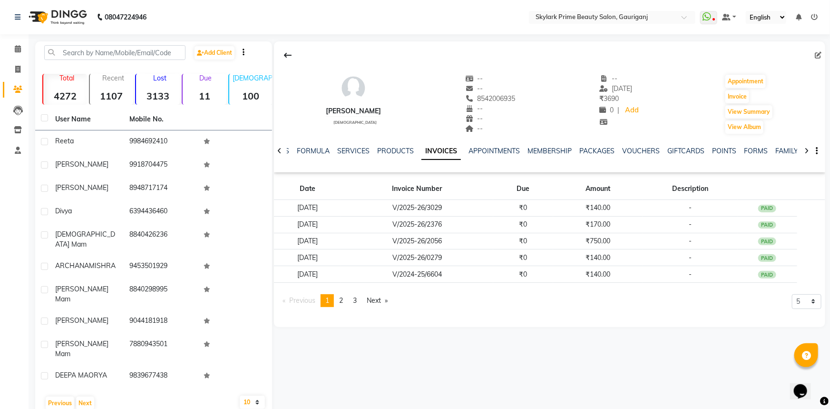
click at [352, 112] on div "[PERSON_NAME]" at bounding box center [353, 111] width 55 height 10
click at [343, 300] on span "2" at bounding box center [341, 300] width 4 height 9
click at [327, 298] on span "1" at bounding box center [328, 300] width 4 height 9
click at [14, 67] on span at bounding box center [18, 69] width 17 height 11
select select "service"
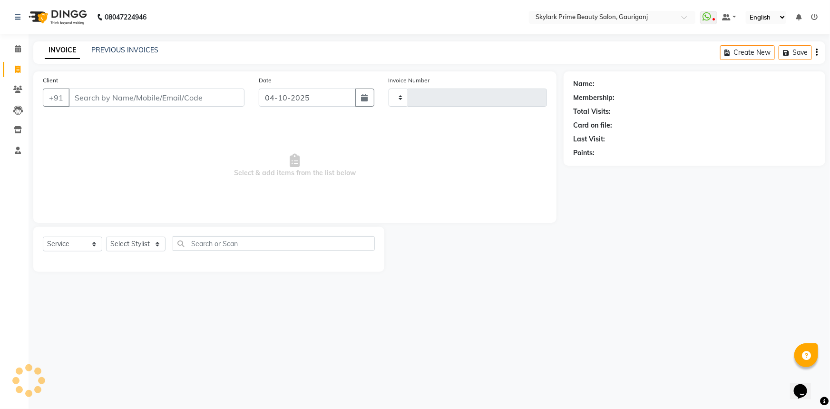
type input "3721"
select select "4735"
click at [17, 42] on link "Calendar" at bounding box center [14, 49] width 23 height 16
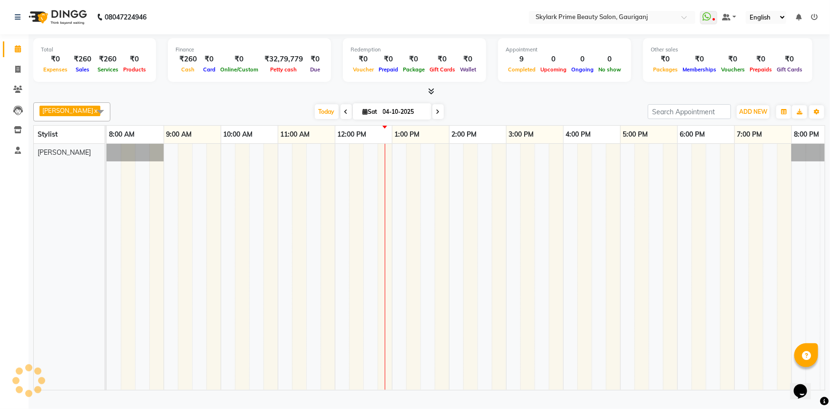
scroll to position [0, 23]
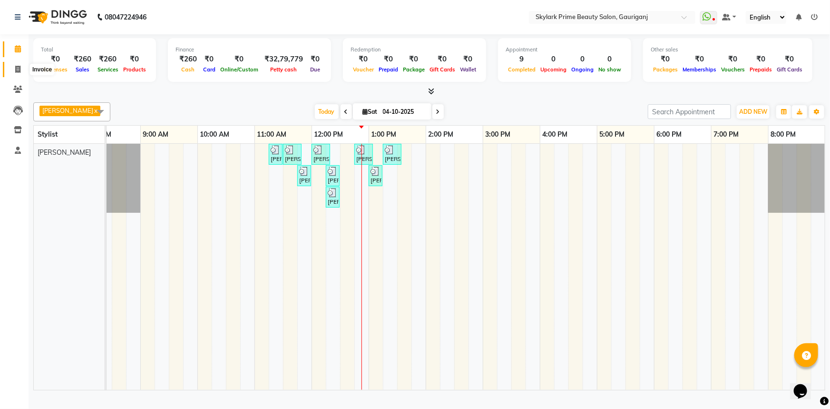
click at [18, 66] on icon at bounding box center [17, 69] width 5 height 7
select select "service"
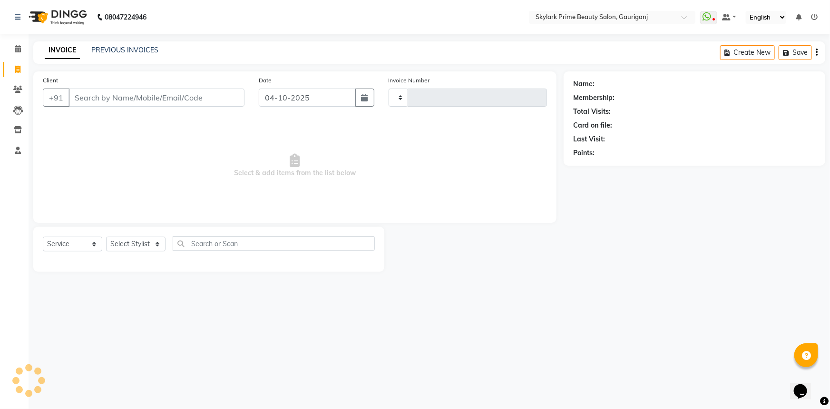
type input "3721"
select select "4735"
click at [106, 95] on input "Client" at bounding box center [157, 98] width 176 height 18
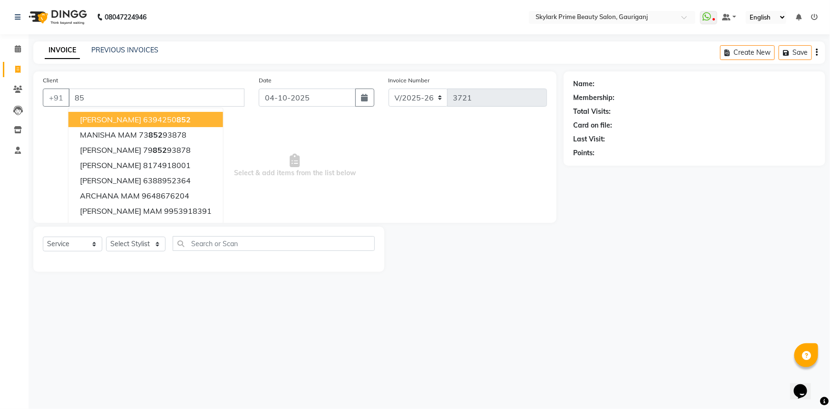
type input "8"
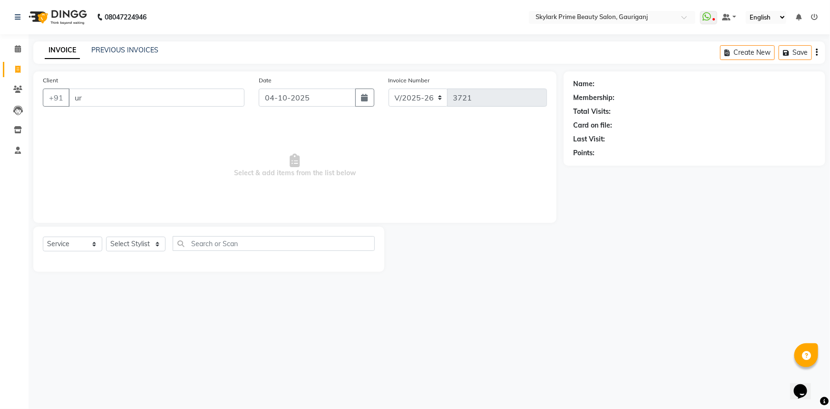
type input "u"
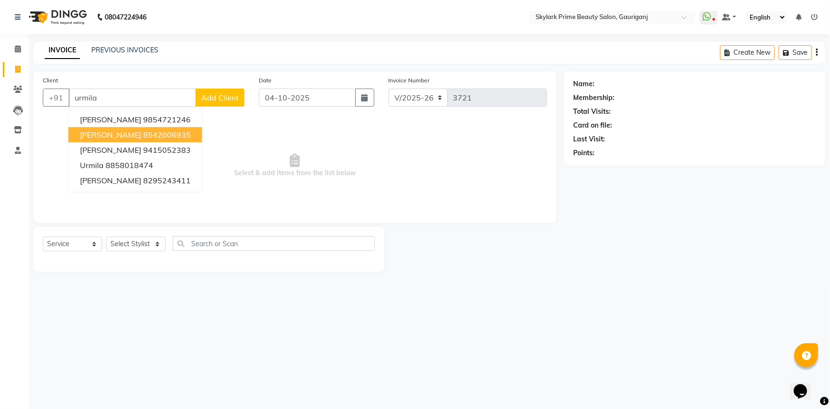
click at [143, 135] on ngb-highlight "8542006935" at bounding box center [167, 135] width 48 height 10
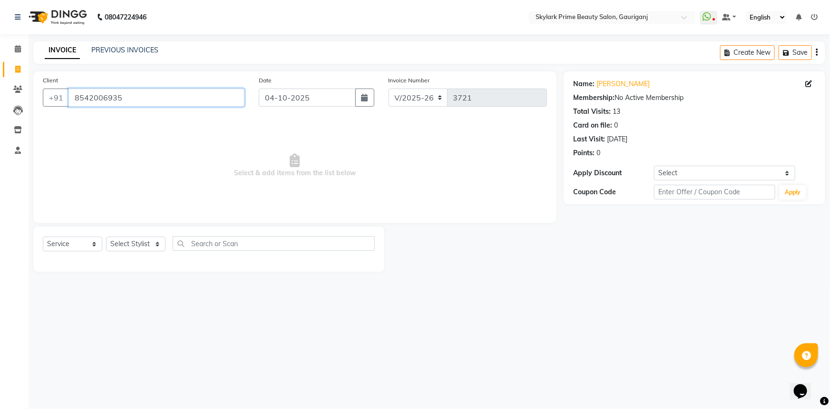
drag, startPoint x: 76, startPoint y: 99, endPoint x: 163, endPoint y: 95, distance: 87.2
click at [163, 95] on input "8542006935" at bounding box center [157, 98] width 176 height 18
paste input "24"
type input "8524006935"
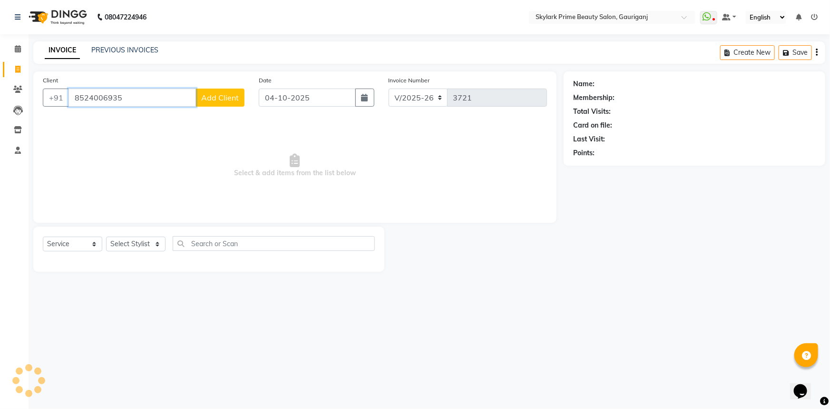
drag, startPoint x: 72, startPoint y: 96, endPoint x: 146, endPoint y: 96, distance: 73.8
click at [146, 96] on input "8524006935" at bounding box center [133, 98] width 128 height 18
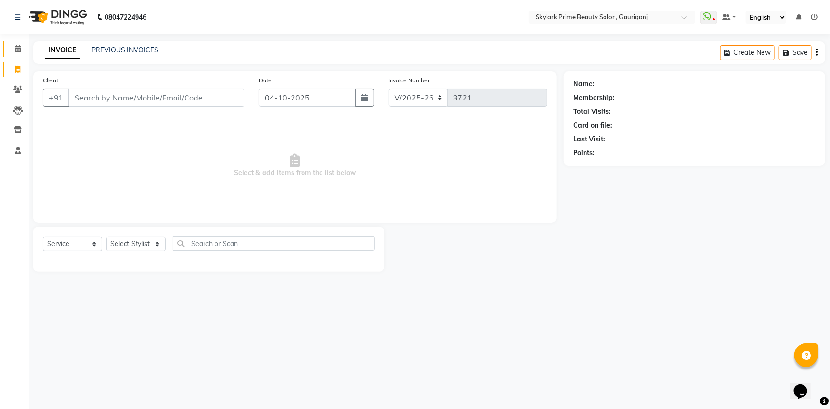
click at [18, 42] on link "Calendar" at bounding box center [14, 49] width 23 height 16
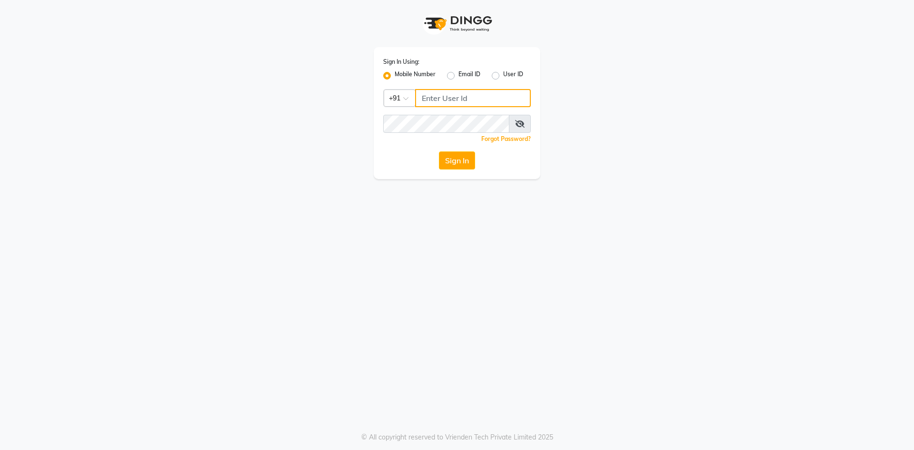
click at [441, 98] on input "Username" at bounding box center [473, 98] width 116 height 18
type input "7"
click at [439, 151] on button "Sign In" at bounding box center [457, 160] width 36 height 18
click at [462, 163] on div "Sign In" at bounding box center [457, 160] width 148 height 18
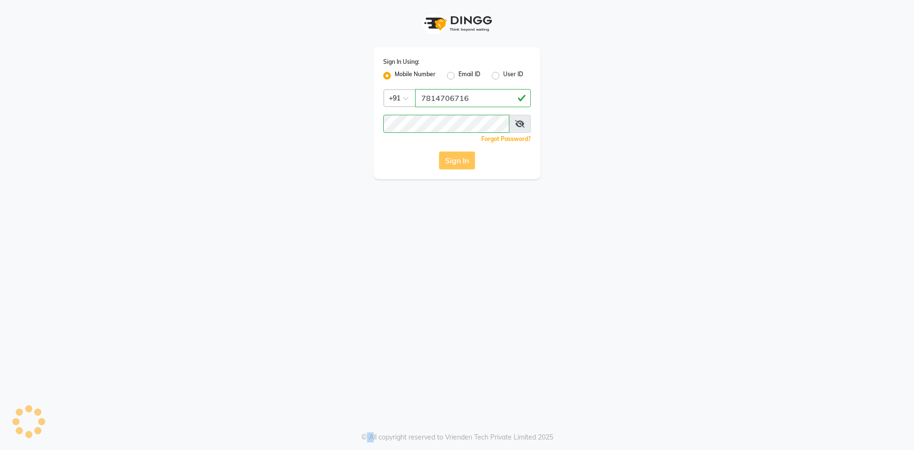
click at [462, 163] on div "Sign In" at bounding box center [457, 160] width 148 height 18
click at [519, 120] on icon at bounding box center [520, 124] width 10 height 8
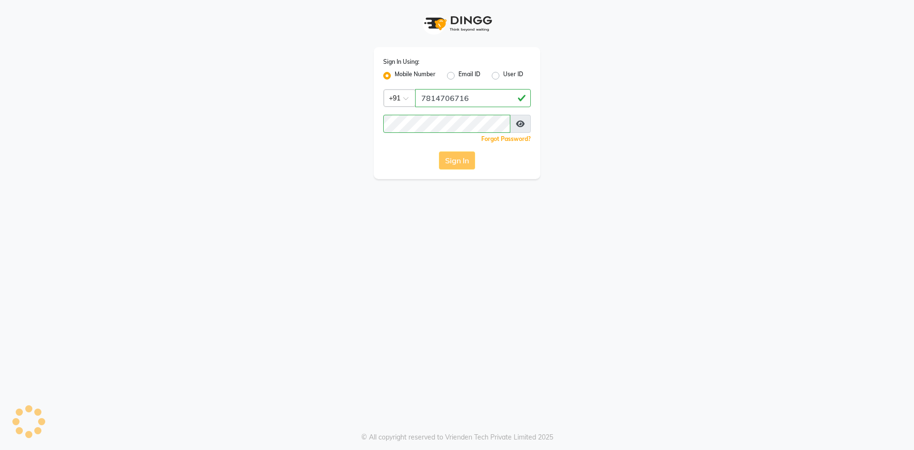
click at [519, 120] on icon at bounding box center [520, 124] width 9 height 8
click at [458, 153] on div "Sign In" at bounding box center [457, 160] width 148 height 18
click at [473, 90] on input "7814706716" at bounding box center [473, 98] width 116 height 18
type input "7"
type input "781406716"
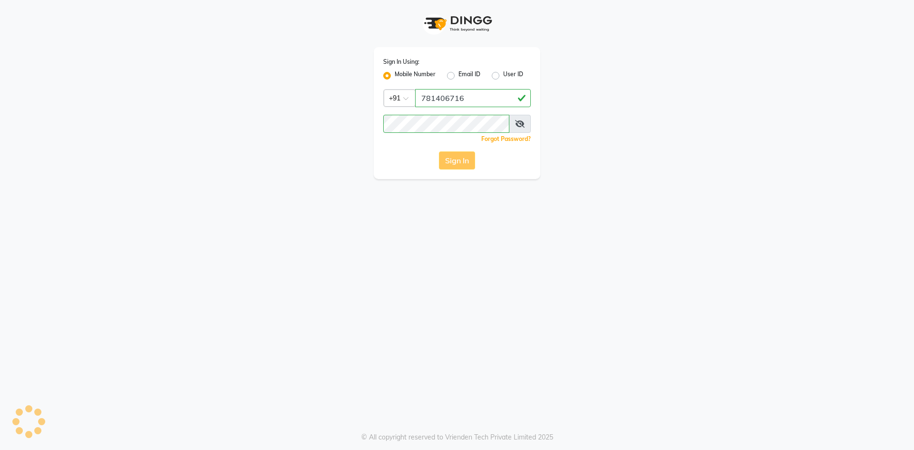
click at [459, 163] on div "Sign In" at bounding box center [457, 160] width 148 height 18
click at [456, 165] on div "Sign In" at bounding box center [457, 160] width 148 height 18
click at [462, 162] on div "Sign In" at bounding box center [457, 160] width 148 height 18
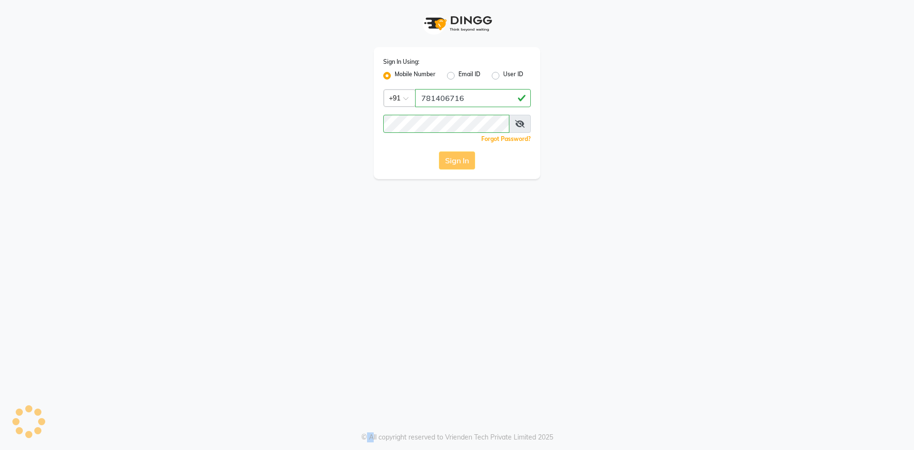
click at [462, 162] on div "Sign In" at bounding box center [457, 160] width 148 height 18
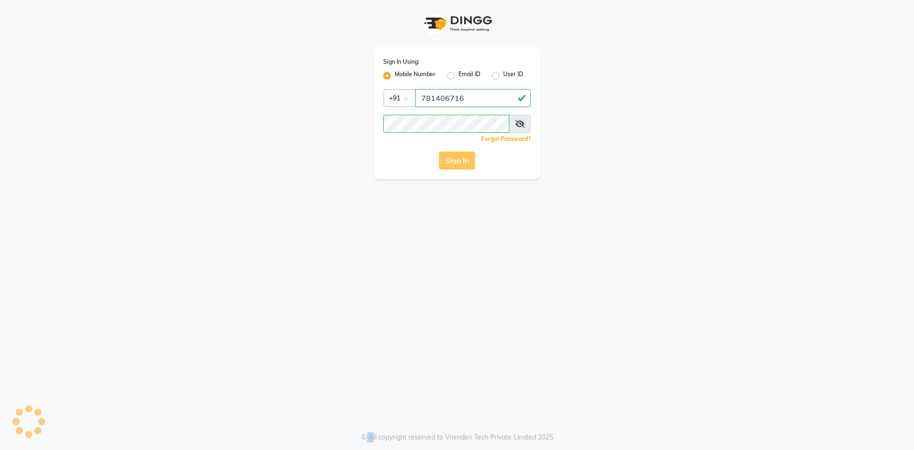
click at [462, 162] on div "Sign In" at bounding box center [457, 160] width 148 height 18
click at [565, 321] on div "Sign In Using: Mobile Number Email ID User ID Country Code × [PHONE_NUMBER] Rem…" at bounding box center [457, 225] width 914 height 450
click at [543, 338] on div "Sign In Using: Mobile Number Email ID User ID Country Code × [PHONE_NUMBER] Rem…" at bounding box center [457, 225] width 914 height 450
click at [451, 157] on div "Sign In" at bounding box center [457, 160] width 148 height 18
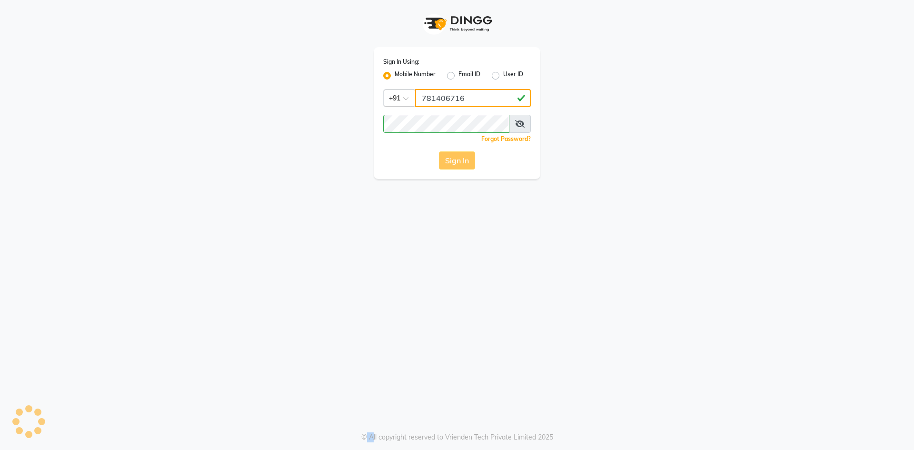
click at [520, 98] on input "781406716" at bounding box center [473, 98] width 116 height 18
click at [453, 163] on div "Sign In" at bounding box center [457, 160] width 148 height 18
click at [455, 162] on div "Sign In" at bounding box center [457, 160] width 148 height 18
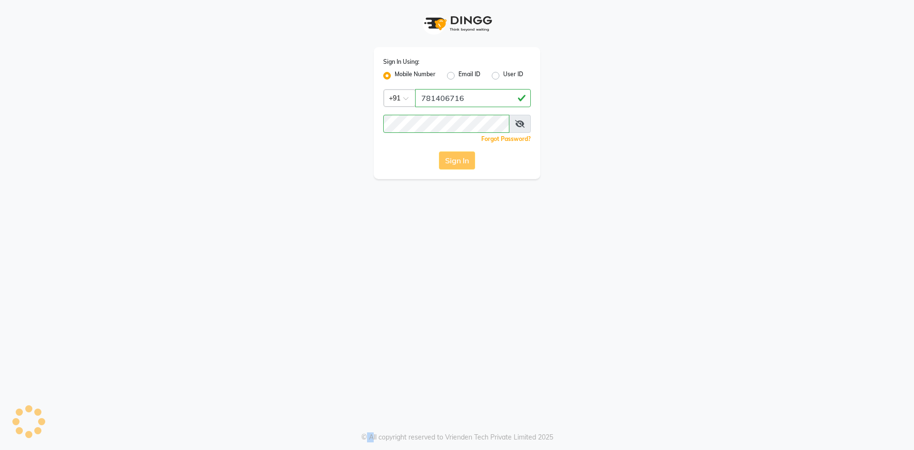
click at [455, 162] on div "Sign In" at bounding box center [457, 160] width 148 height 18
click at [416, 100] on input "Username" at bounding box center [467, 98] width 127 height 18
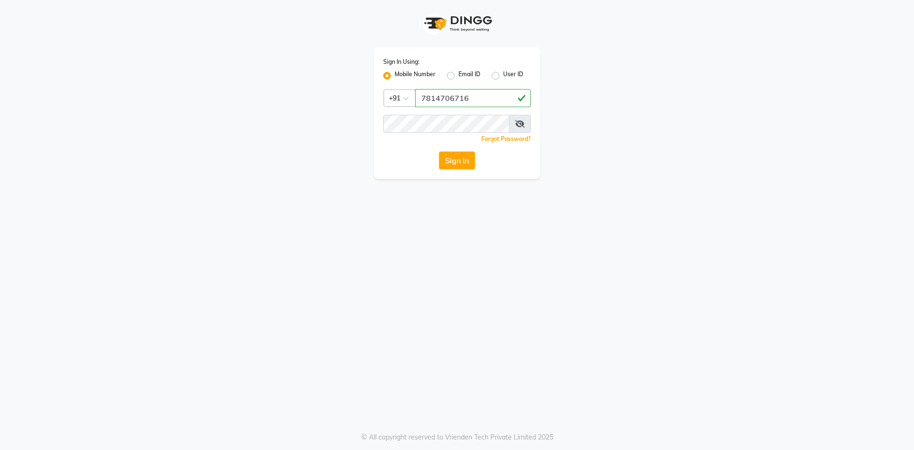
type input "7814706716"
click at [439, 151] on button "Sign In" at bounding box center [457, 160] width 36 height 18
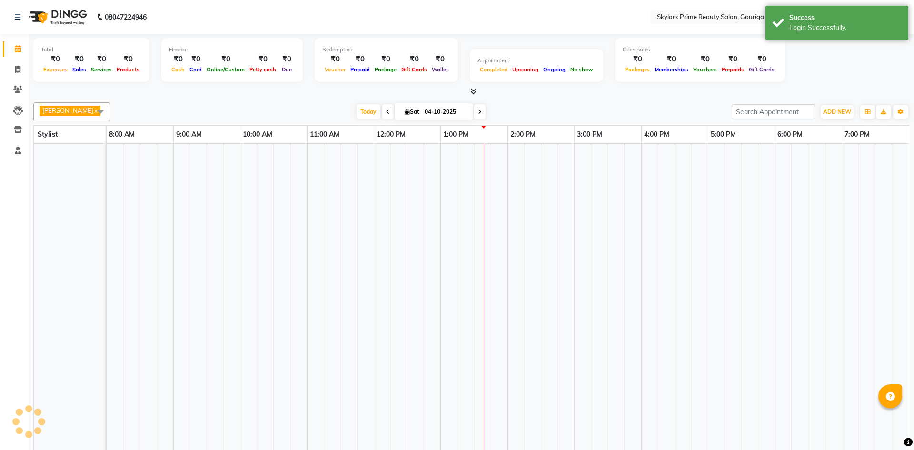
select select "en"
